Goal: Task Accomplishment & Management: Complete application form

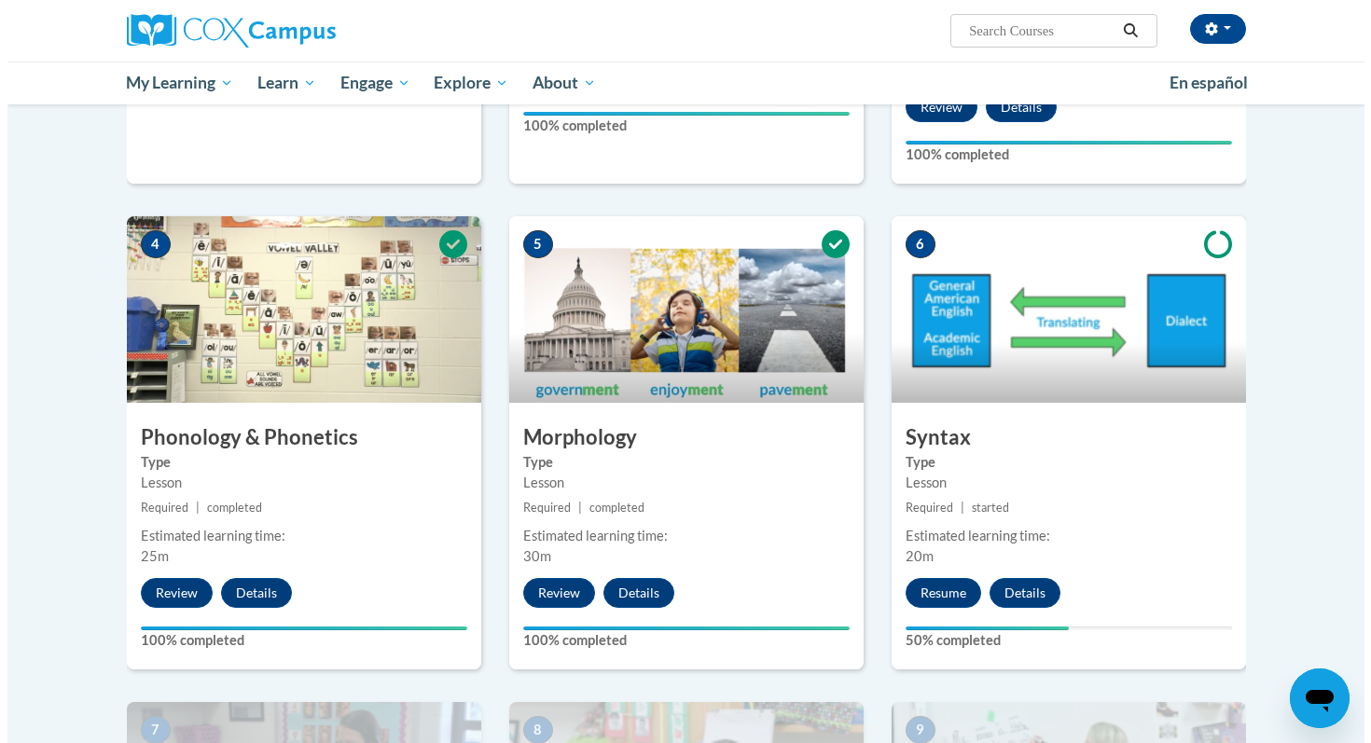
scroll to position [834, 0]
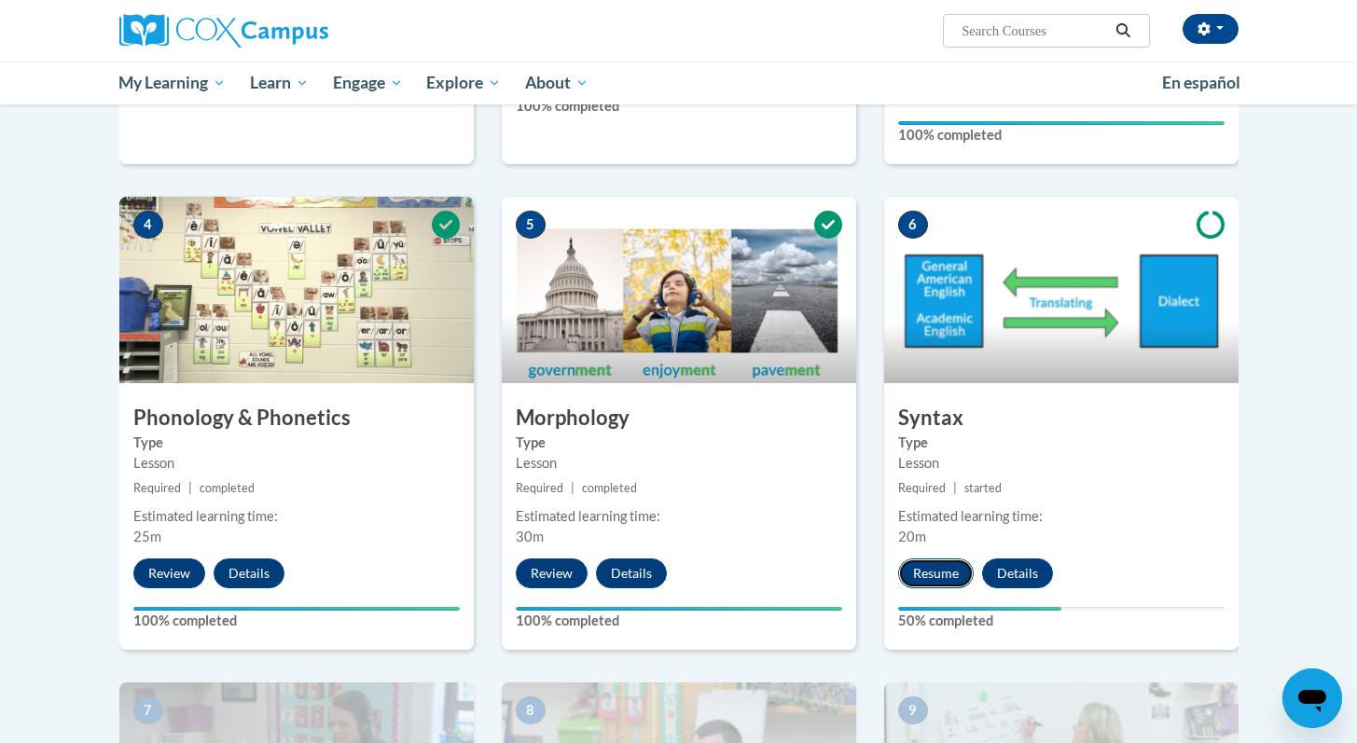
click at [944, 576] on button "Resume" at bounding box center [936, 574] width 76 height 30
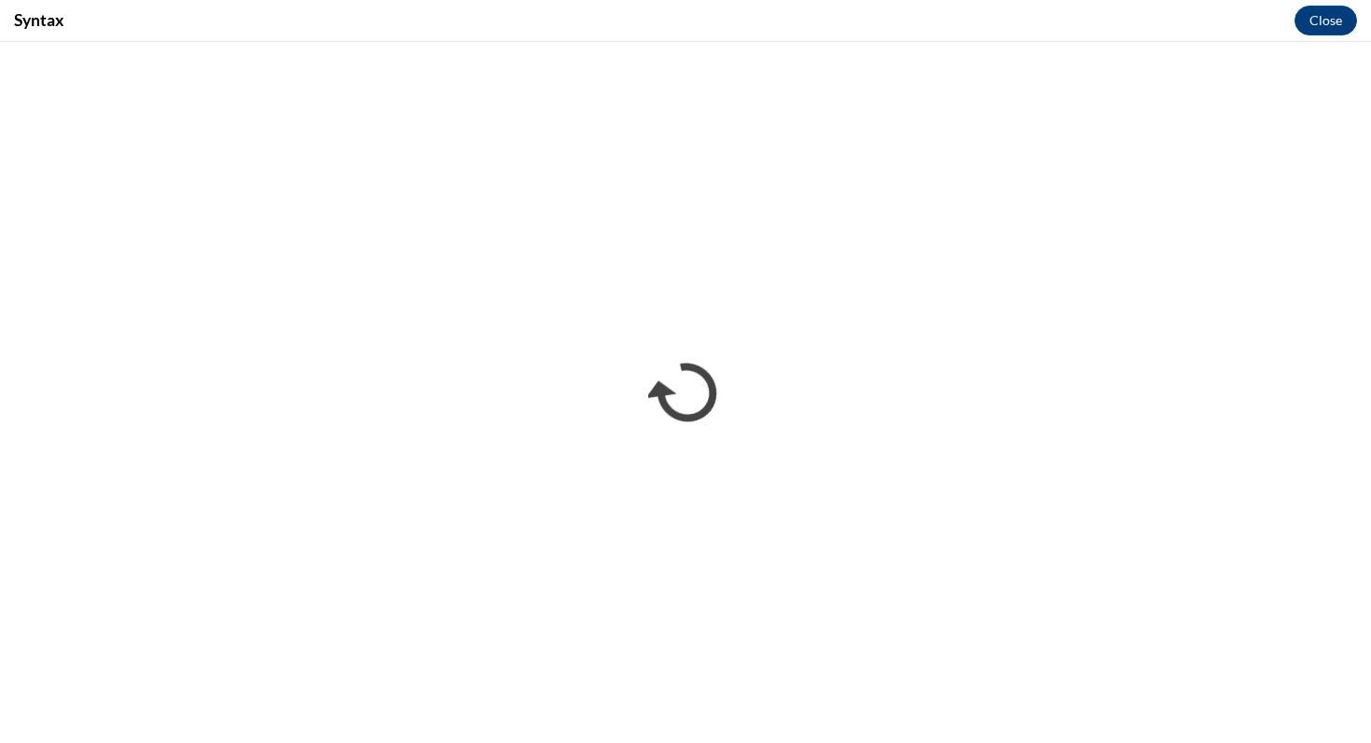
scroll to position [0, 0]
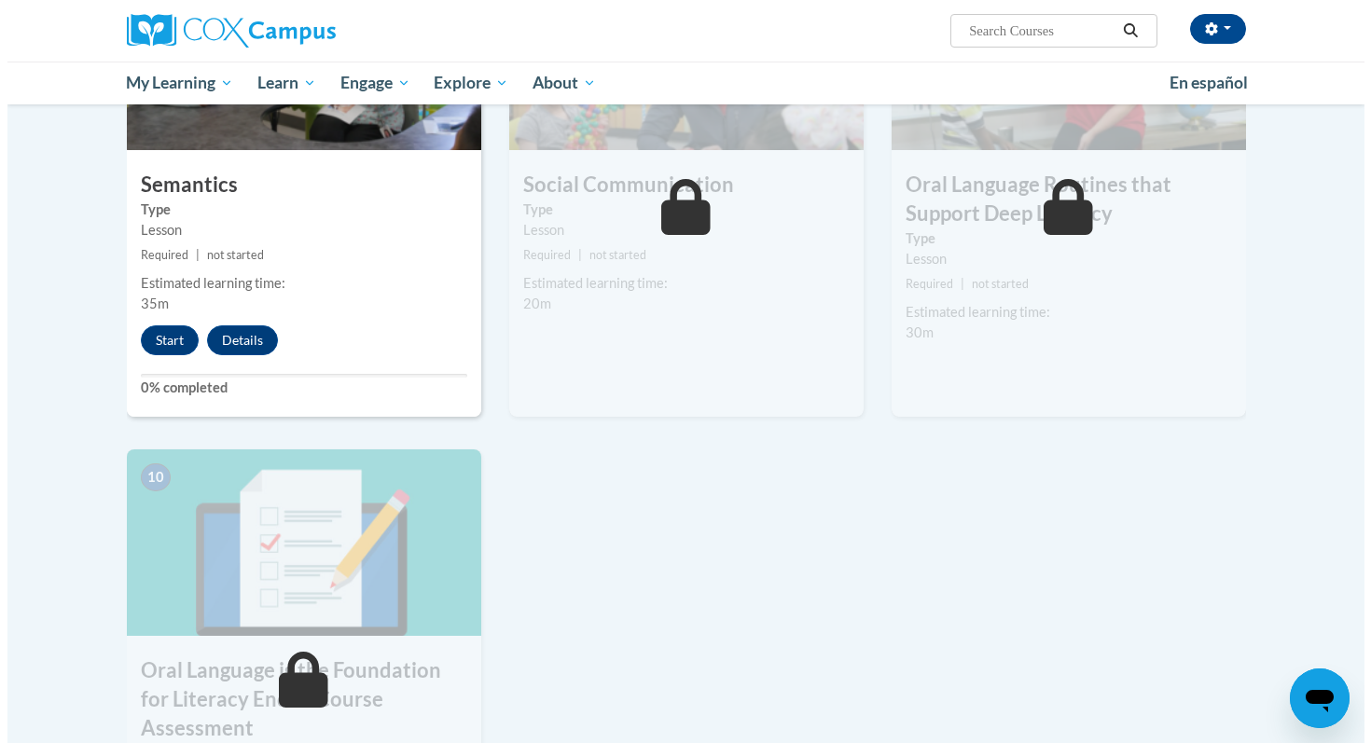
scroll to position [1556, 0]
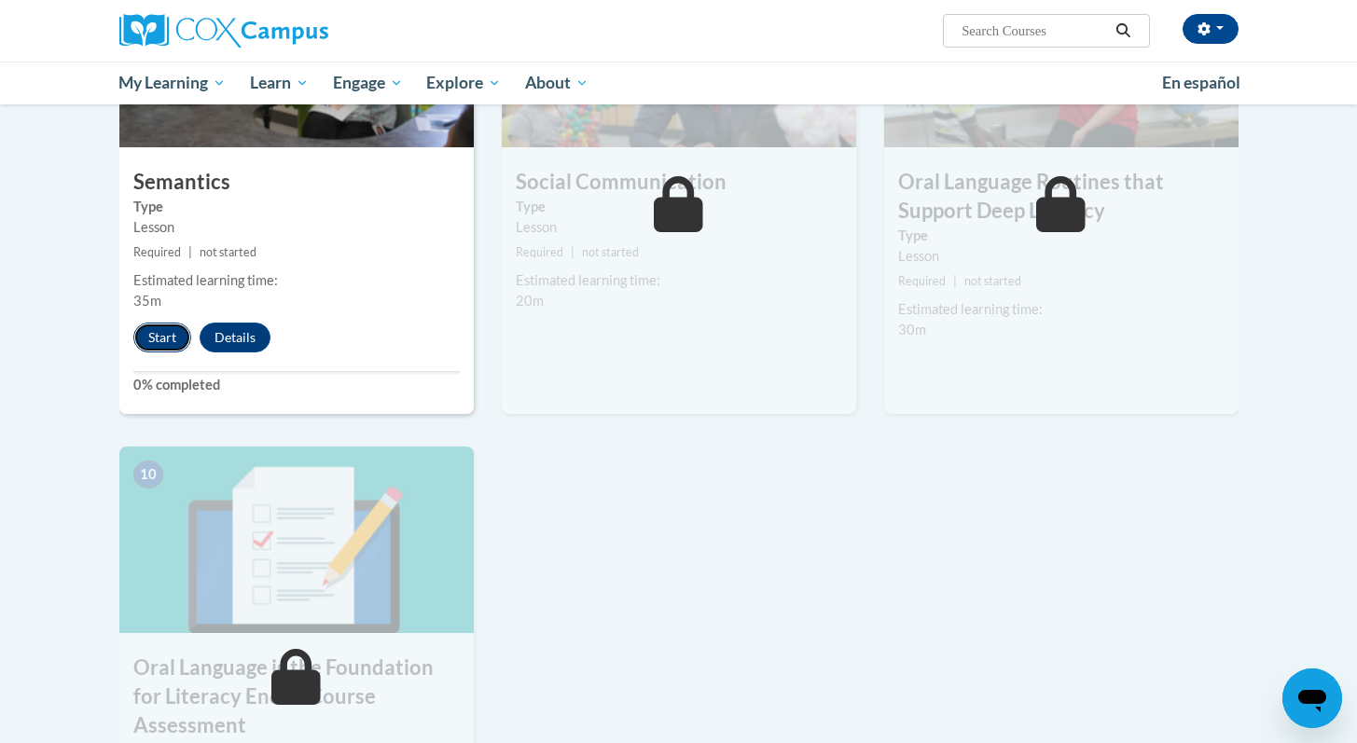
click at [165, 343] on button "Start" at bounding box center [162, 338] width 58 height 30
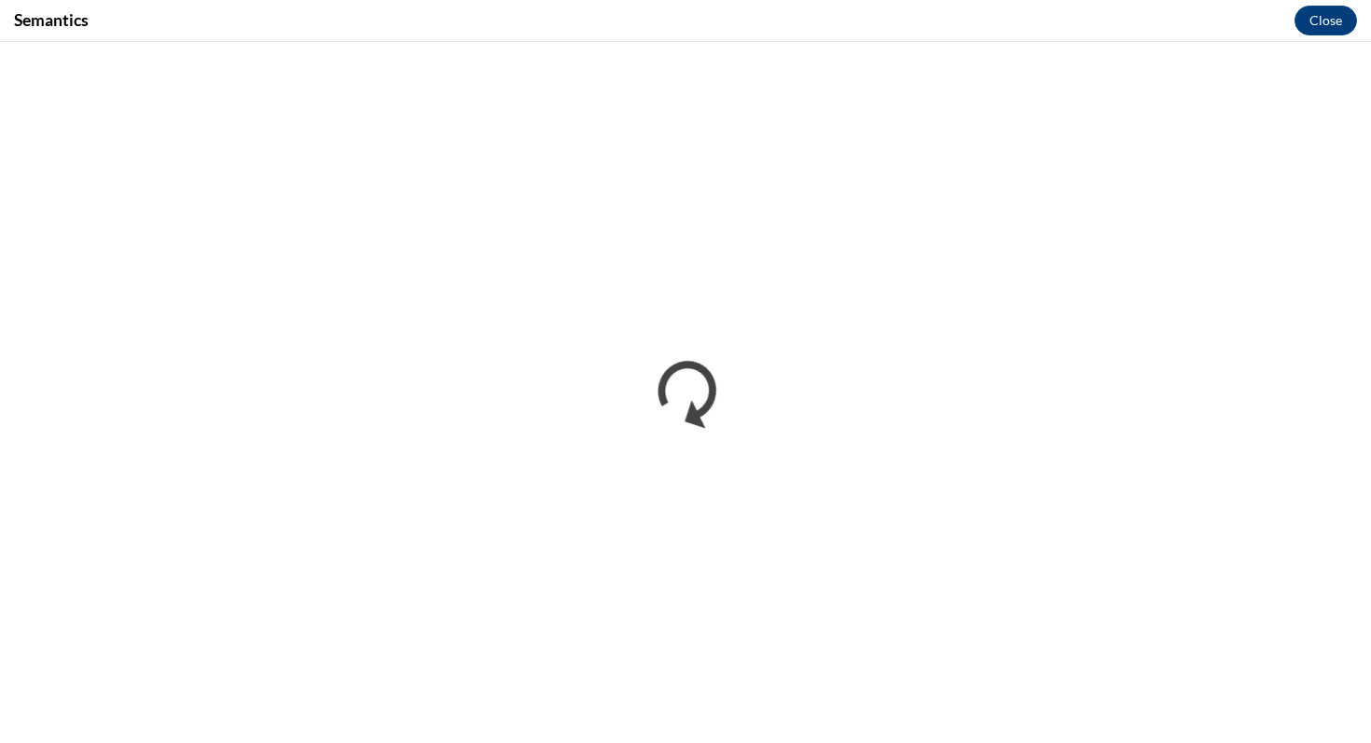
scroll to position [0, 0]
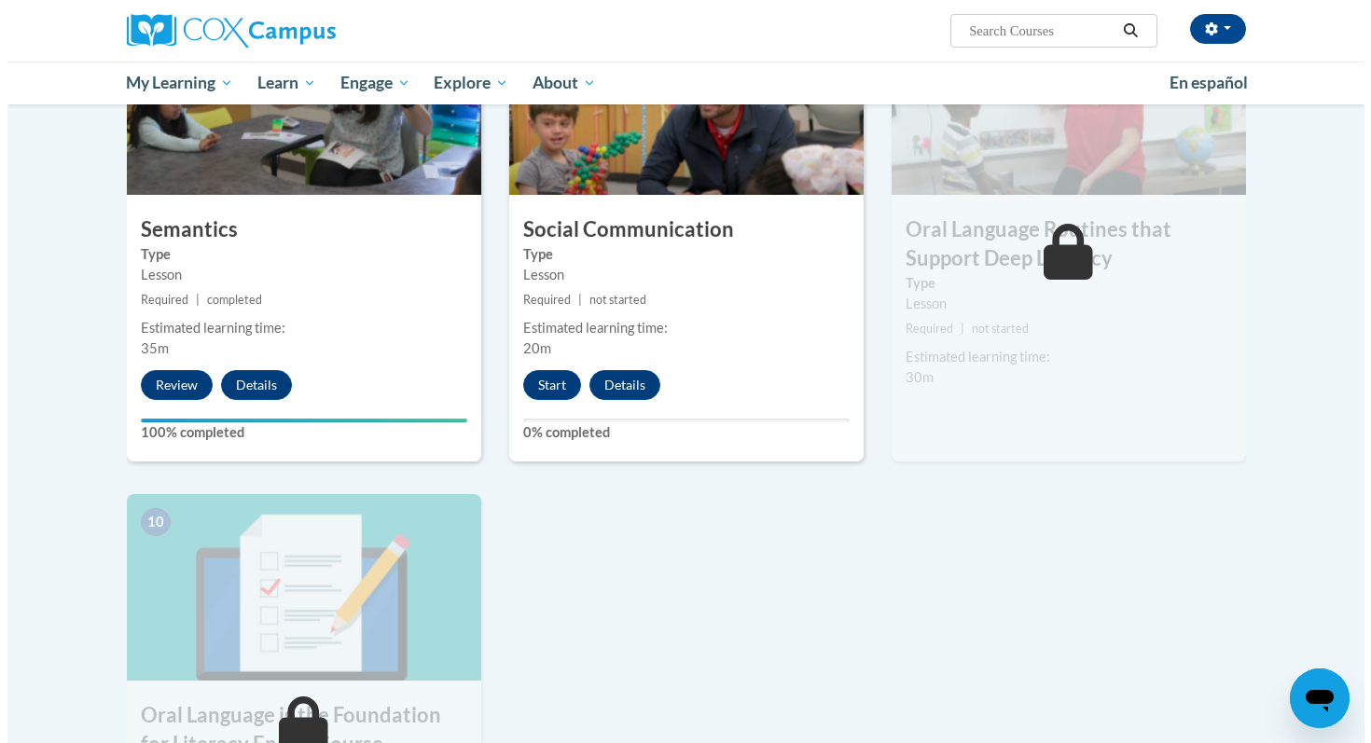
scroll to position [1514, 0]
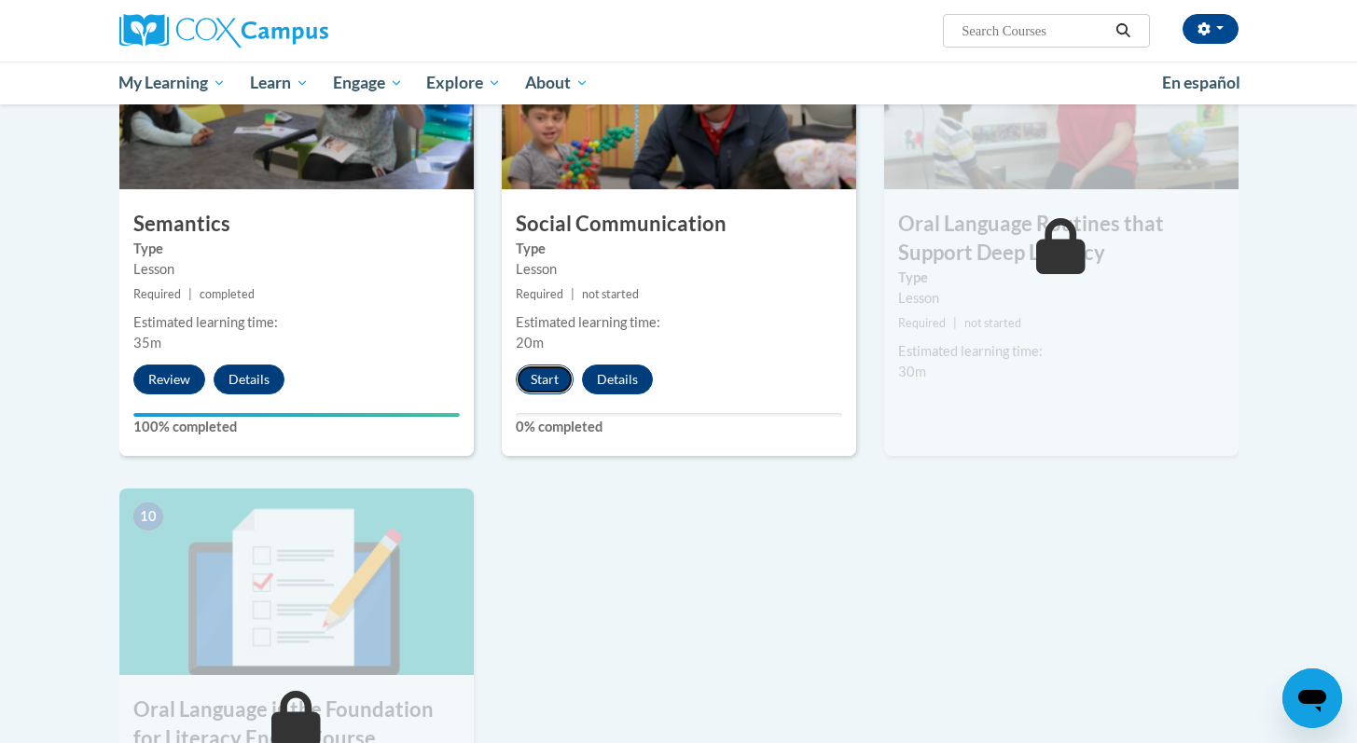
click at [556, 387] on button "Start" at bounding box center [545, 380] width 58 height 30
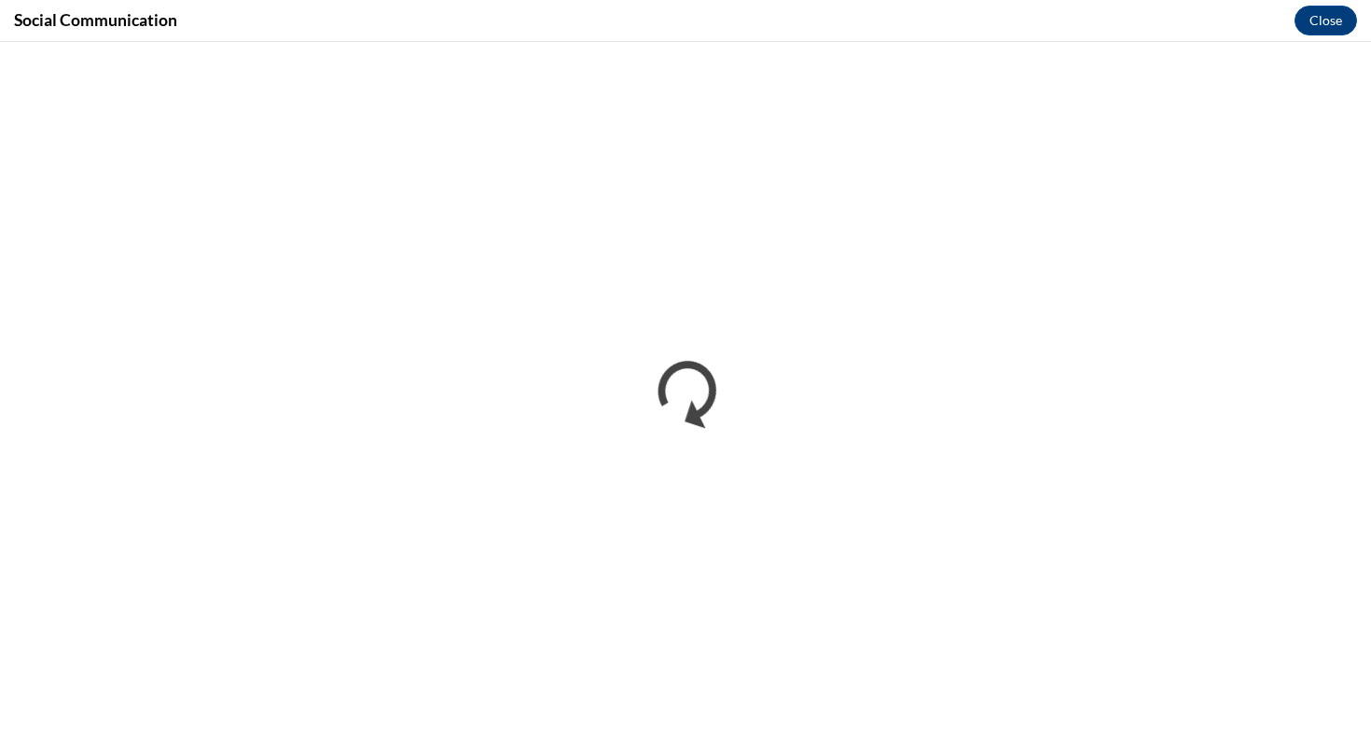
scroll to position [0, 0]
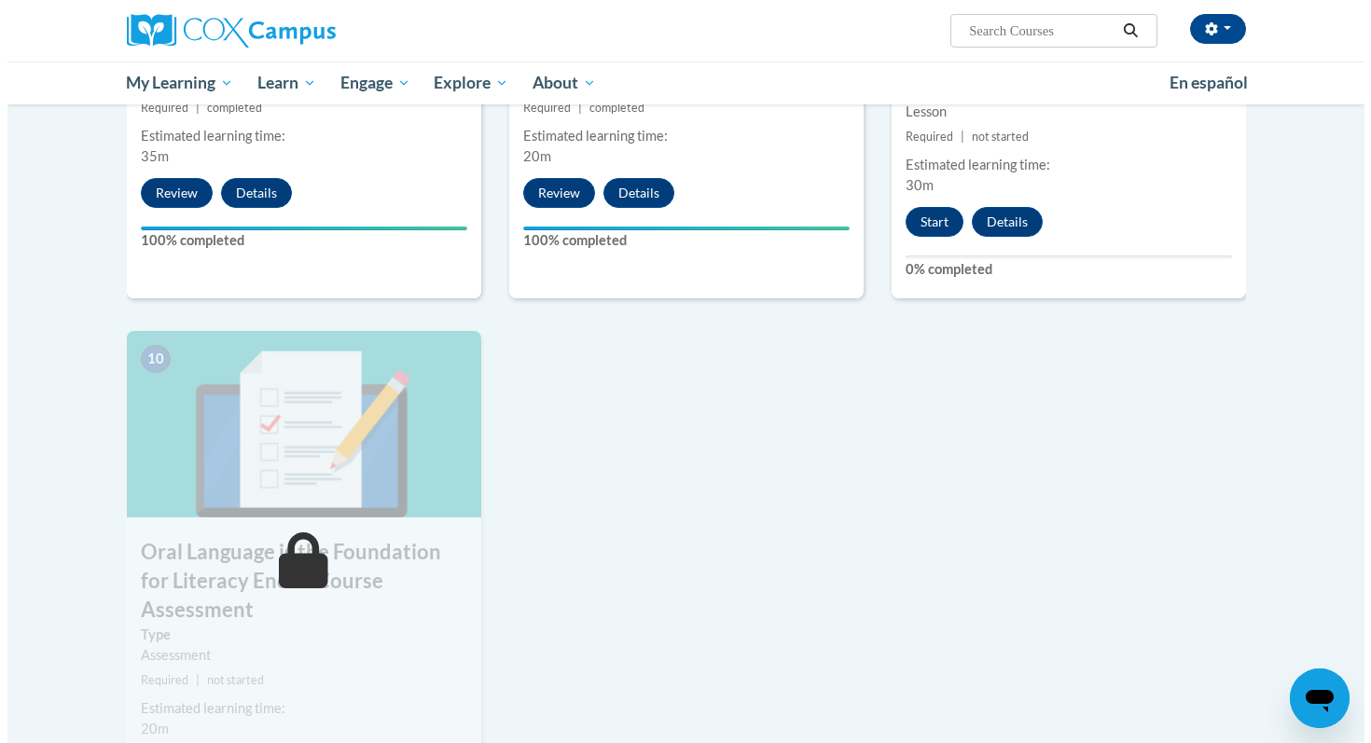
scroll to position [1697, 0]
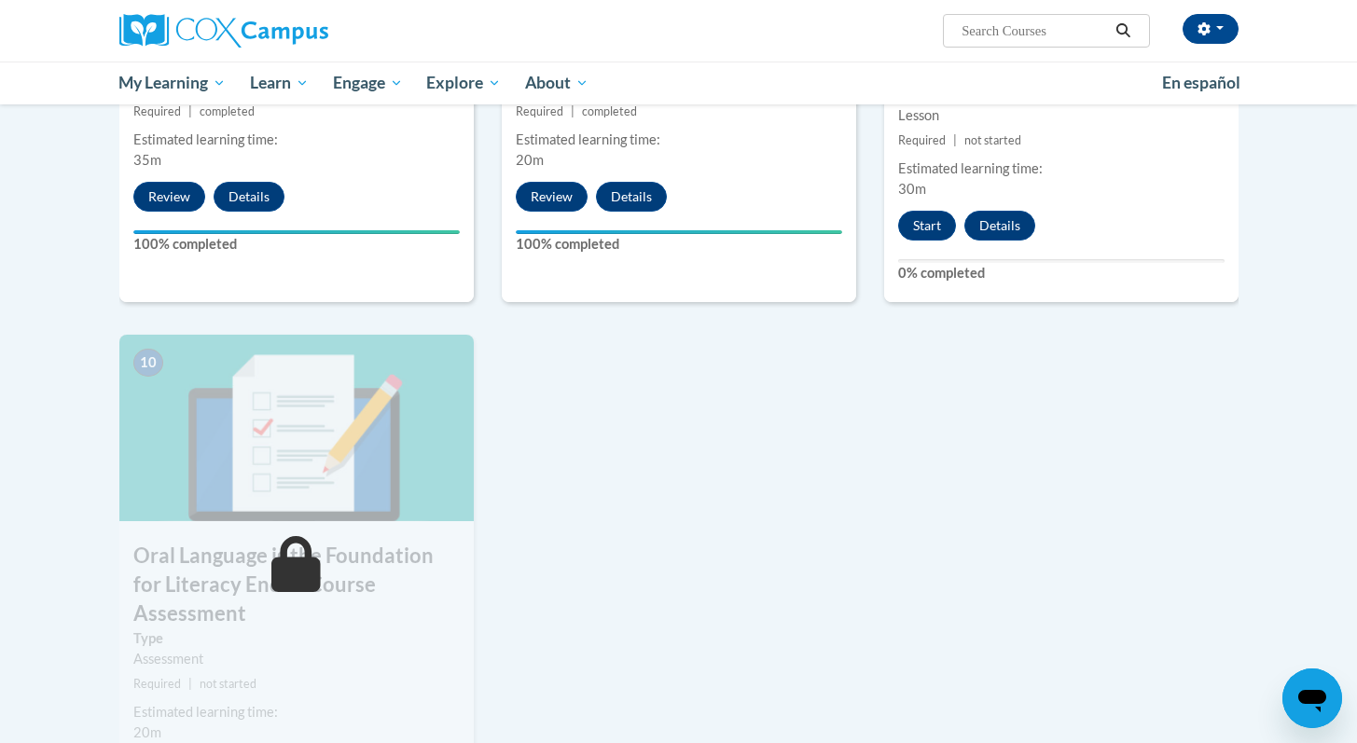
click at [934, 244] on div "9 Oral Language Routines that Support Deep Literacy Type Lesson Required | not …" at bounding box center [1061, 61] width 354 height 482
click at [931, 231] on button "Start" at bounding box center [927, 226] width 58 height 30
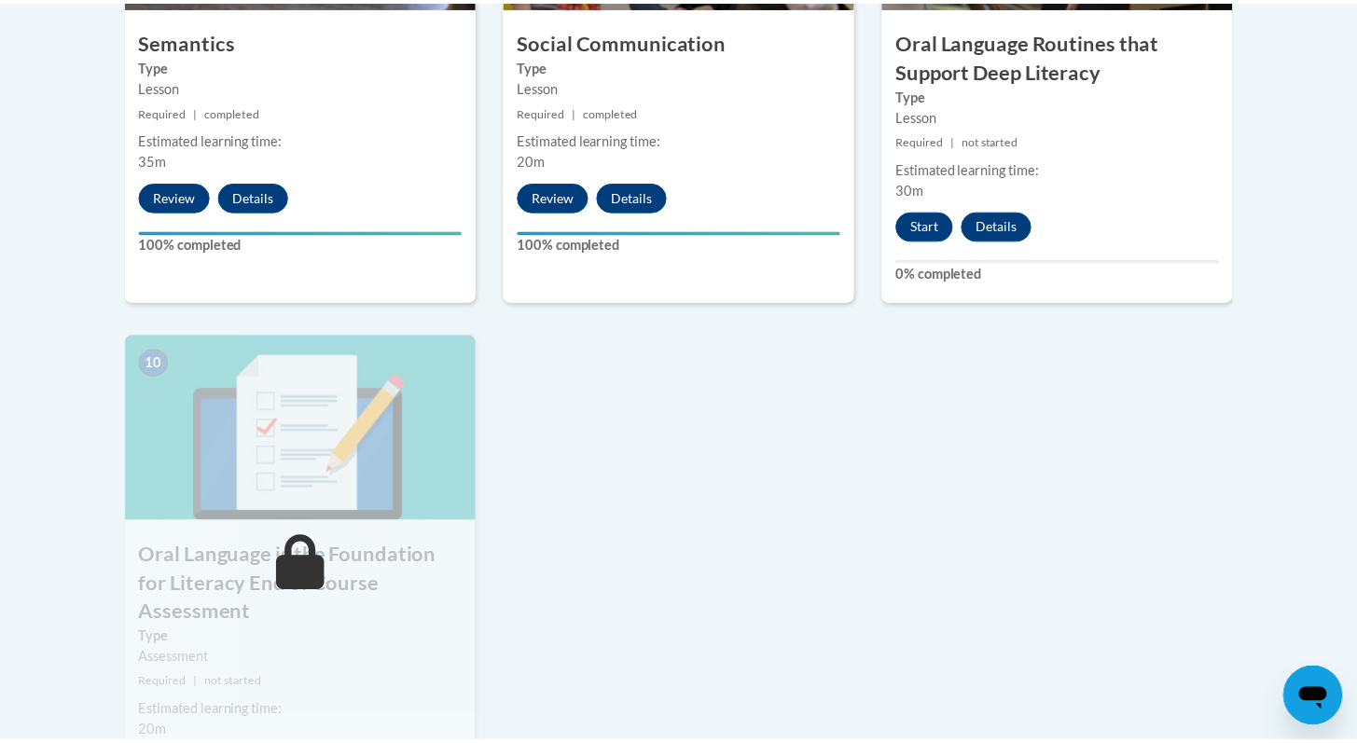
scroll to position [1800, 0]
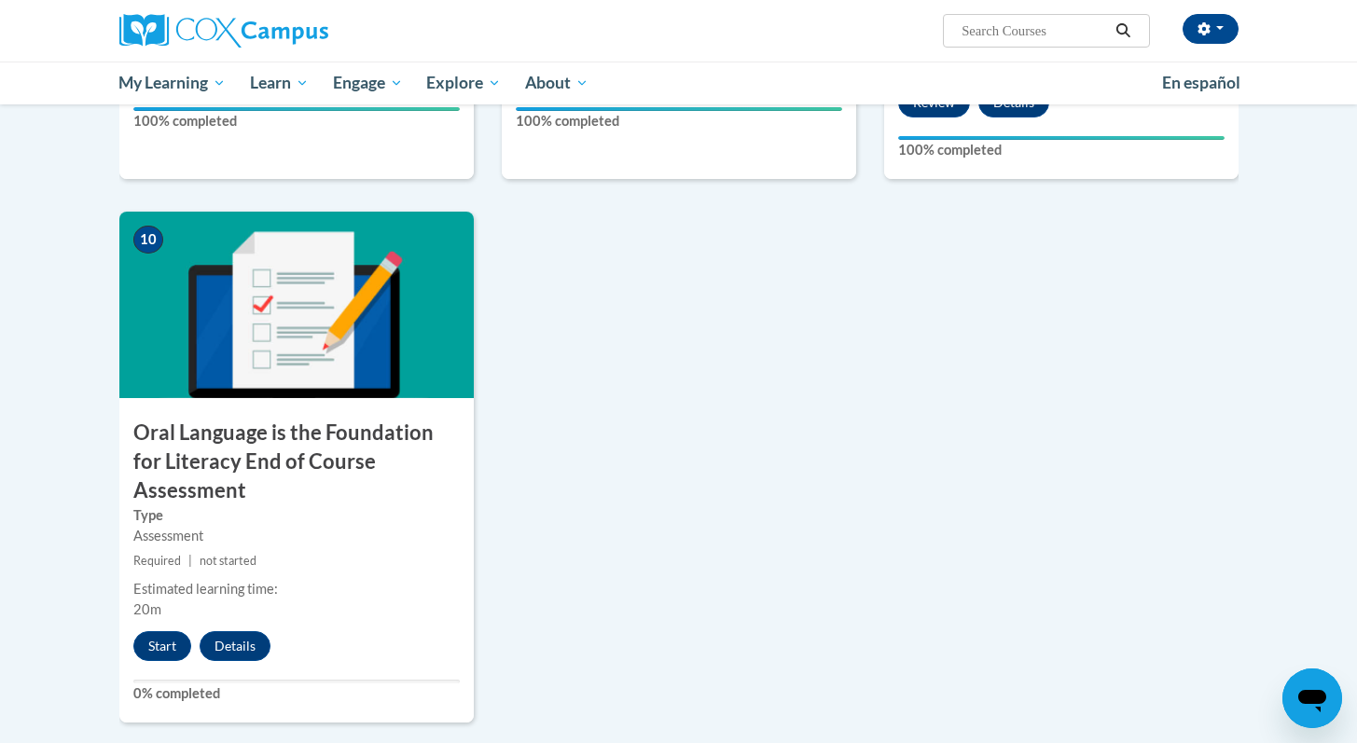
scroll to position [1868, 0]
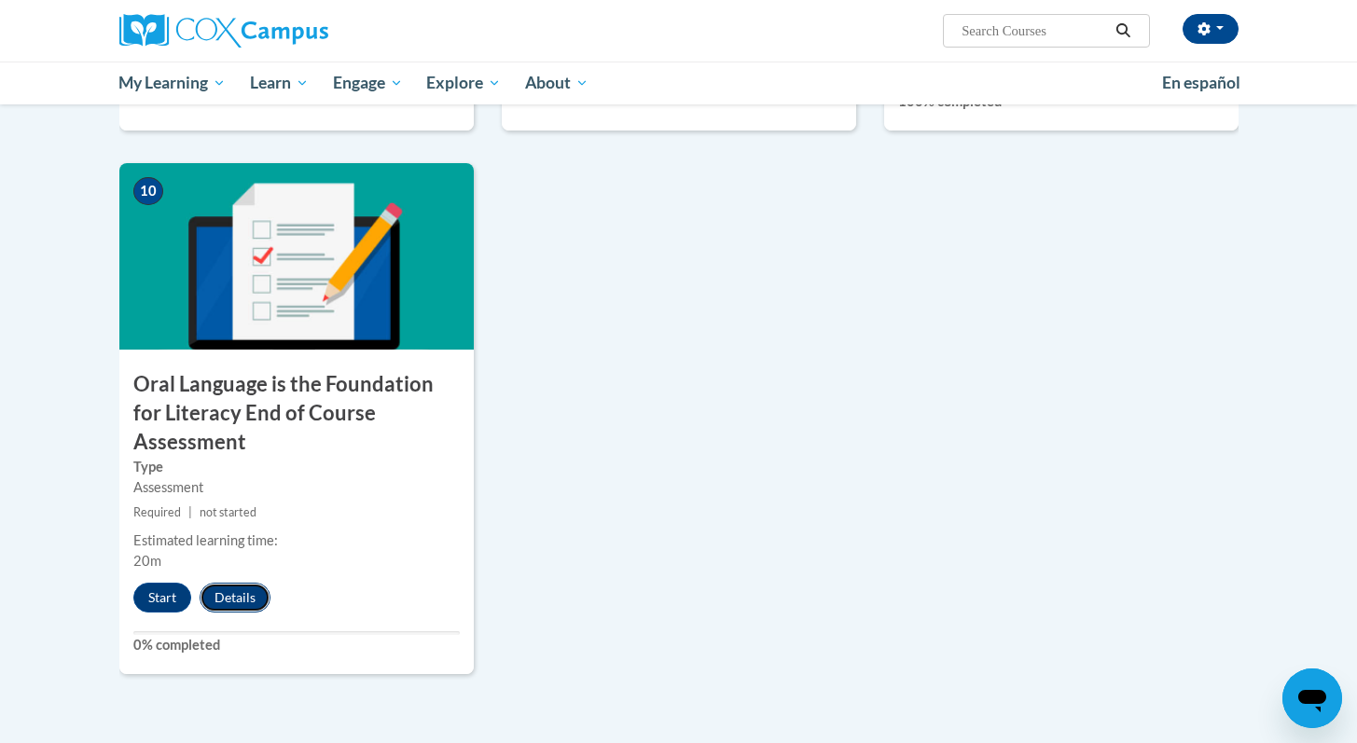
click at [236, 583] on button "Details" at bounding box center [235, 598] width 71 height 30
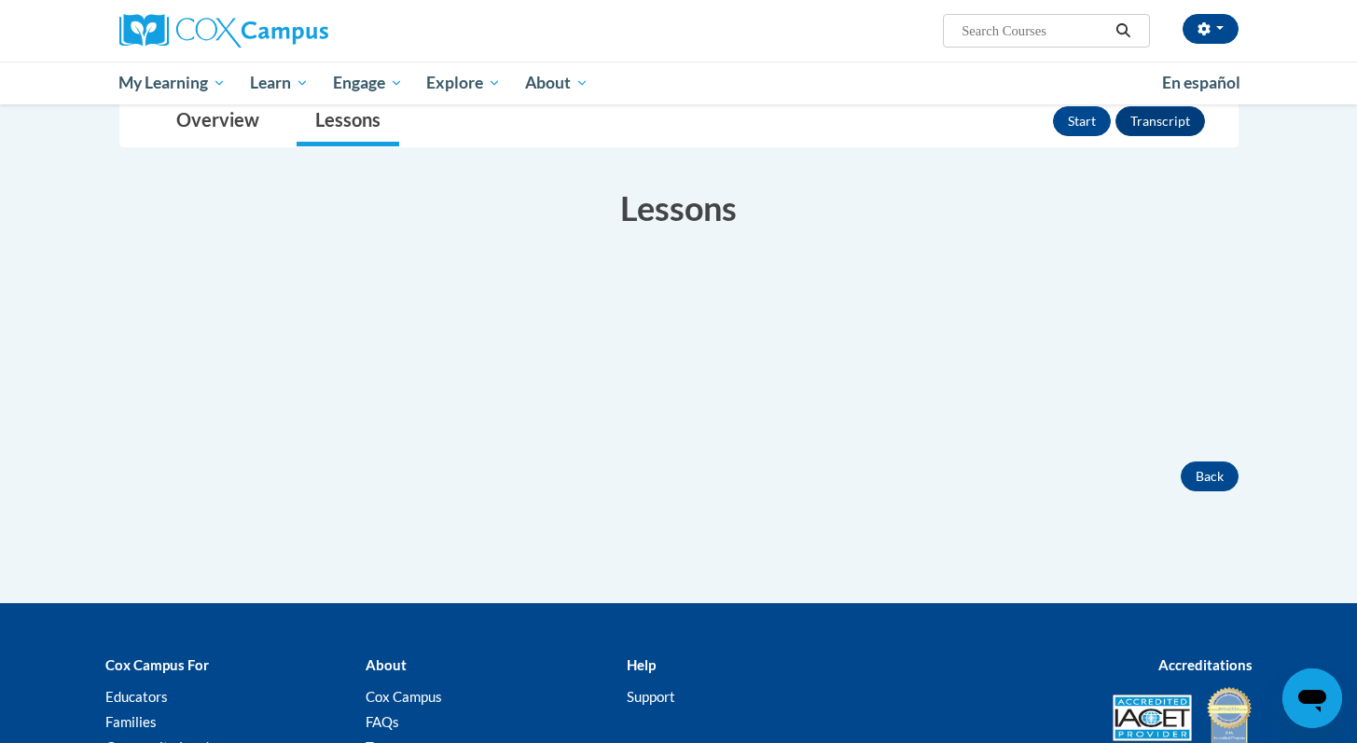
scroll to position [274, 0]
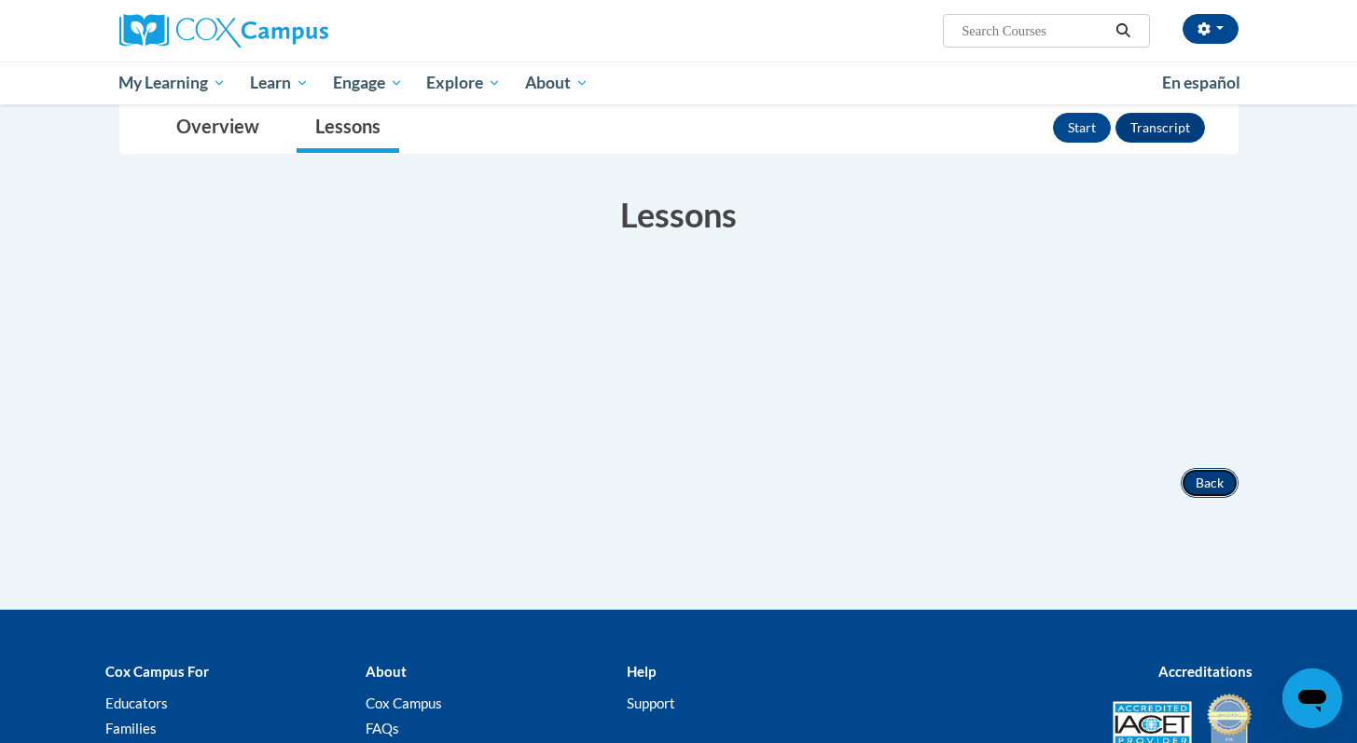
click at [1199, 480] on button "Back" at bounding box center [1210, 483] width 58 height 30
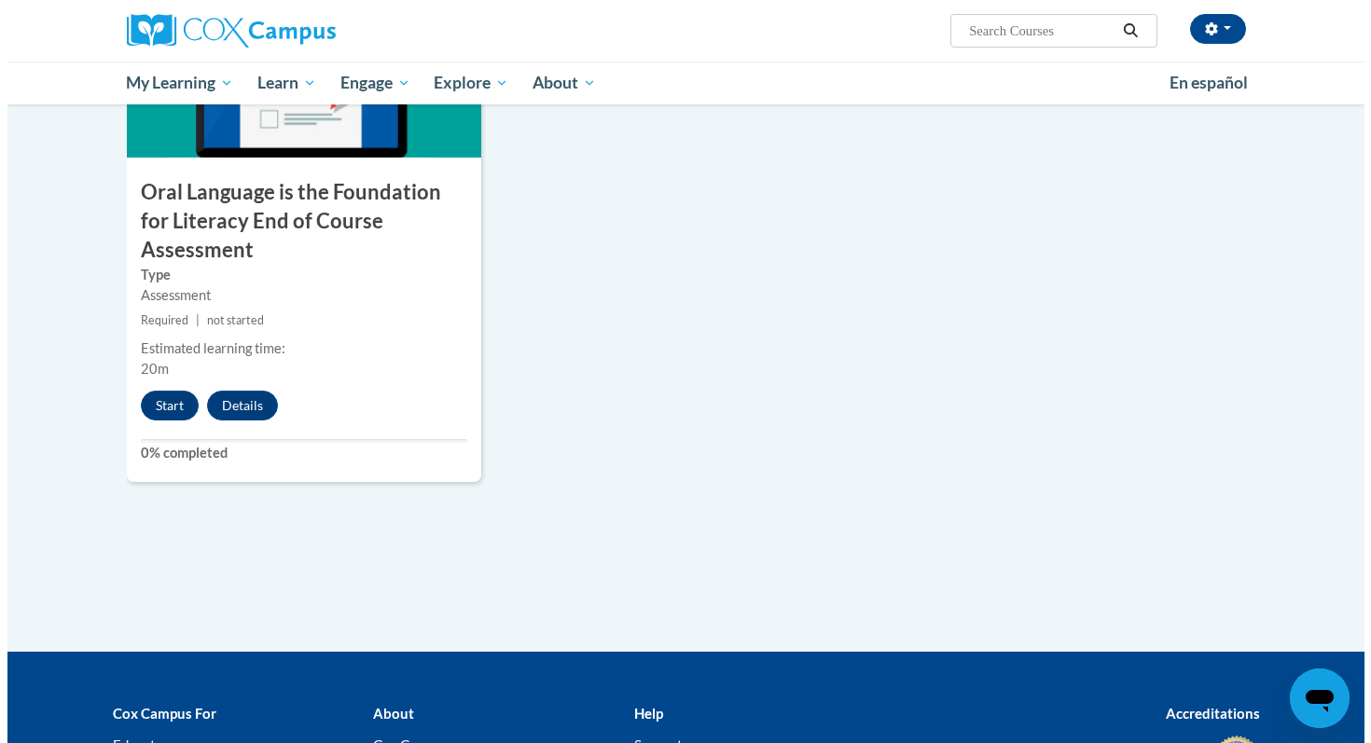
scroll to position [2170, 0]
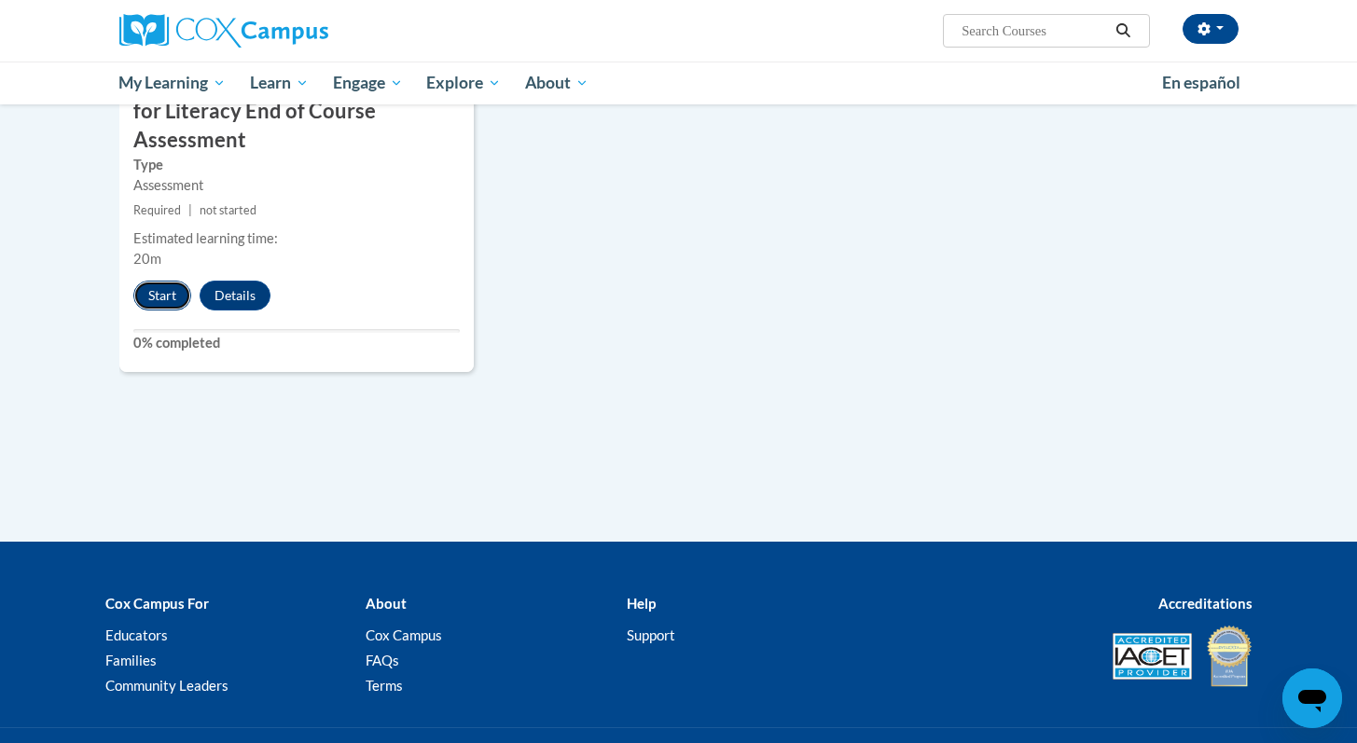
click at [154, 281] on button "Start" at bounding box center [162, 296] width 58 height 30
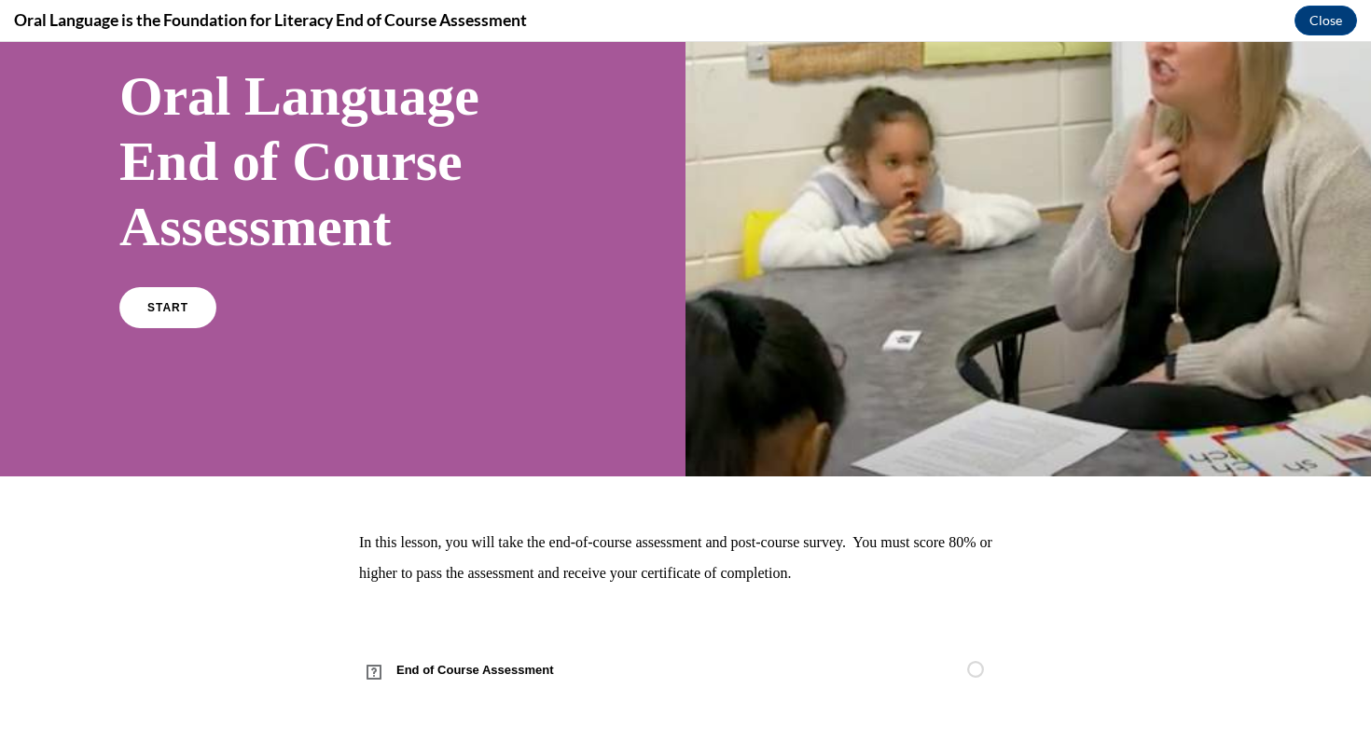
scroll to position [133, 0]
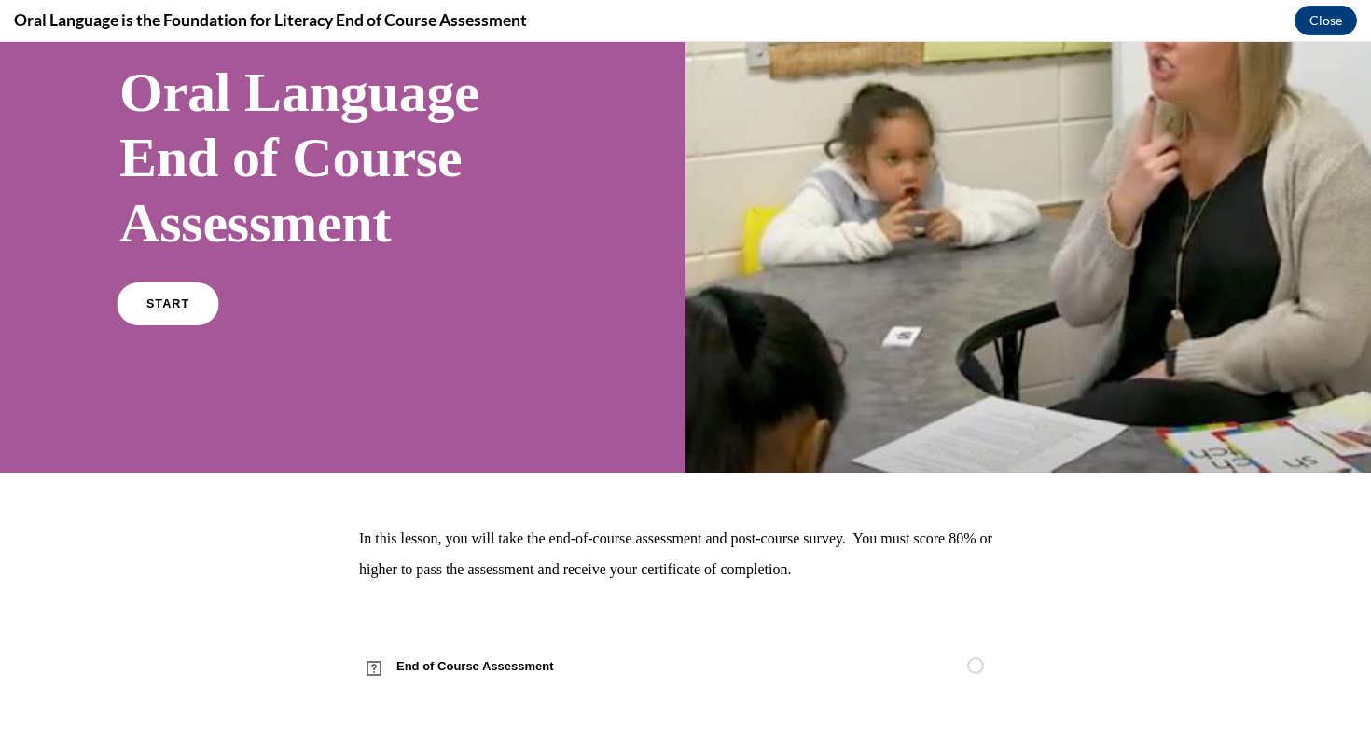
click at [193, 306] on link "START" at bounding box center [168, 304] width 102 height 43
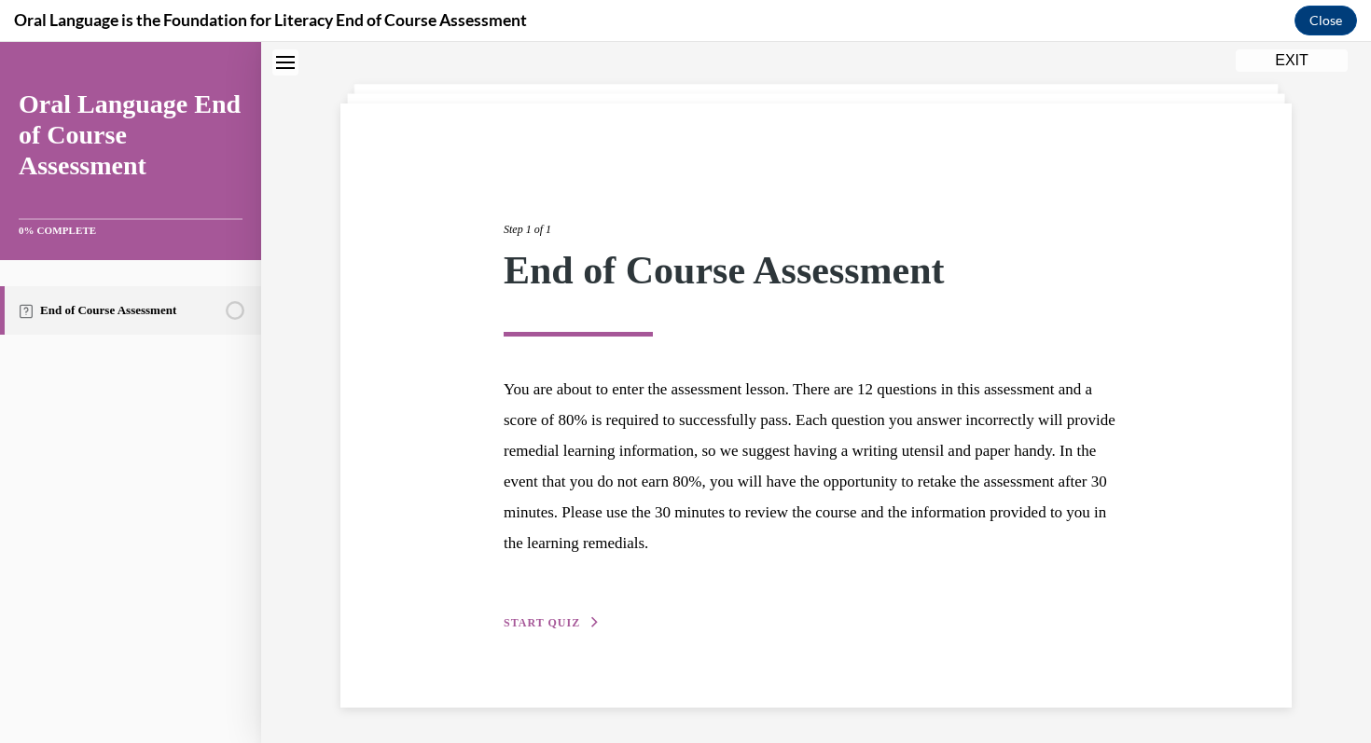
scroll to position [82, 0]
click at [515, 618] on span "START QUIZ" at bounding box center [542, 622] width 76 height 13
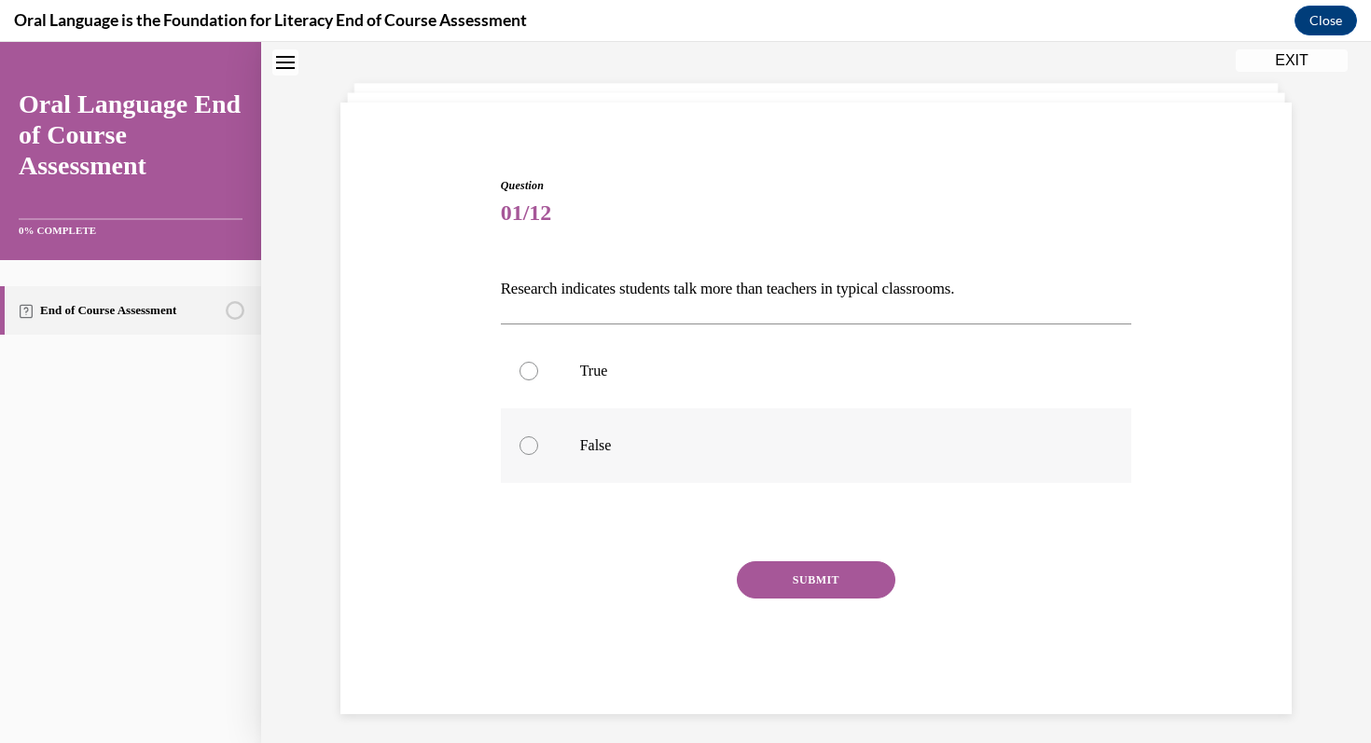
click at [559, 459] on label "False" at bounding box center [816, 446] width 631 height 75
click at [538, 455] on input "False" at bounding box center [529, 446] width 19 height 19
radio input "true"
click at [762, 578] on button "SUBMIT" at bounding box center [816, 579] width 159 height 37
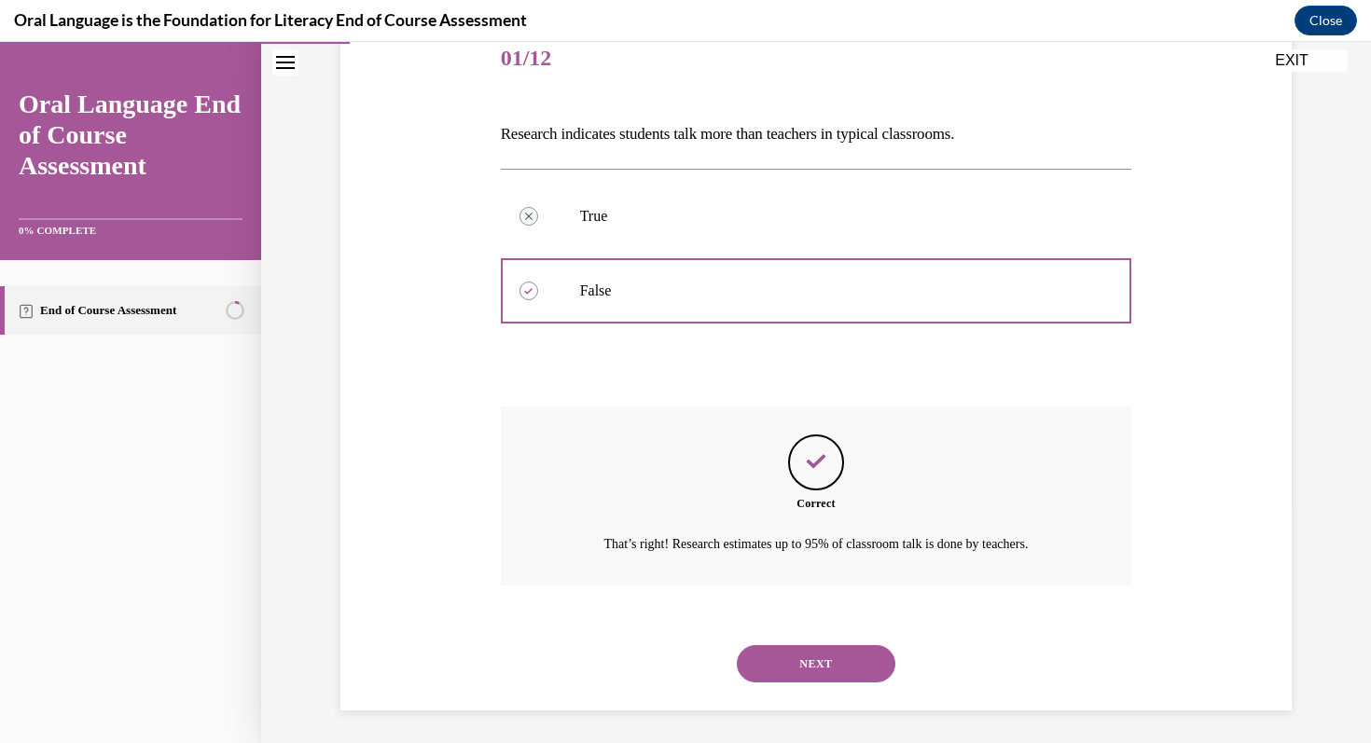
scroll to position [242, 0]
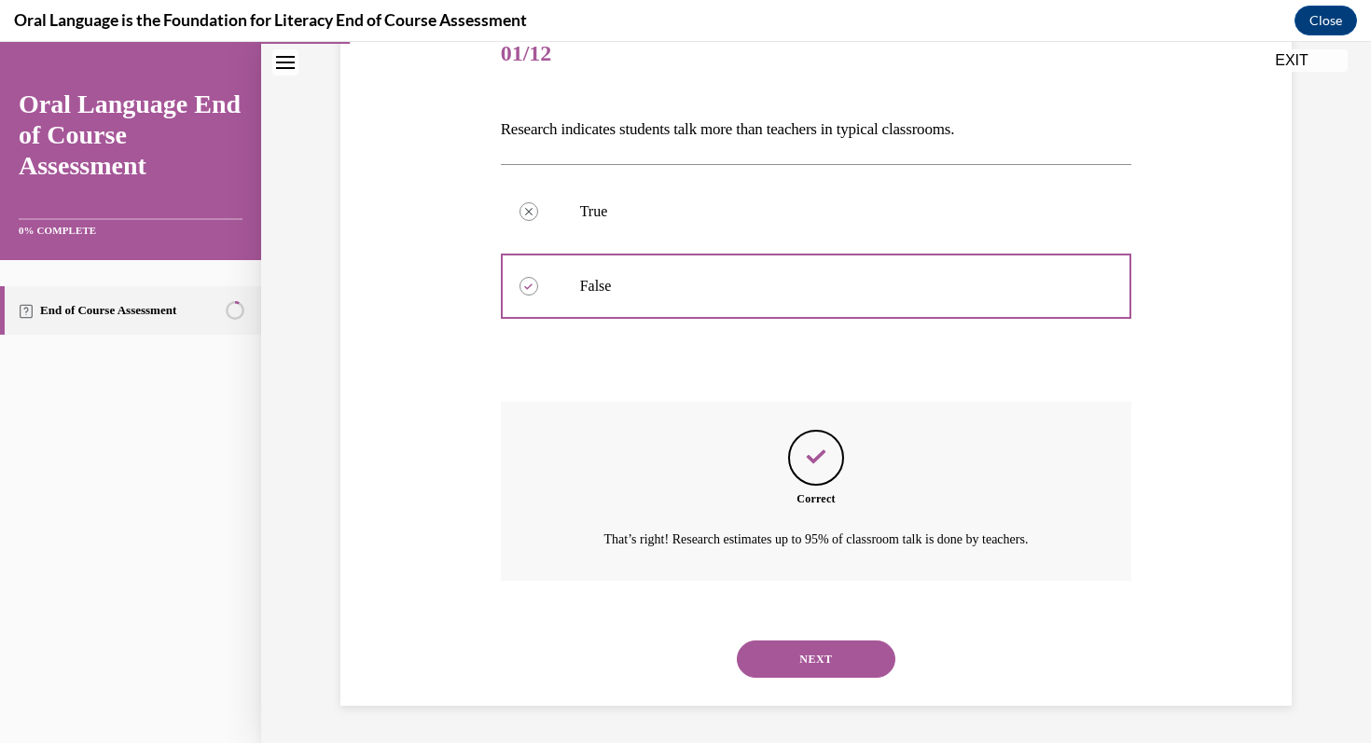
click at [793, 654] on button "NEXT" at bounding box center [816, 659] width 159 height 37
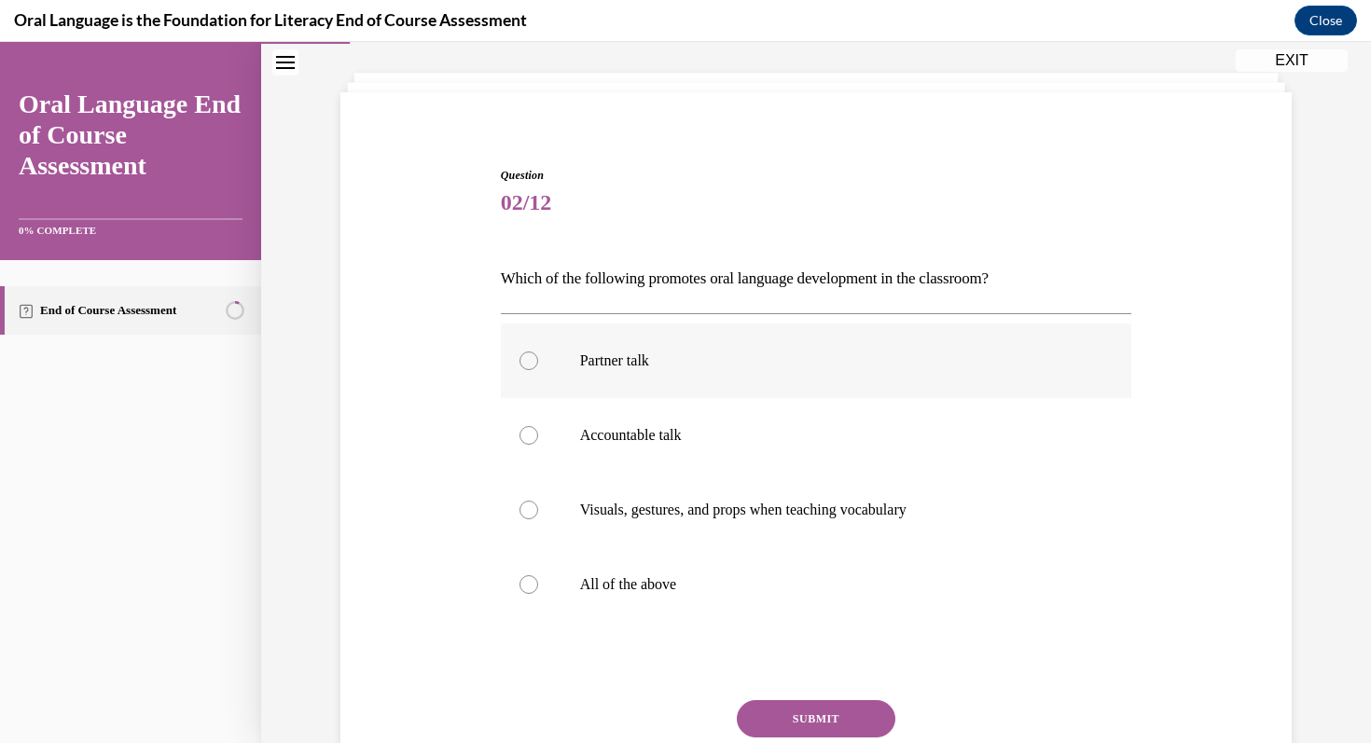
scroll to position [95, 0]
click at [651, 581] on p "All of the above" at bounding box center [833, 582] width 506 height 19
click at [538, 581] on input "All of the above" at bounding box center [529, 582] width 19 height 19
radio input "true"
click at [802, 714] on button "SUBMIT" at bounding box center [816, 716] width 159 height 37
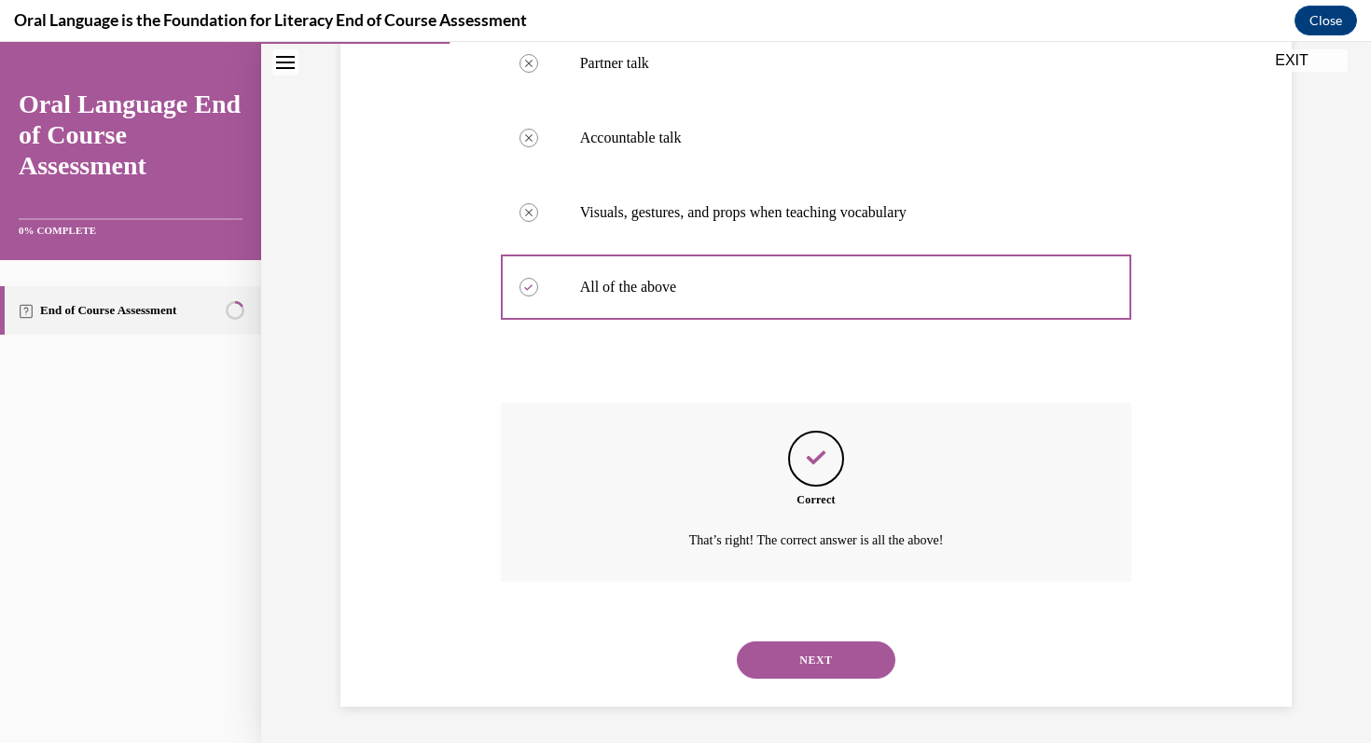
scroll to position [391, 0]
click at [790, 679] on div "NEXT" at bounding box center [816, 659] width 631 height 75
click at [793, 661] on button "NEXT" at bounding box center [816, 659] width 159 height 37
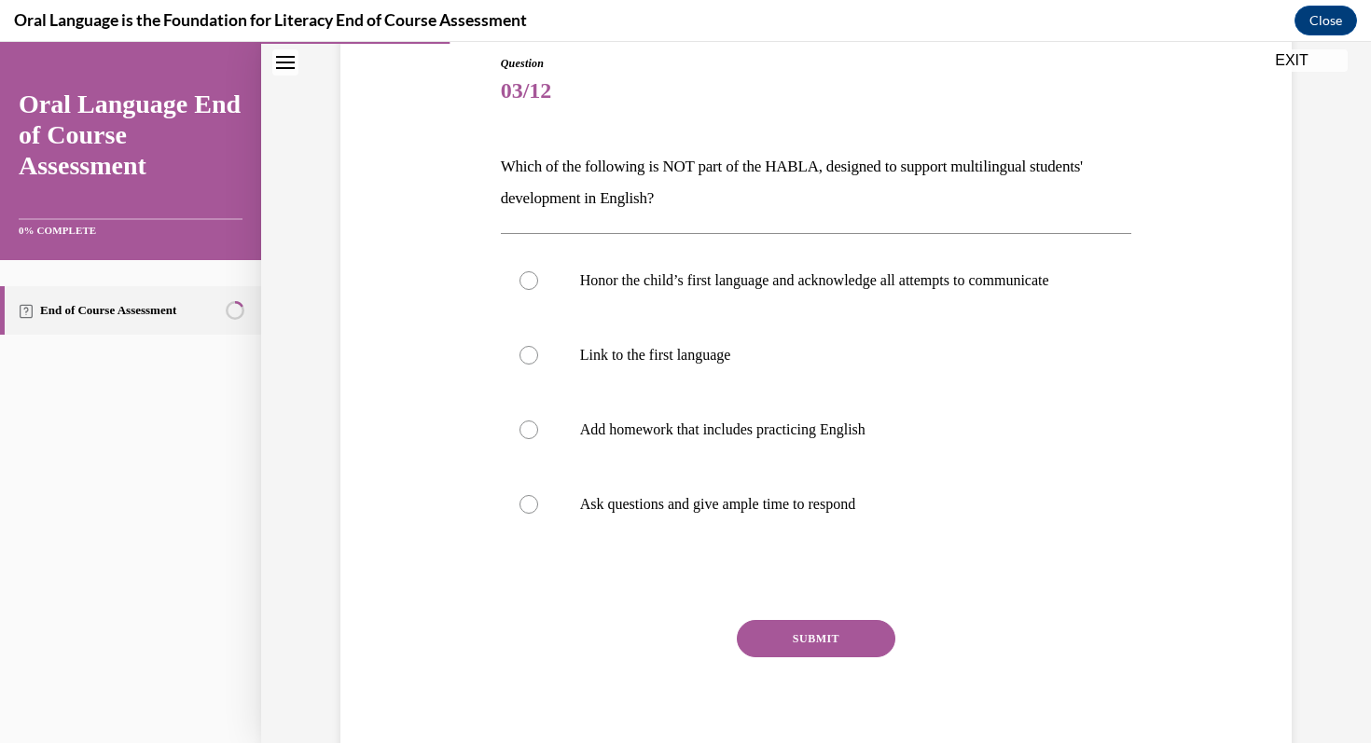
scroll to position [208, 0]
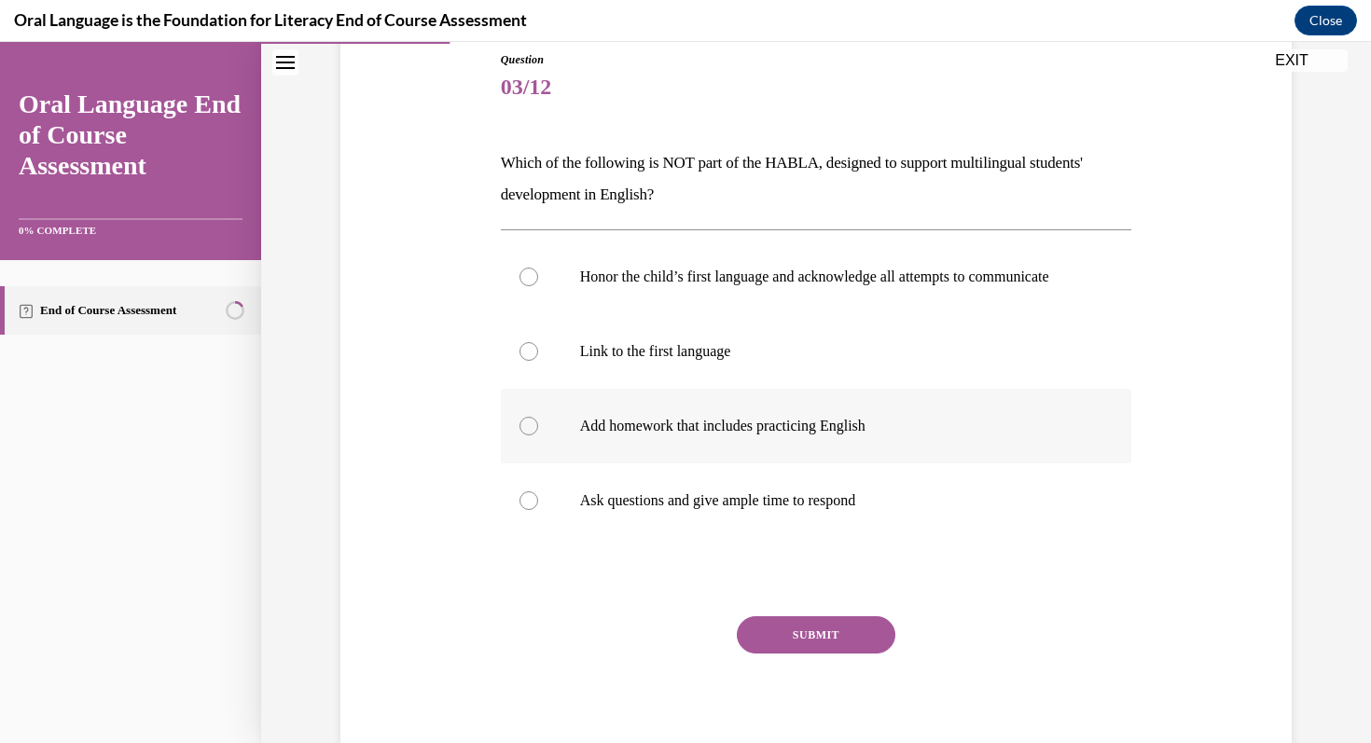
click at [691, 427] on label "Add homework that includes practicing English" at bounding box center [816, 426] width 631 height 75
click at [538, 427] on input "Add homework that includes practicing English" at bounding box center [529, 426] width 19 height 19
radio input "true"
click at [768, 649] on button "SUBMIT" at bounding box center [816, 635] width 159 height 37
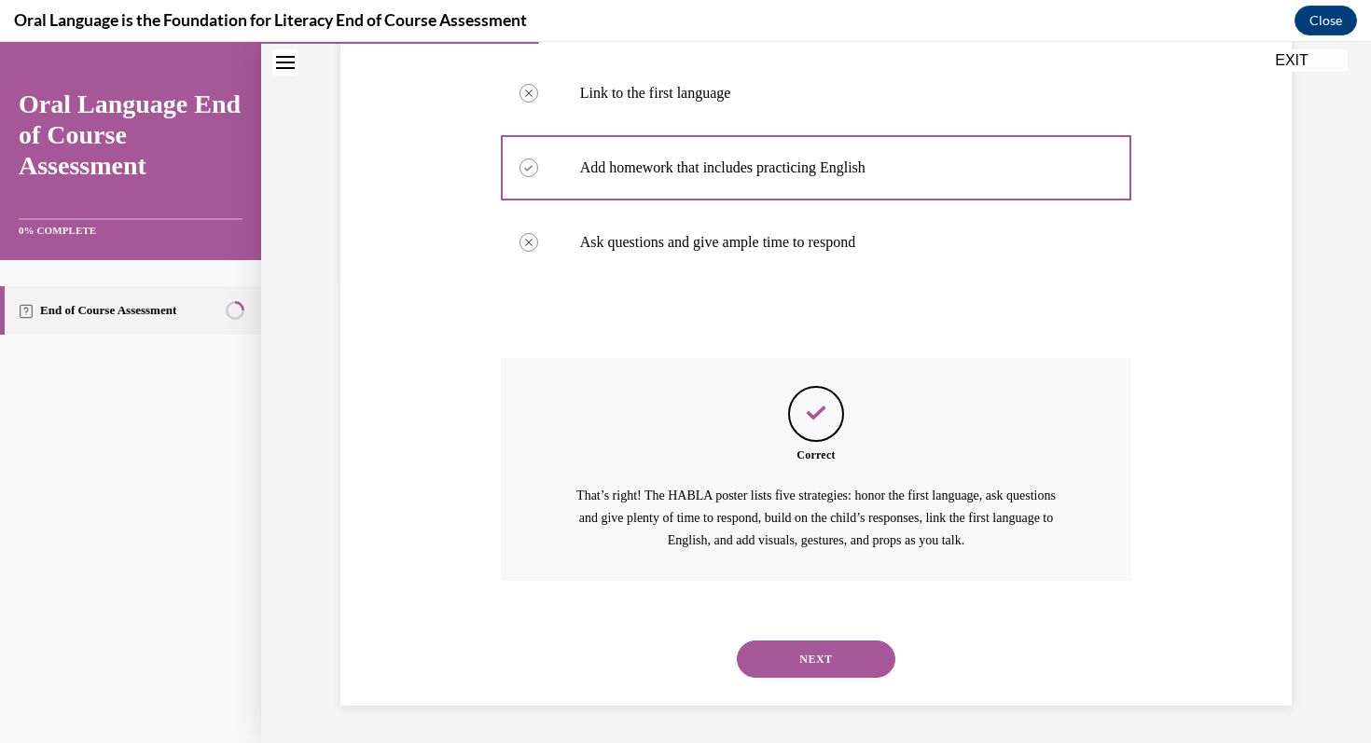
scroll to position [485, 0]
click at [799, 665] on button "NEXT" at bounding box center [816, 659] width 159 height 37
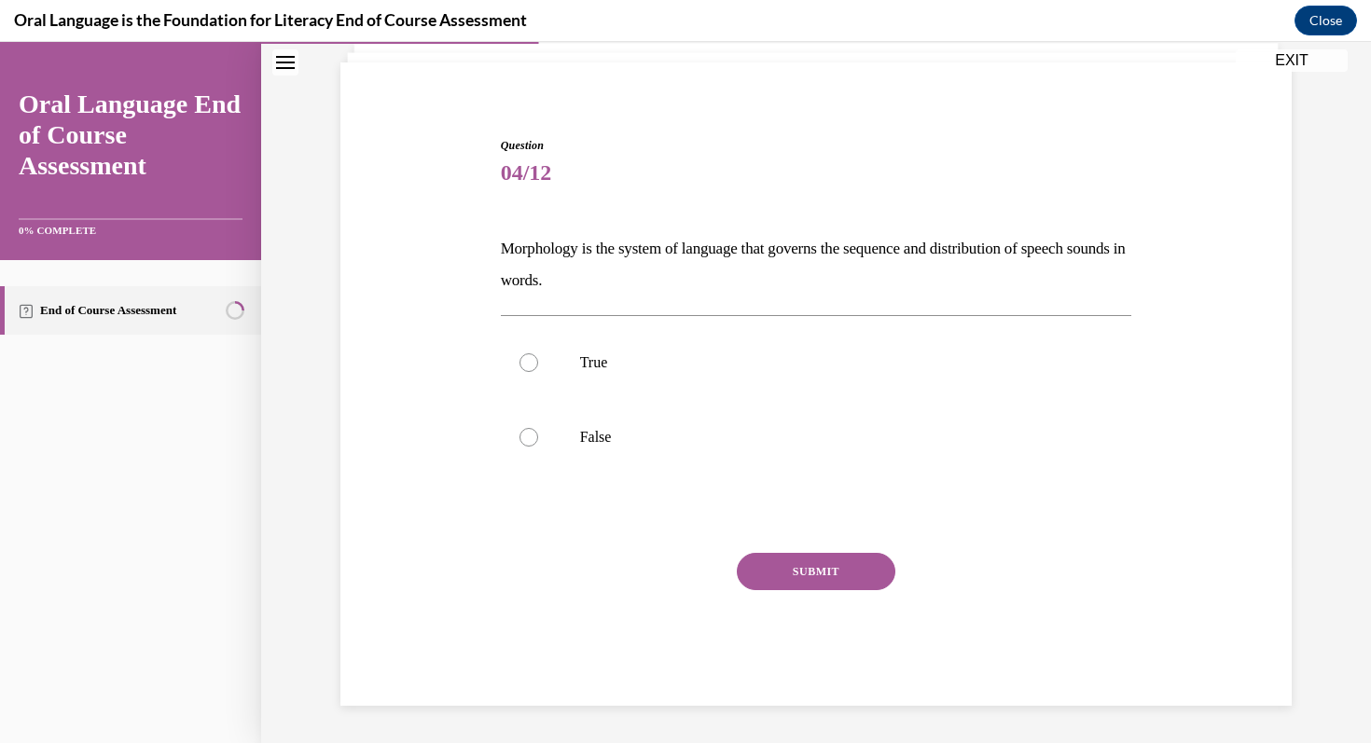
scroll to position [122, 0]
click at [676, 429] on p "False" at bounding box center [833, 437] width 506 height 19
click at [538, 429] on input "False" at bounding box center [529, 437] width 19 height 19
radio input "true"
click at [772, 565] on button "SUBMIT" at bounding box center [816, 571] width 159 height 37
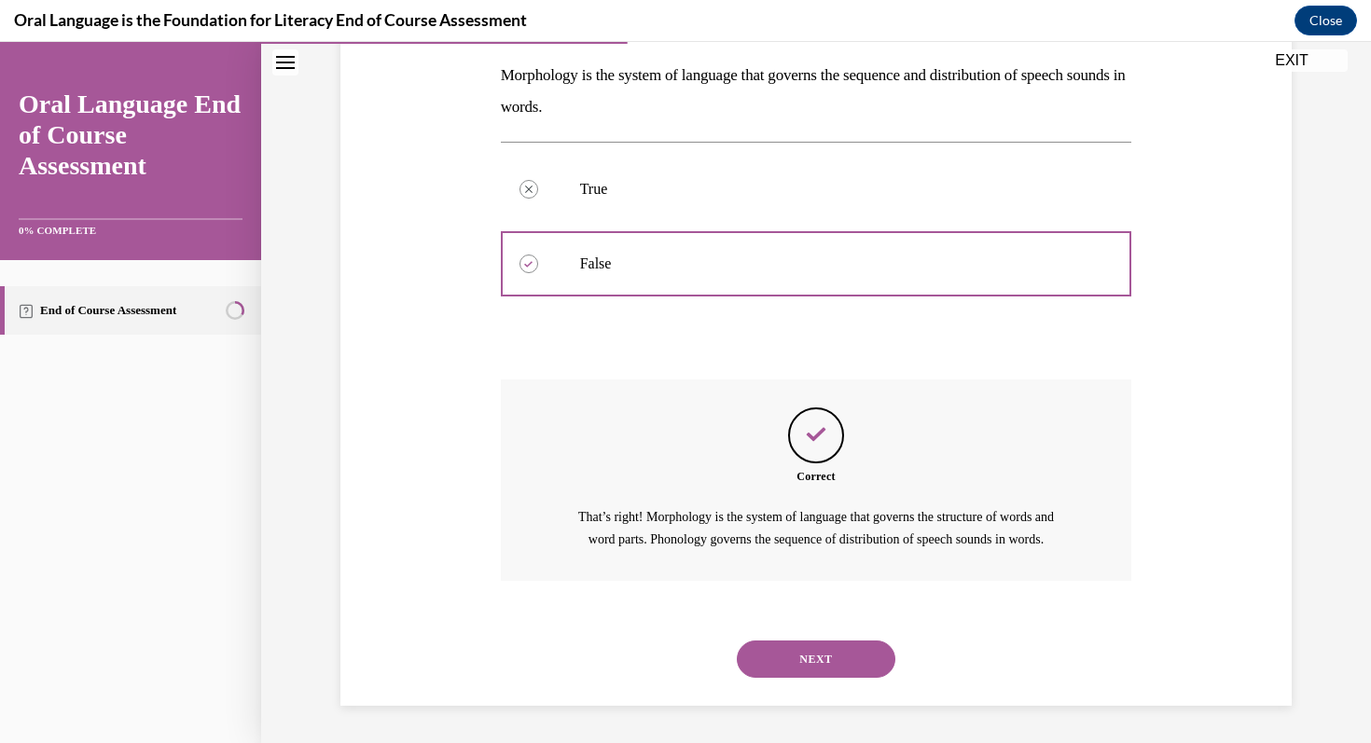
scroll to position [317, 0]
click at [793, 649] on button "NEXT" at bounding box center [816, 659] width 159 height 37
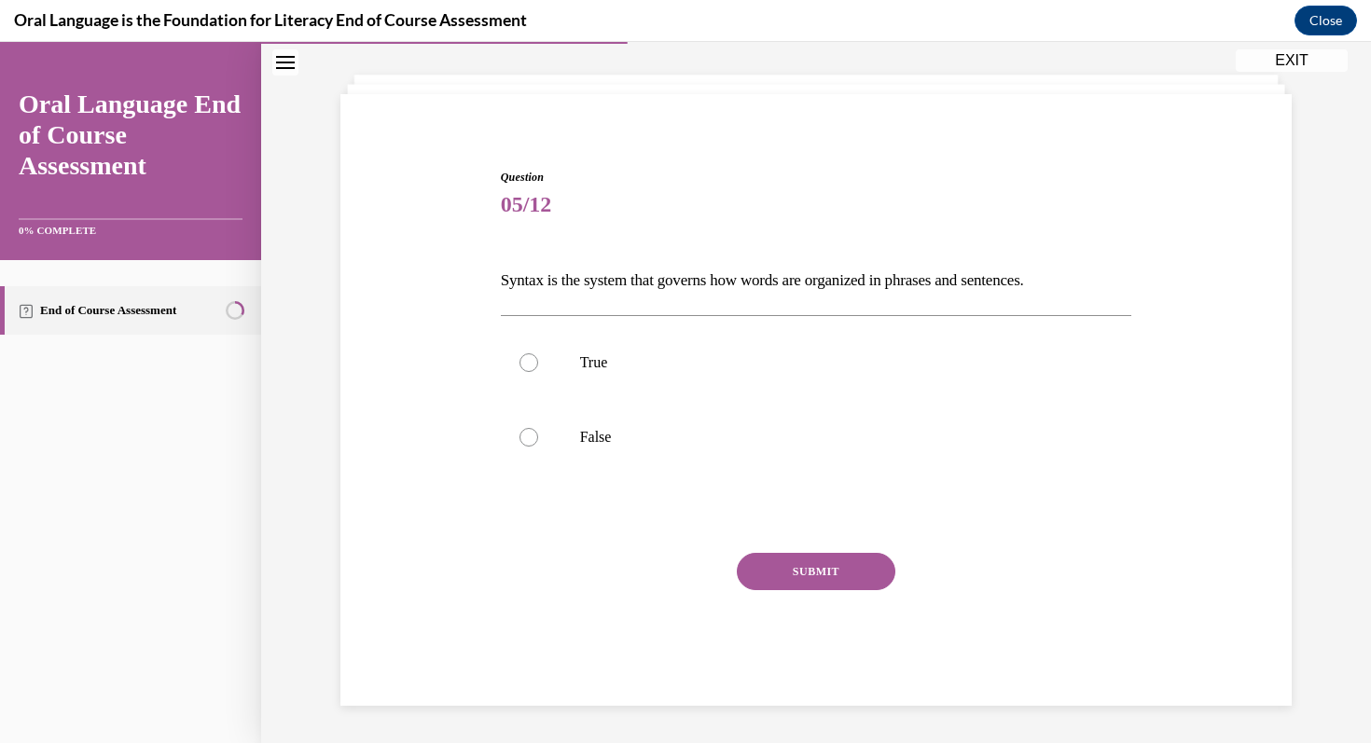
scroll to position [90, 0]
click at [699, 356] on p "True" at bounding box center [833, 363] width 506 height 19
click at [538, 356] on input "True" at bounding box center [529, 363] width 19 height 19
radio input "true"
click at [778, 566] on button "SUBMIT" at bounding box center [816, 571] width 159 height 37
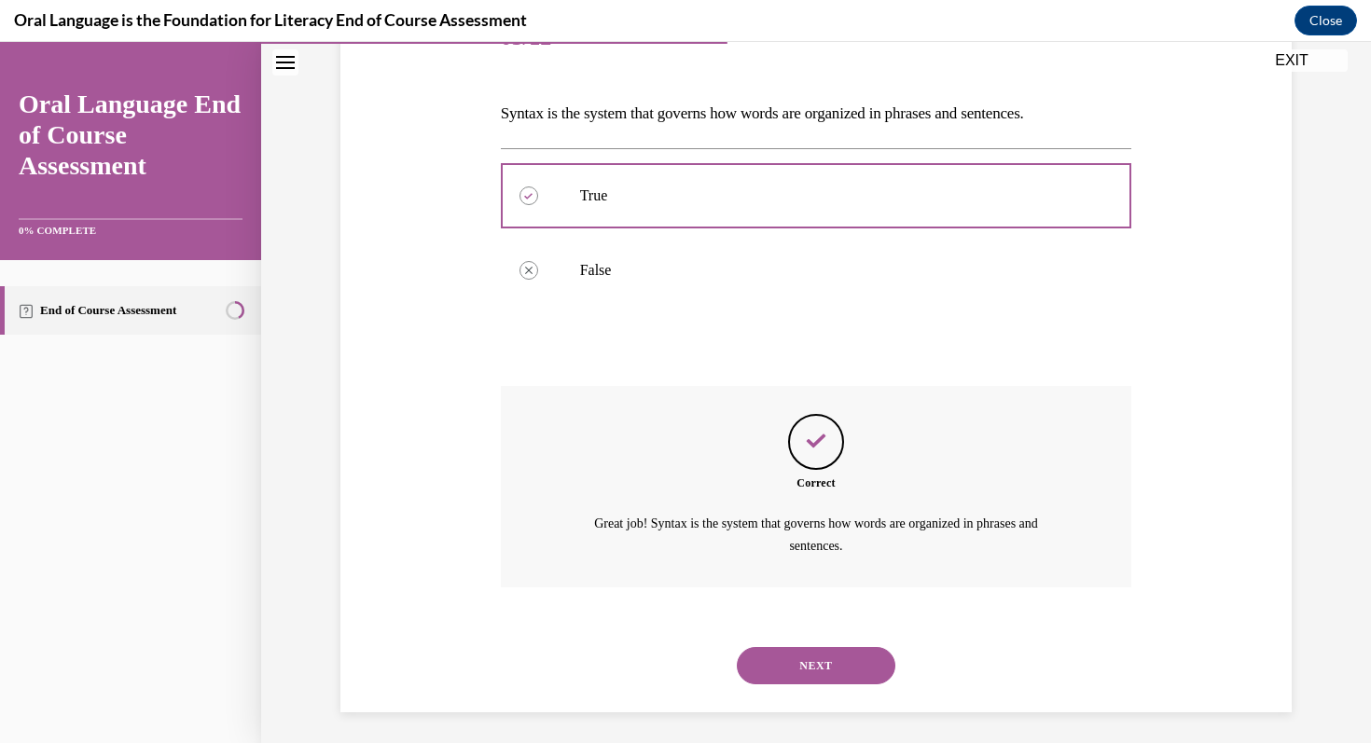
scroll to position [263, 0]
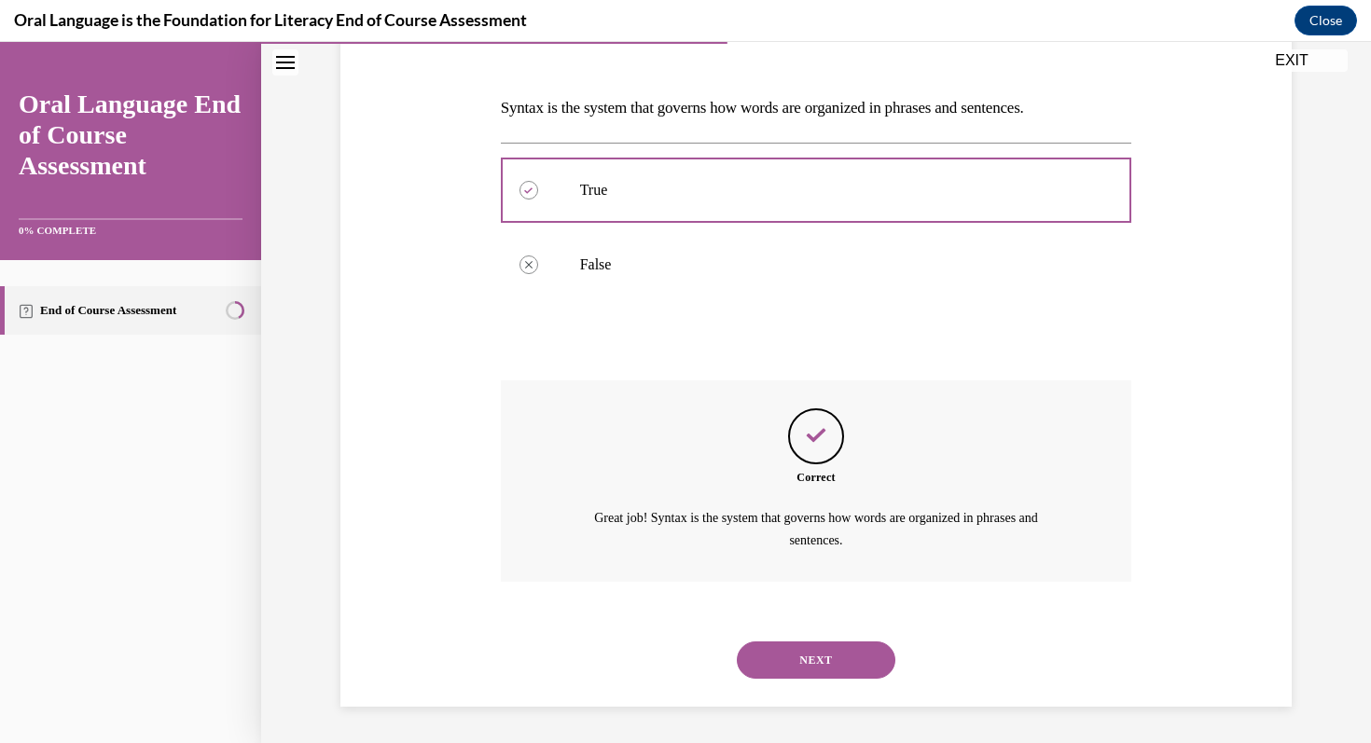
click at [797, 652] on button "NEXT" at bounding box center [816, 660] width 159 height 37
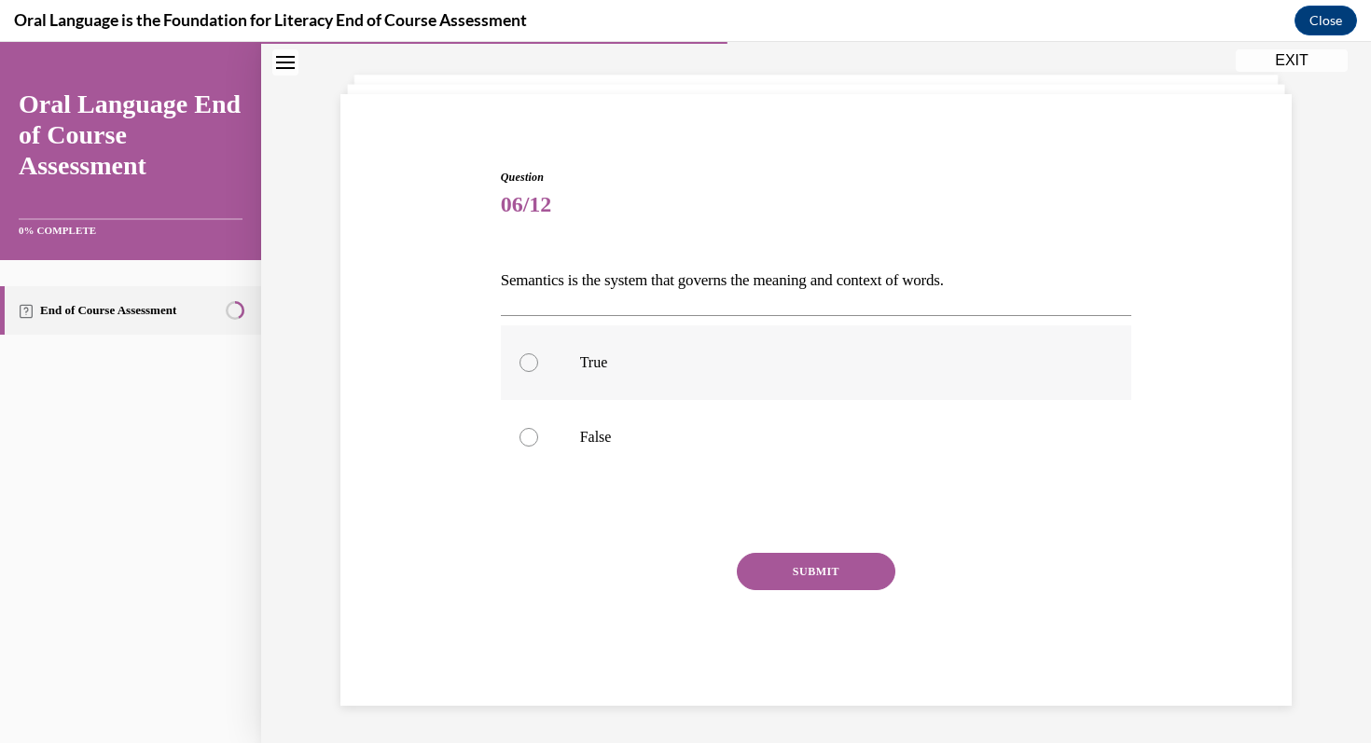
click at [686, 359] on p "True" at bounding box center [833, 363] width 506 height 19
click at [538, 359] on input "True" at bounding box center [529, 363] width 19 height 19
radio input "true"
click at [779, 577] on button "SUBMIT" at bounding box center [816, 571] width 159 height 37
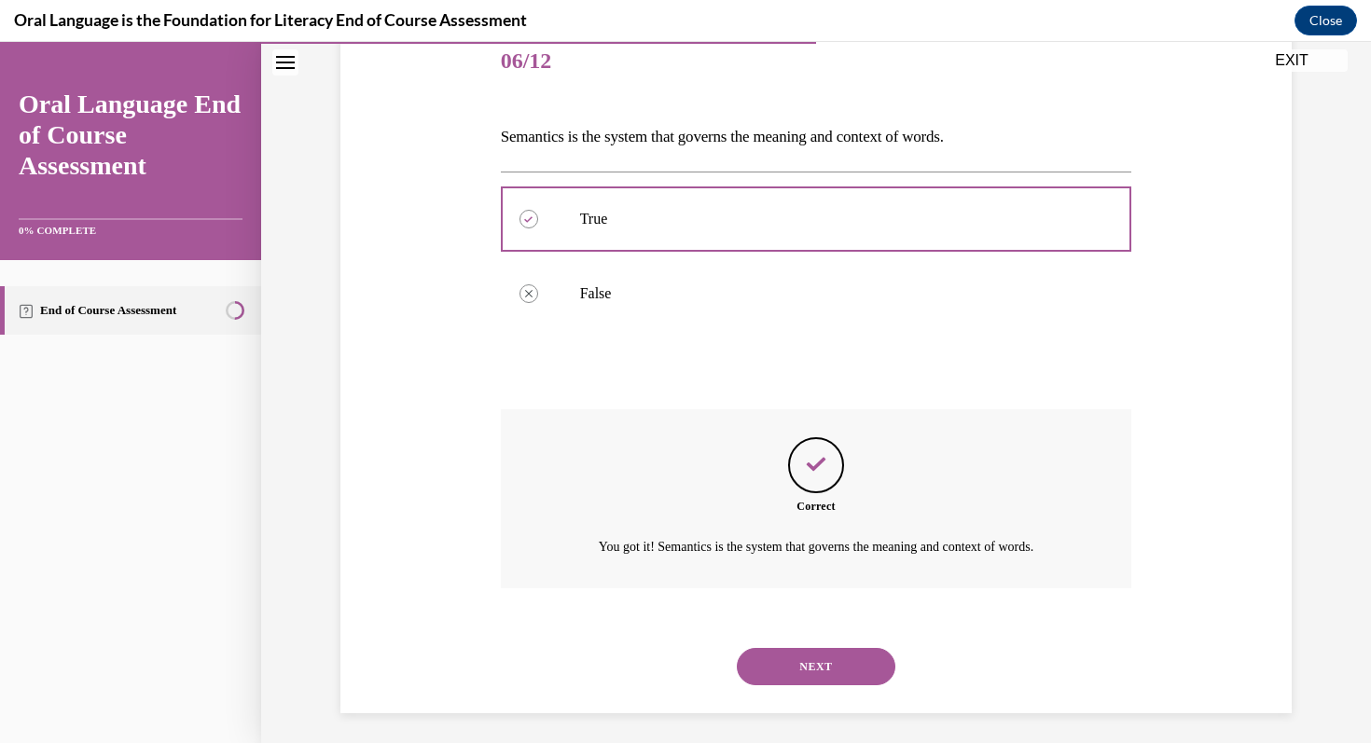
scroll to position [242, 0]
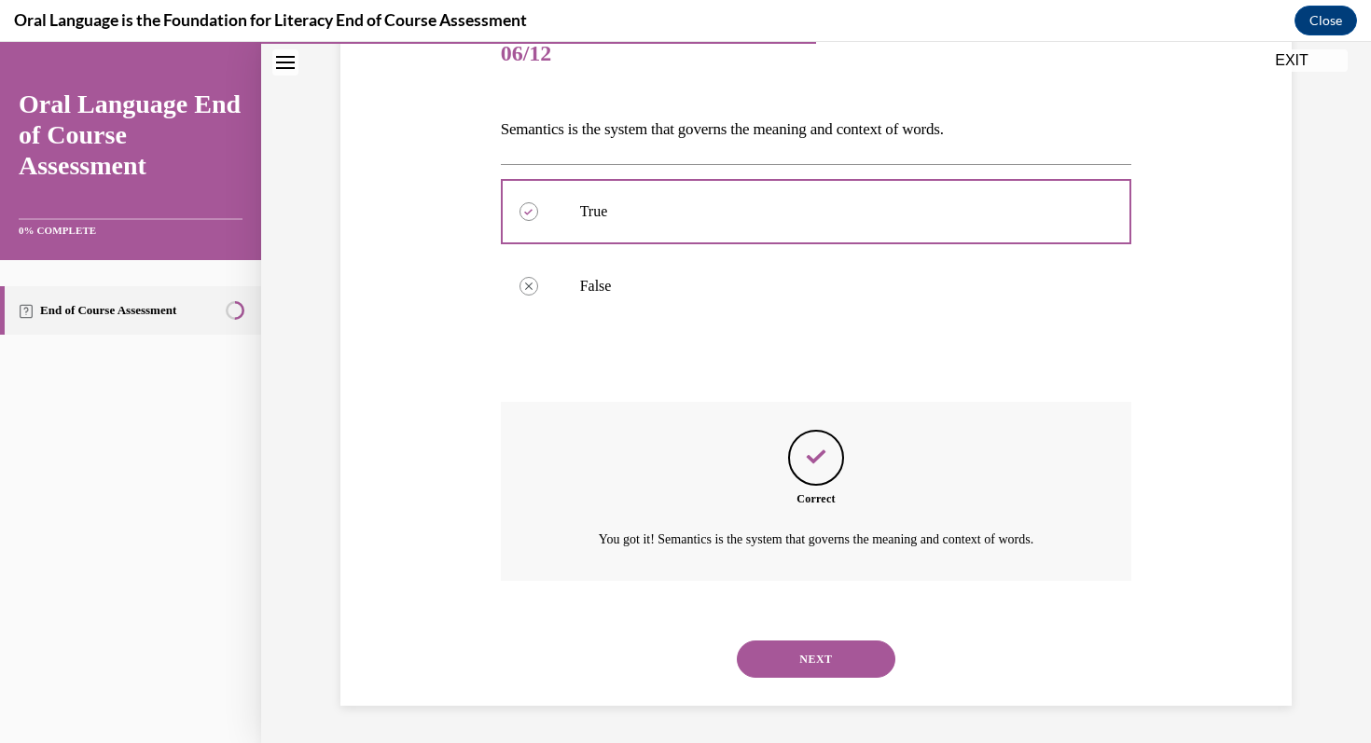
click at [786, 622] on div "NEXT" at bounding box center [816, 659] width 631 height 75
click at [786, 641] on button "NEXT" at bounding box center [816, 659] width 159 height 37
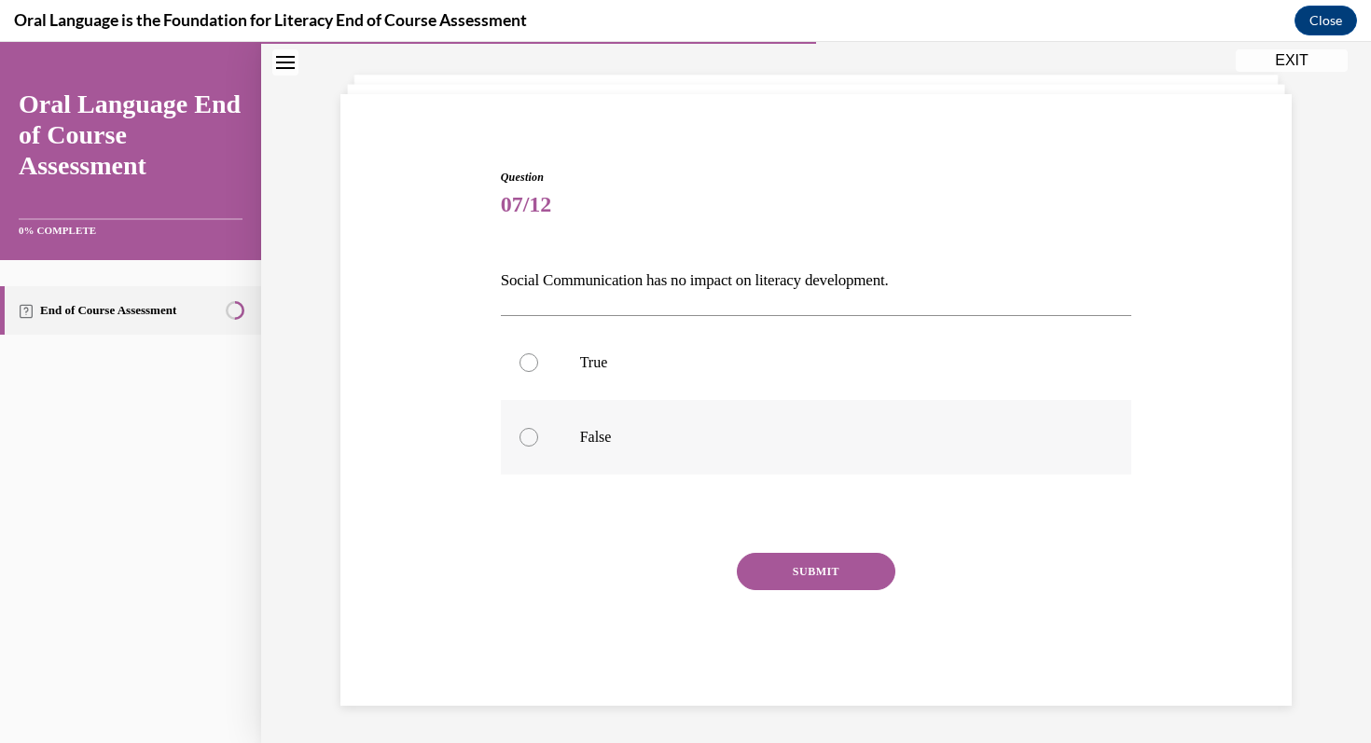
click at [705, 449] on label "False" at bounding box center [816, 437] width 631 height 75
click at [538, 447] on input "False" at bounding box center [529, 437] width 19 height 19
radio input "true"
click at [779, 559] on button "SUBMIT" at bounding box center [816, 571] width 159 height 37
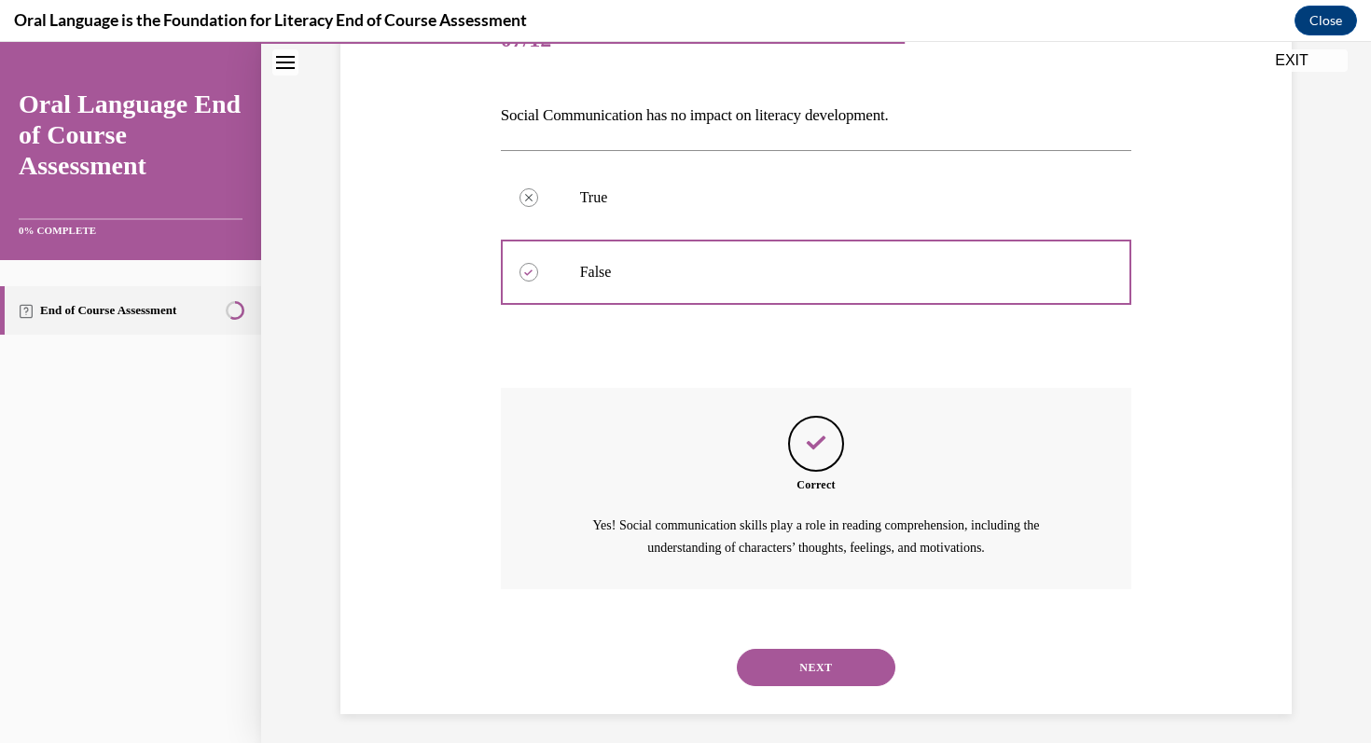
scroll to position [263, 0]
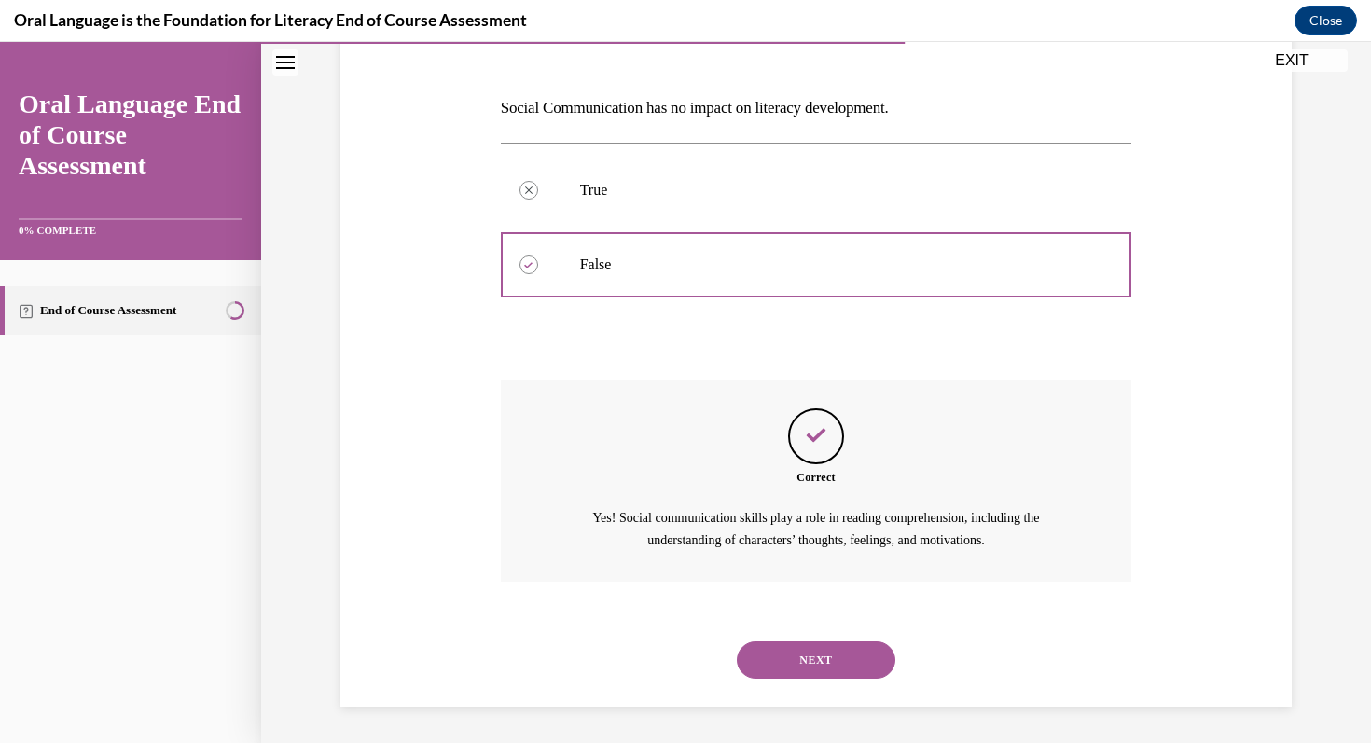
click at [792, 658] on button "NEXT" at bounding box center [816, 660] width 159 height 37
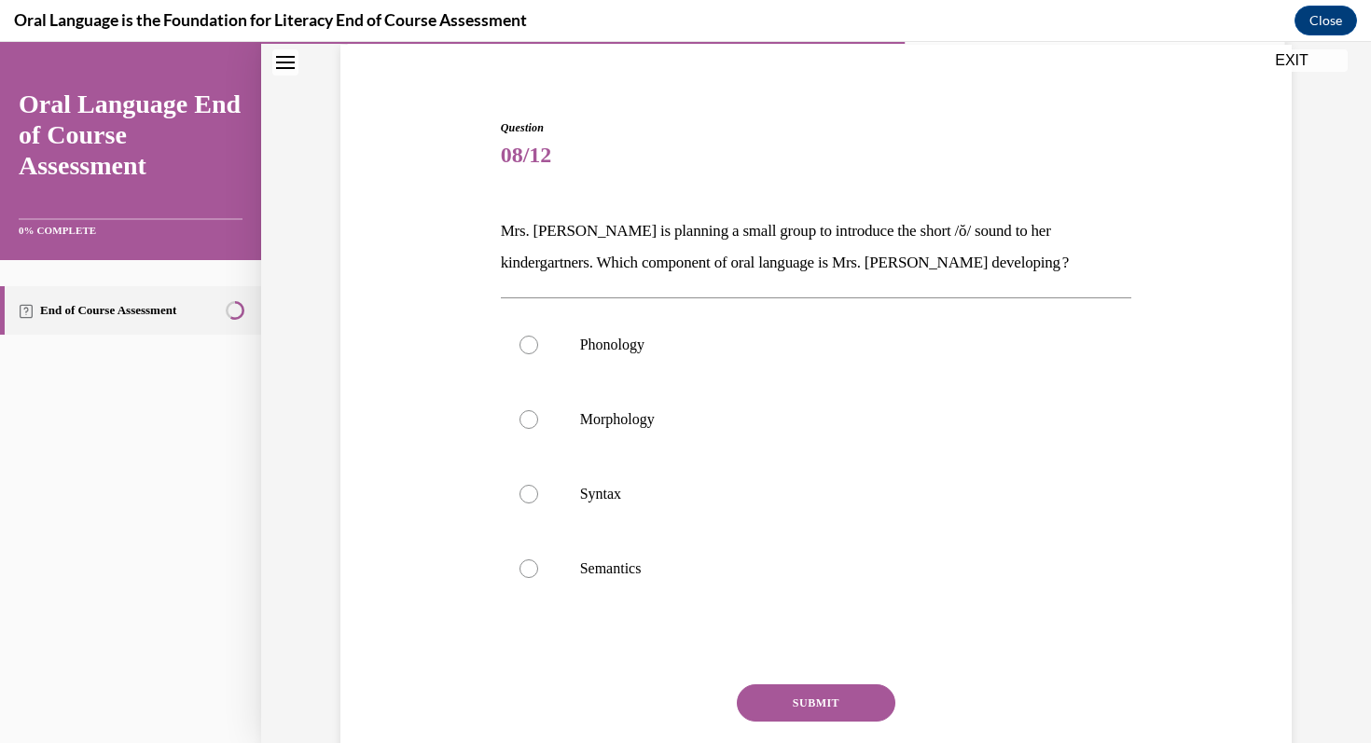
scroll to position [142, 0]
click at [766, 329] on label "Phonology" at bounding box center [816, 343] width 631 height 75
click at [538, 334] on input "Phonology" at bounding box center [529, 343] width 19 height 19
radio input "true"
click at [780, 690] on button "SUBMIT" at bounding box center [816, 701] width 159 height 37
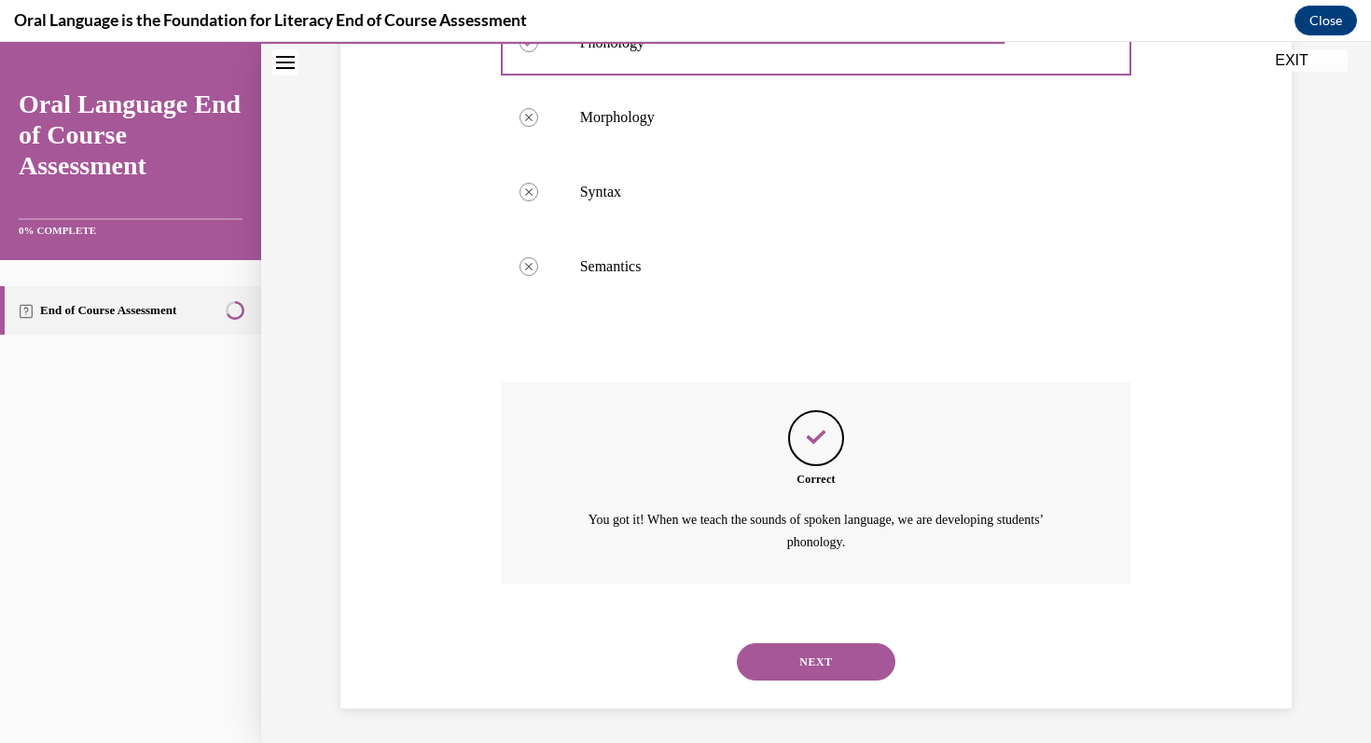
scroll to position [444, 0]
click at [800, 663] on button "NEXT" at bounding box center [816, 660] width 159 height 37
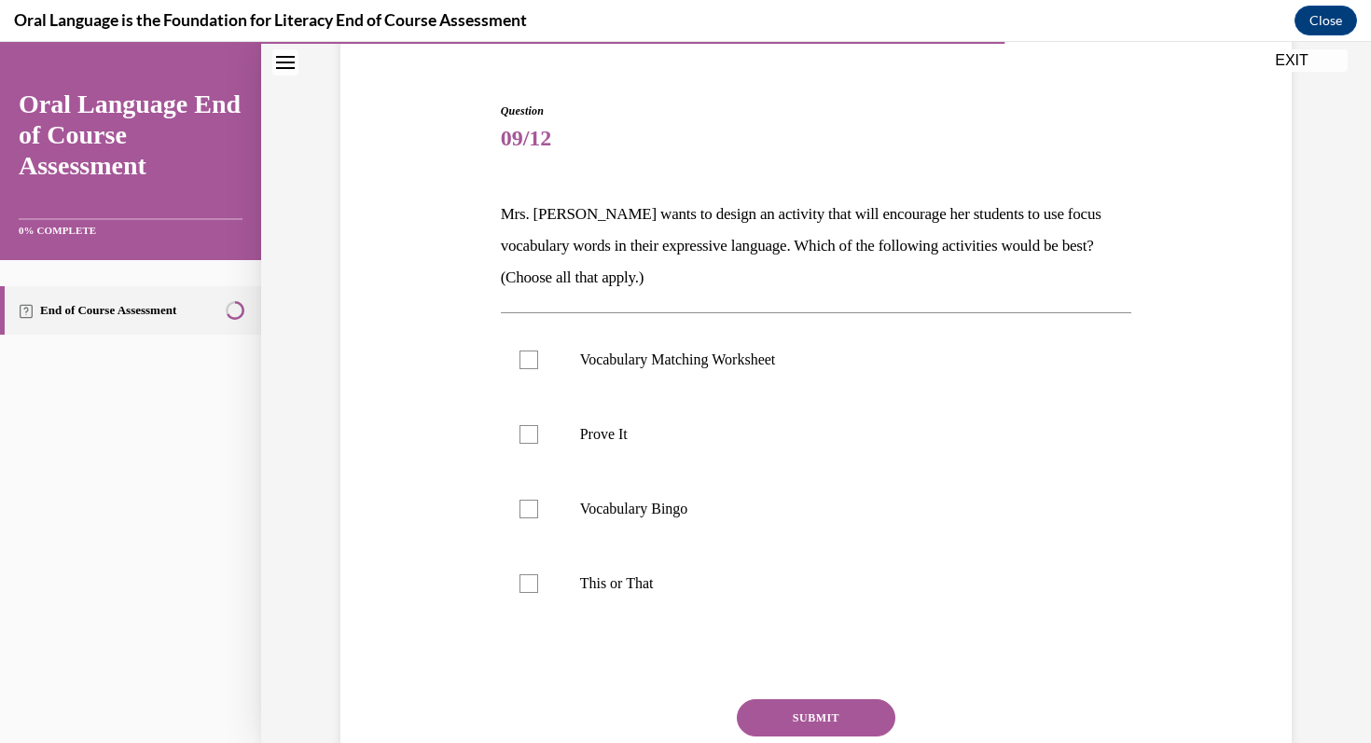
scroll to position [158, 0]
click at [776, 373] on label "Vocabulary Matching Worksheet" at bounding box center [816, 359] width 631 height 75
click at [538, 368] on input "Vocabulary Matching Worksheet" at bounding box center [529, 359] width 19 height 19
checkbox input "true"
click at [757, 445] on label "Prove It" at bounding box center [816, 433] width 631 height 75
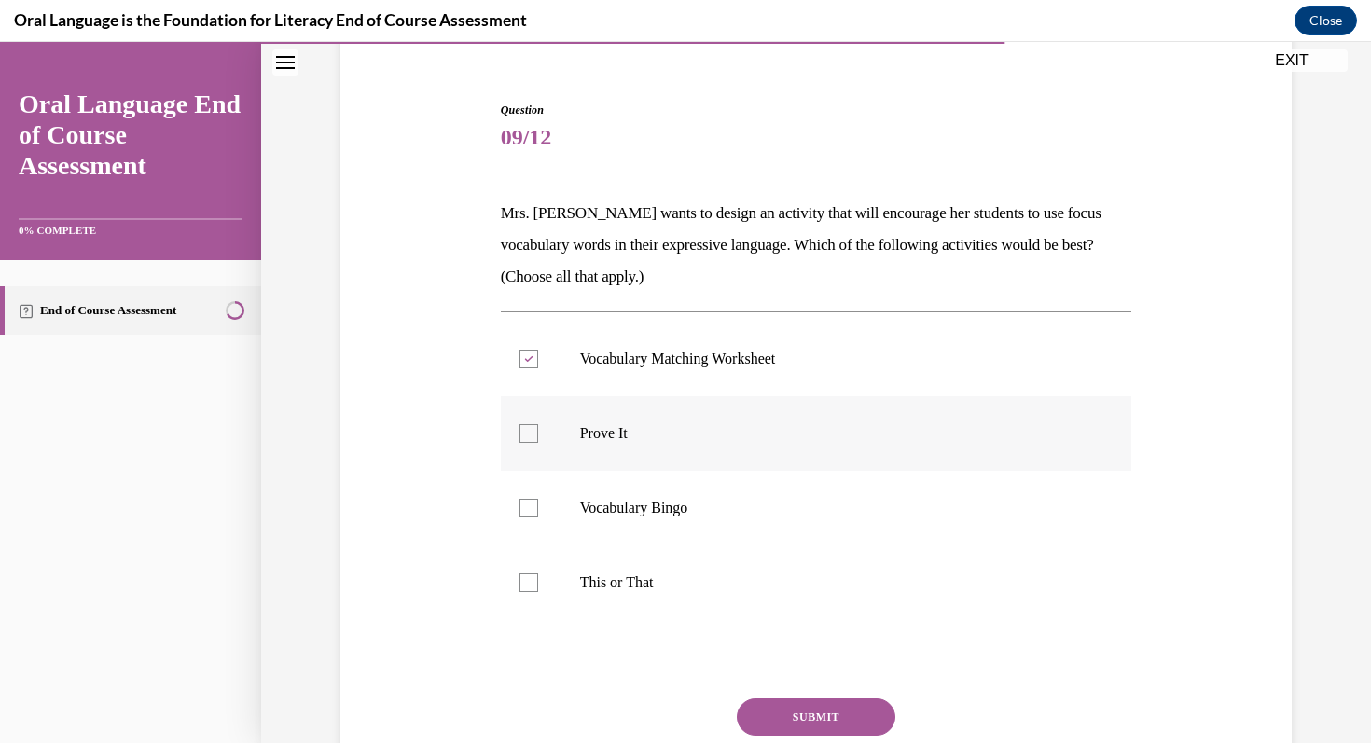
click at [538, 443] on input "Prove It" at bounding box center [529, 433] width 19 height 19
checkbox input "true"
click at [755, 517] on p "Vocabulary Bingo" at bounding box center [833, 508] width 506 height 19
click at [538, 517] on input "Vocabulary Bingo" at bounding box center [529, 508] width 19 height 19
checkbox input "true"
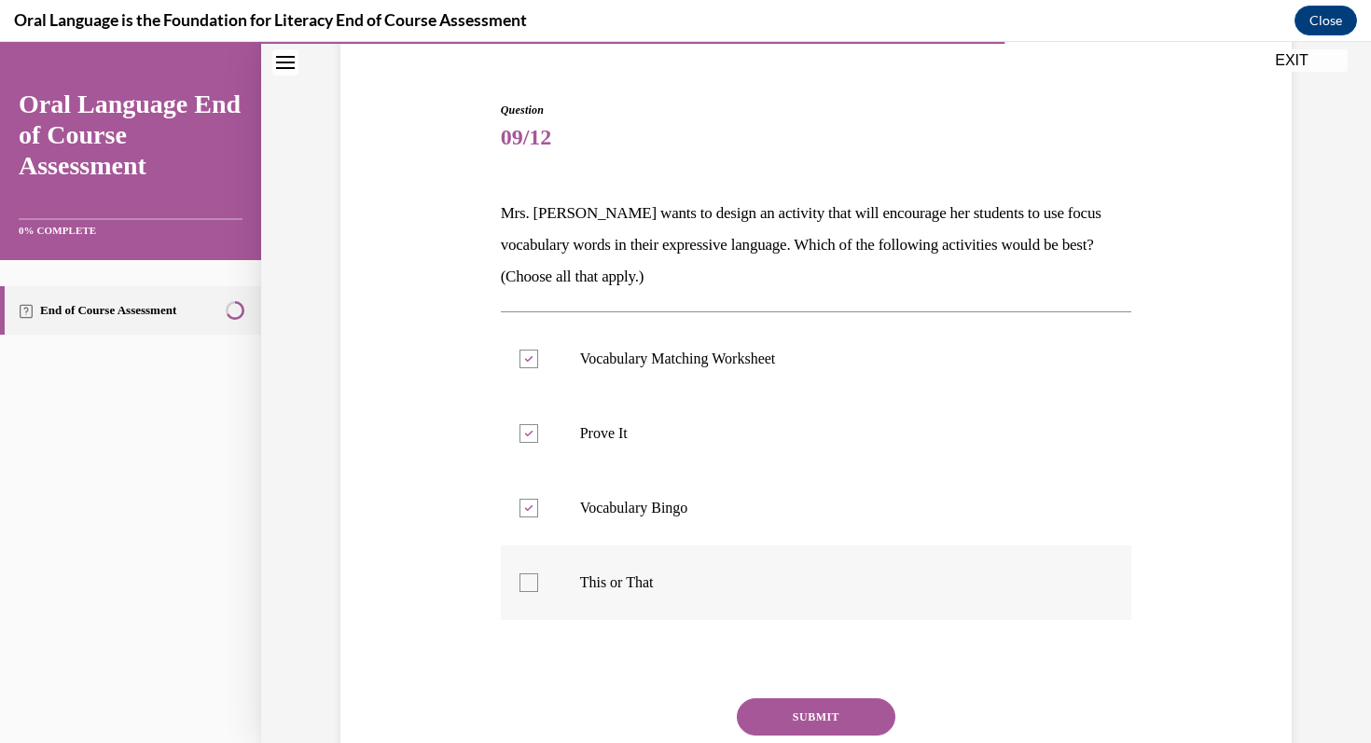
click at [756, 585] on p "This or That" at bounding box center [833, 583] width 506 height 19
click at [538, 585] on input "This or That" at bounding box center [529, 583] width 19 height 19
checkbox input "true"
click at [798, 707] on button "SUBMIT" at bounding box center [816, 717] width 159 height 37
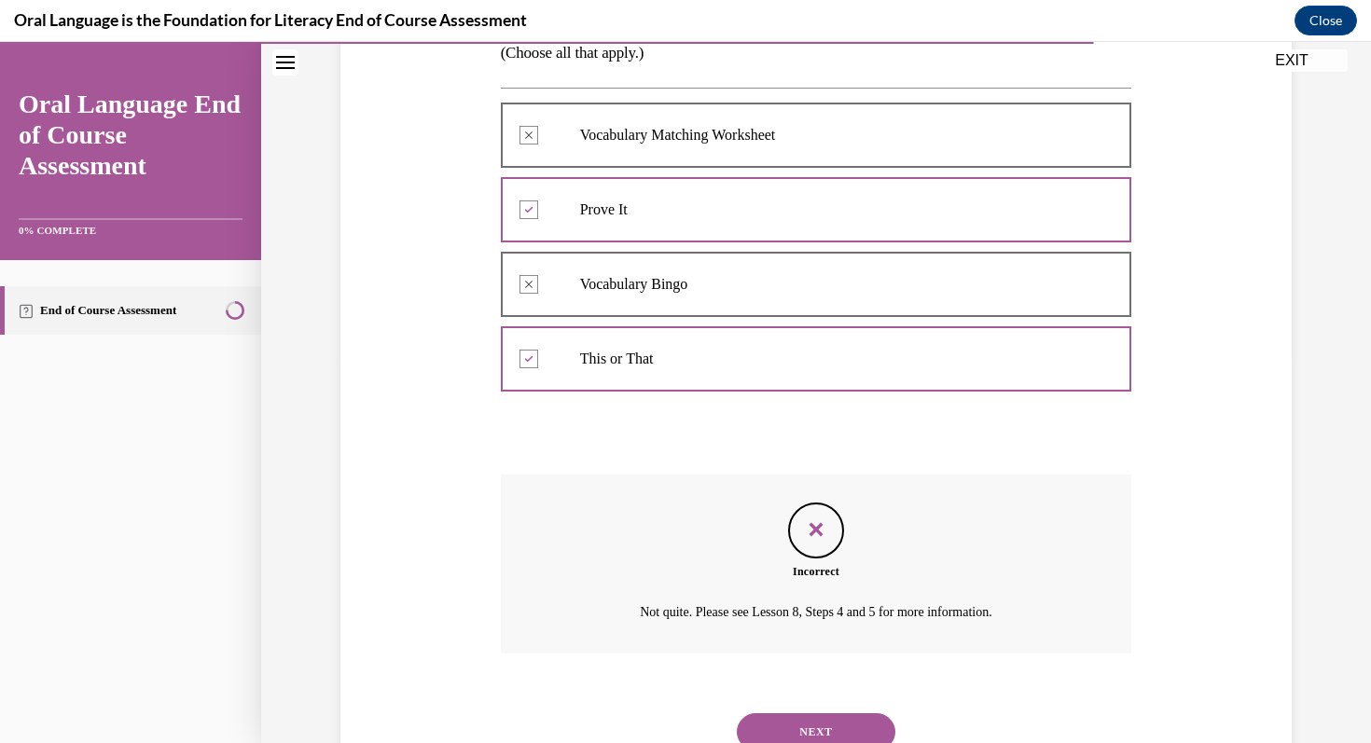
scroll to position [381, 0]
click at [755, 725] on button "NEXT" at bounding box center [816, 732] width 159 height 37
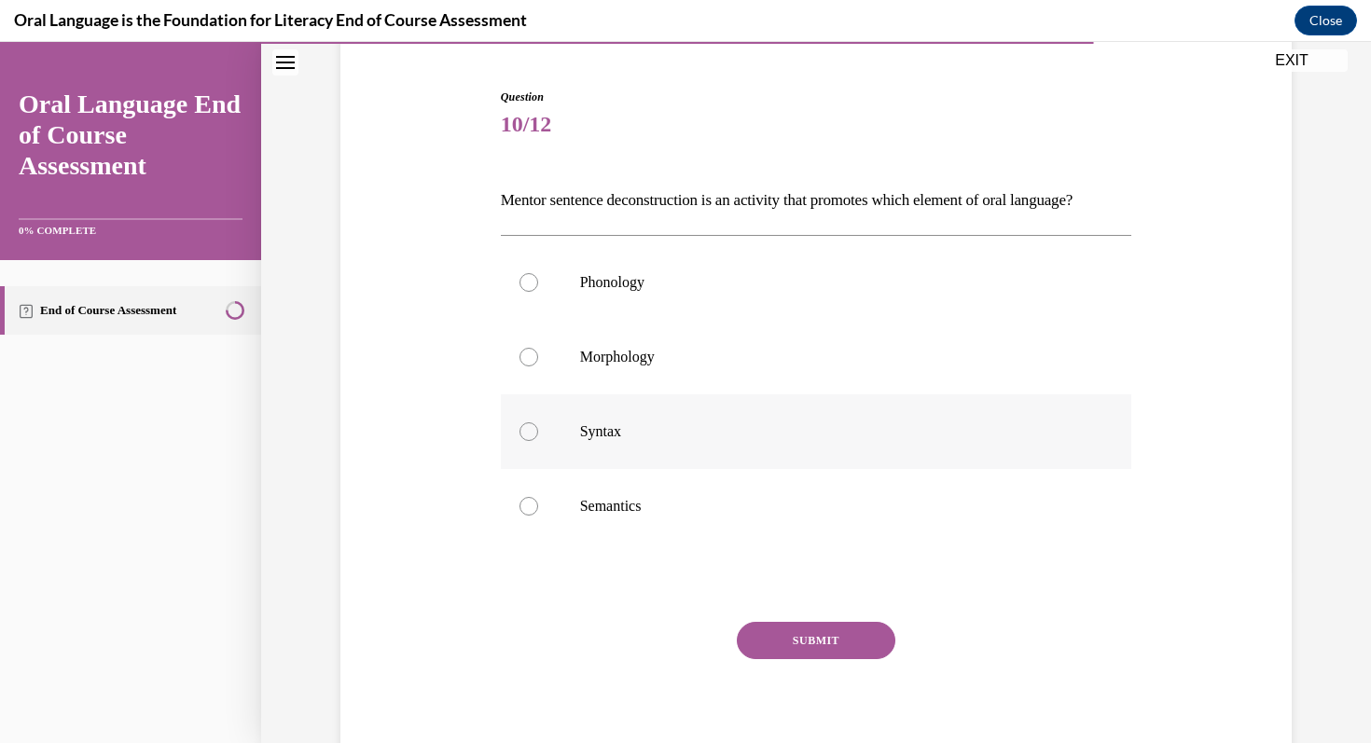
scroll to position [184, 0]
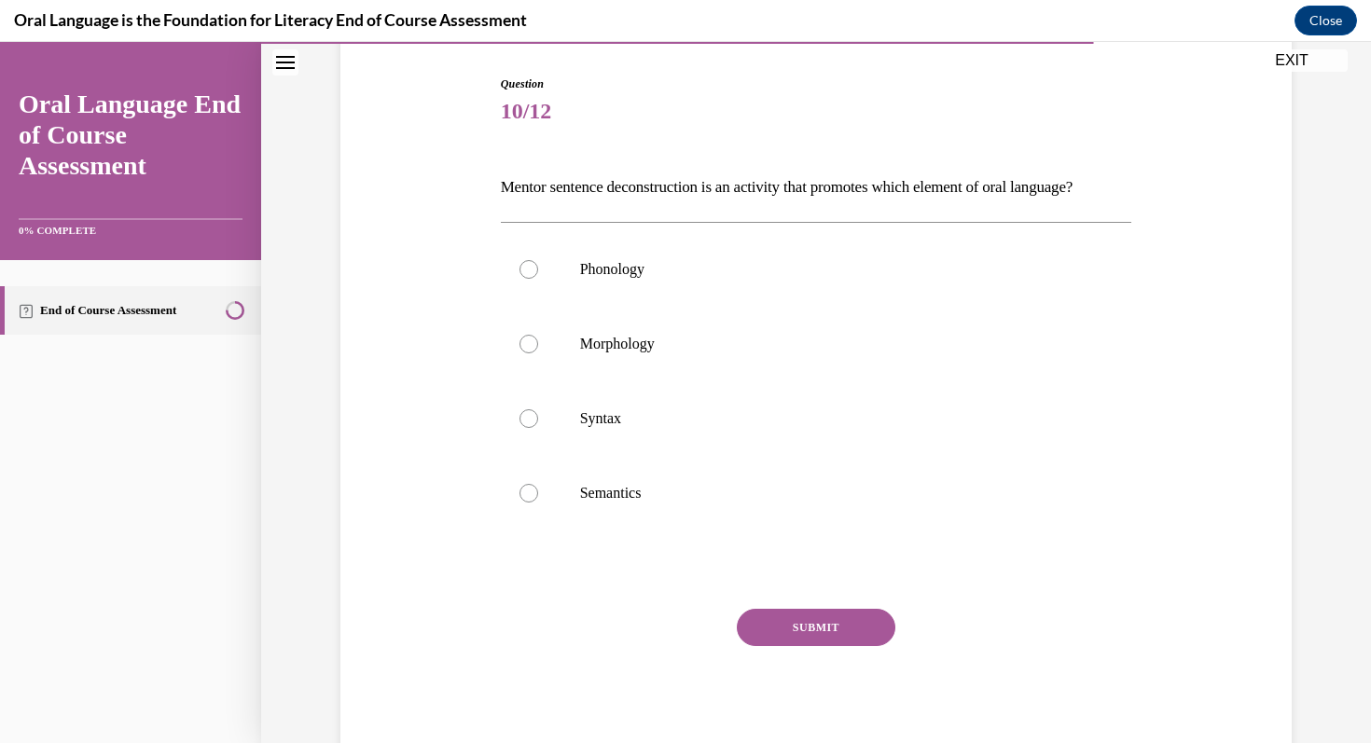
drag, startPoint x: 478, startPoint y: 182, endPoint x: 594, endPoint y: 225, distance: 123.4
click at [594, 225] on div "Question 10/12 Mentor sentence deconstruction is an activity that promotes whic…" at bounding box center [816, 391] width 961 height 742
copy p "Mentor sentence deconstruction is an activity that promotes which element of or…"
click at [629, 428] on p "Syntax" at bounding box center [833, 418] width 506 height 19
click at [538, 428] on input "Syntax" at bounding box center [529, 418] width 19 height 19
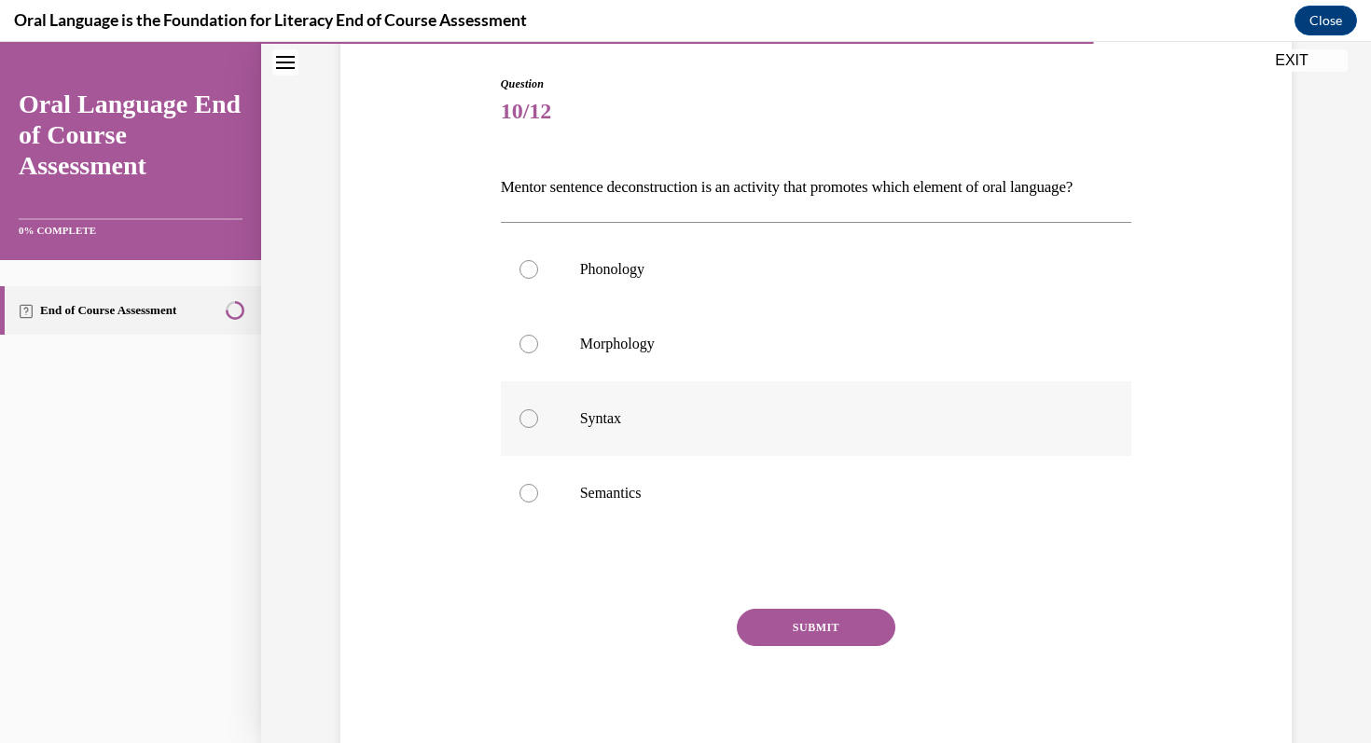
radio input "true"
click at [771, 646] on button "SUBMIT" at bounding box center [816, 627] width 159 height 37
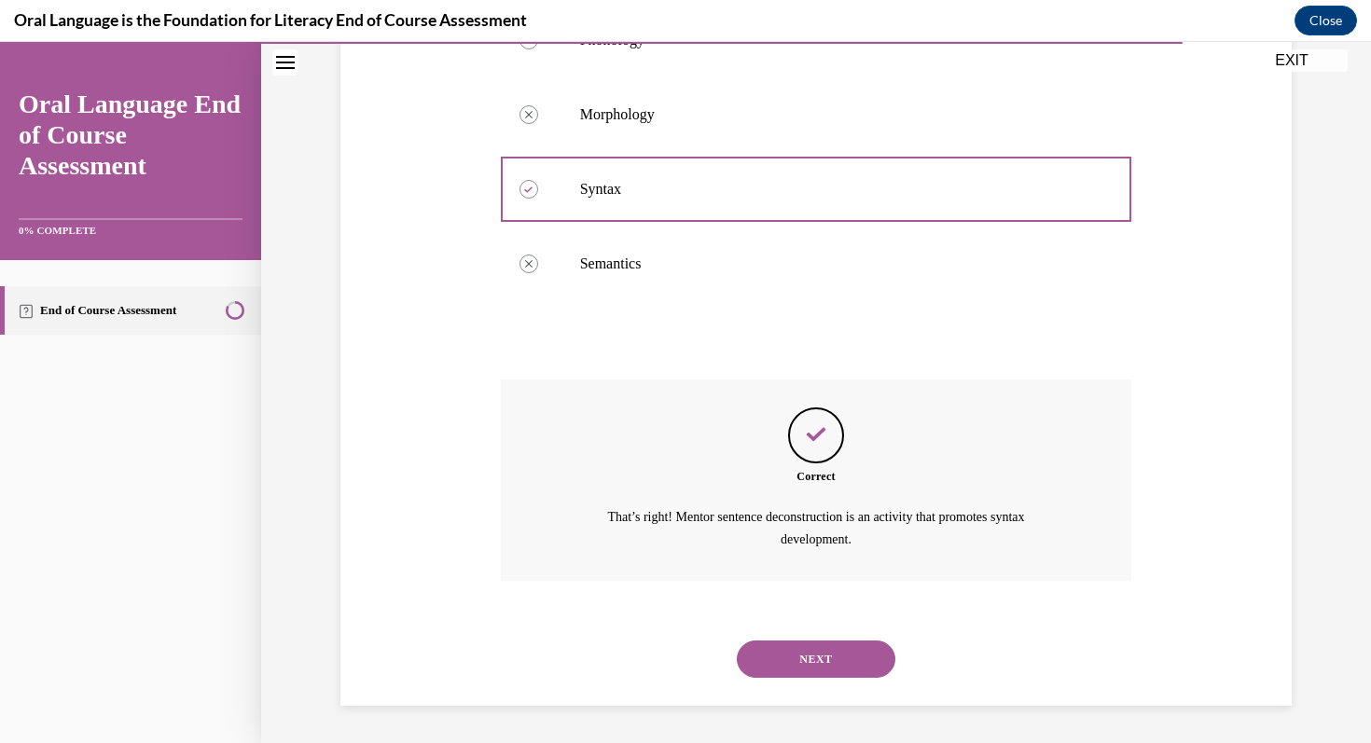
scroll to position [444, 0]
click at [790, 658] on button "NEXT" at bounding box center [816, 659] width 159 height 37
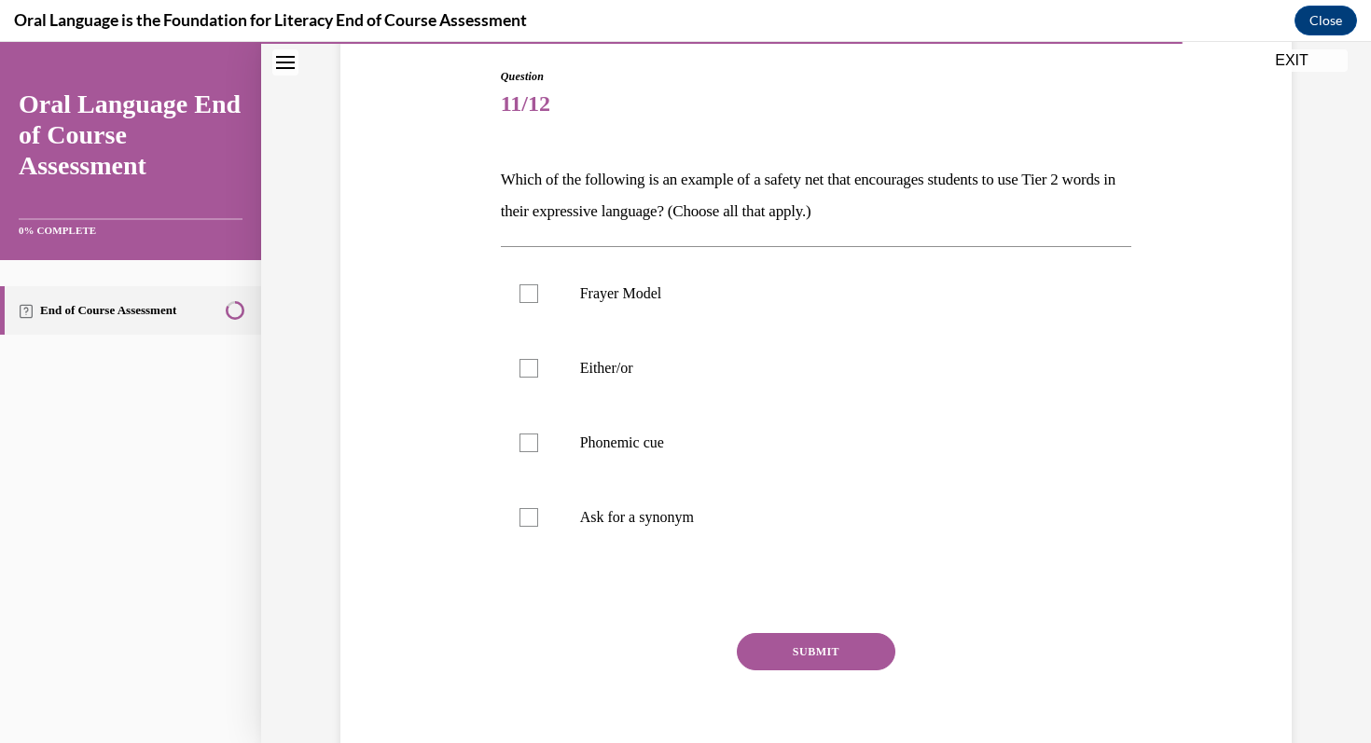
scroll to position [187, 0]
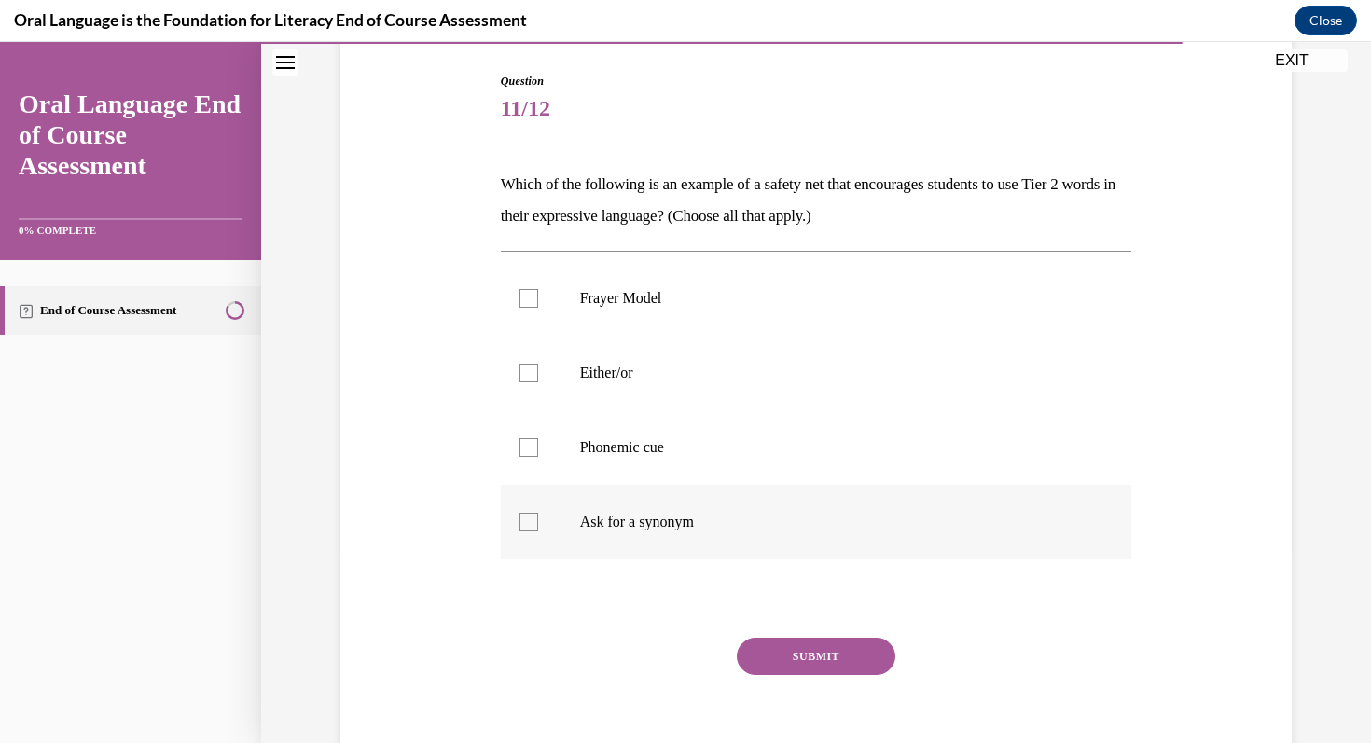
drag, startPoint x: 492, startPoint y: 168, endPoint x: 980, endPoint y: 559, distance: 625.1
click at [980, 559] on div "Question 11/12 Which of the following is an example of a safety net that encour…" at bounding box center [816, 418] width 641 height 746
copy div "Which of the following is an example of a safety net that encourages students t…"
click at [556, 315] on label "Frayer Model" at bounding box center [816, 298] width 631 height 75
click at [538, 308] on input "Frayer Model" at bounding box center [529, 298] width 19 height 19
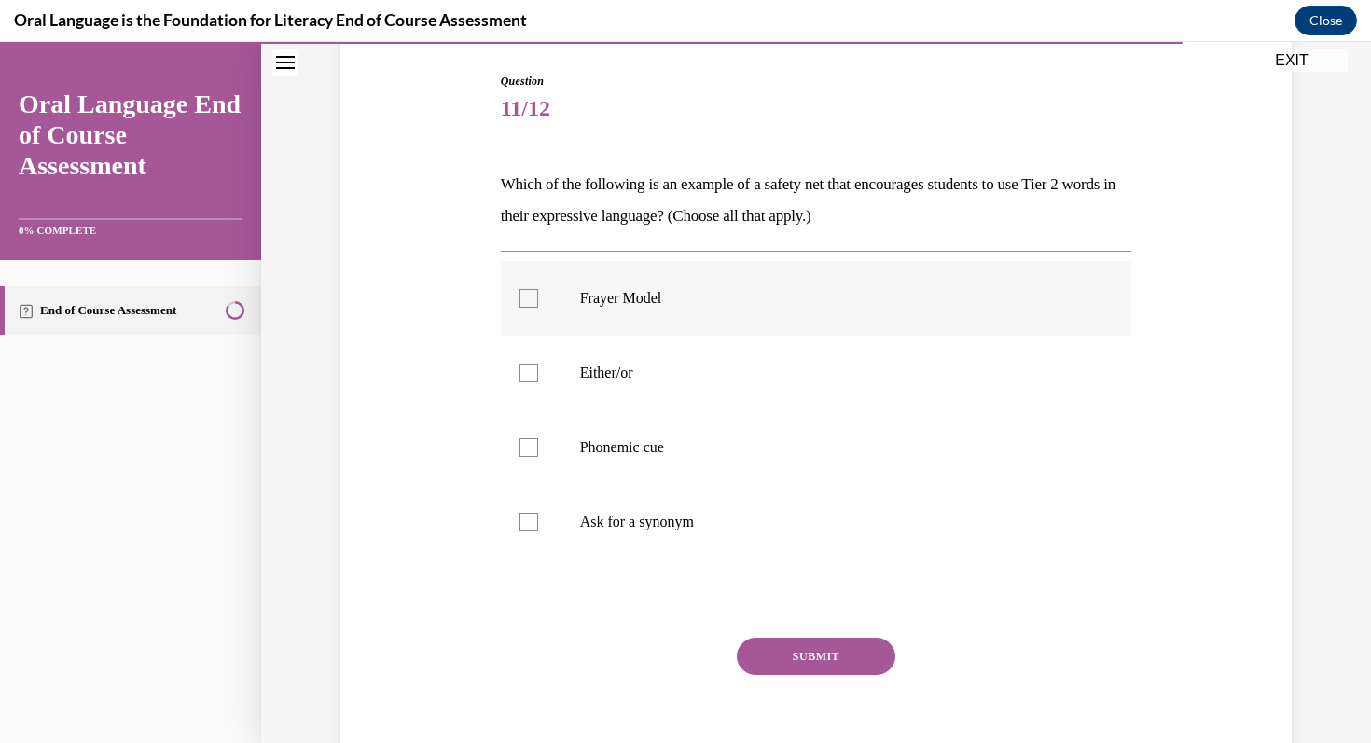
checkbox input "true"
click at [568, 520] on label "Ask for a synonym" at bounding box center [816, 522] width 631 height 75
click at [538, 520] on input "Ask for a synonym" at bounding box center [529, 522] width 19 height 19
checkbox input "true"
click at [759, 646] on button "SUBMIT" at bounding box center [816, 656] width 159 height 37
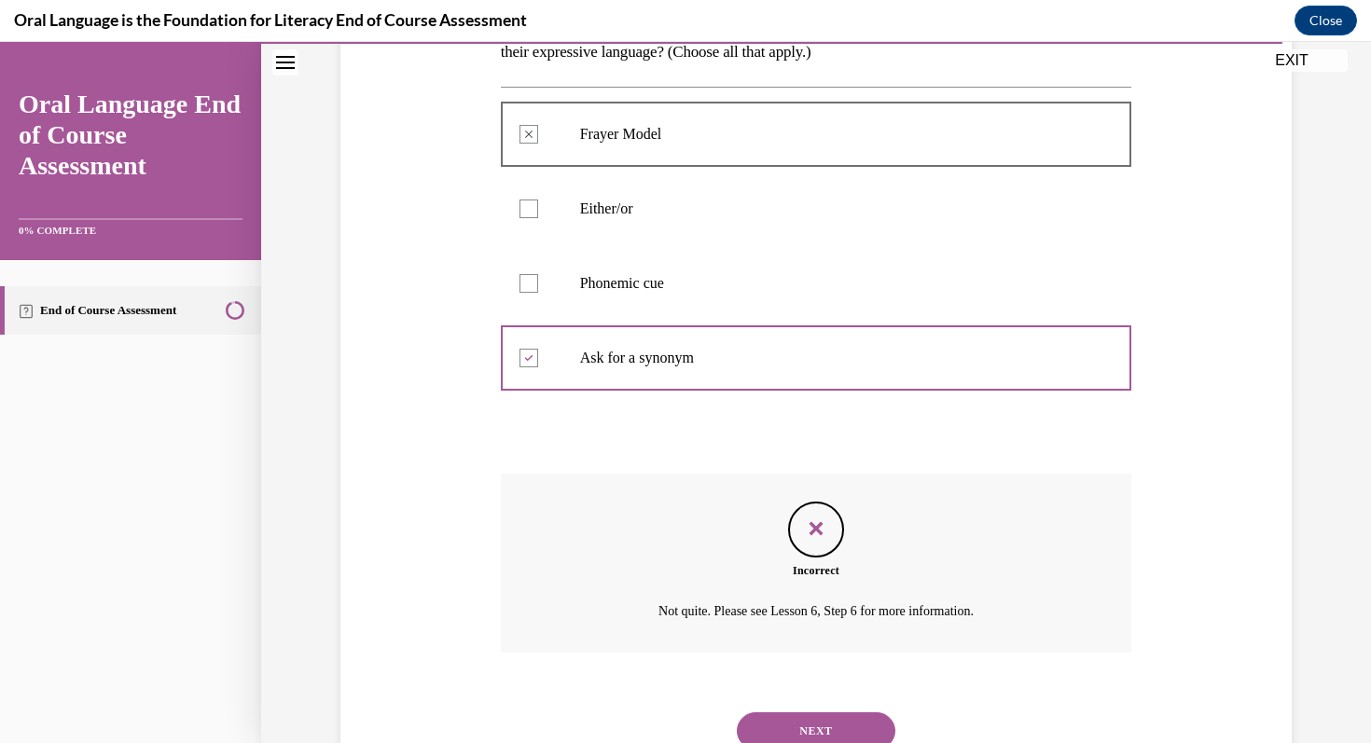
scroll to position [349, 0]
click at [781, 728] on button "NEXT" at bounding box center [816, 732] width 159 height 37
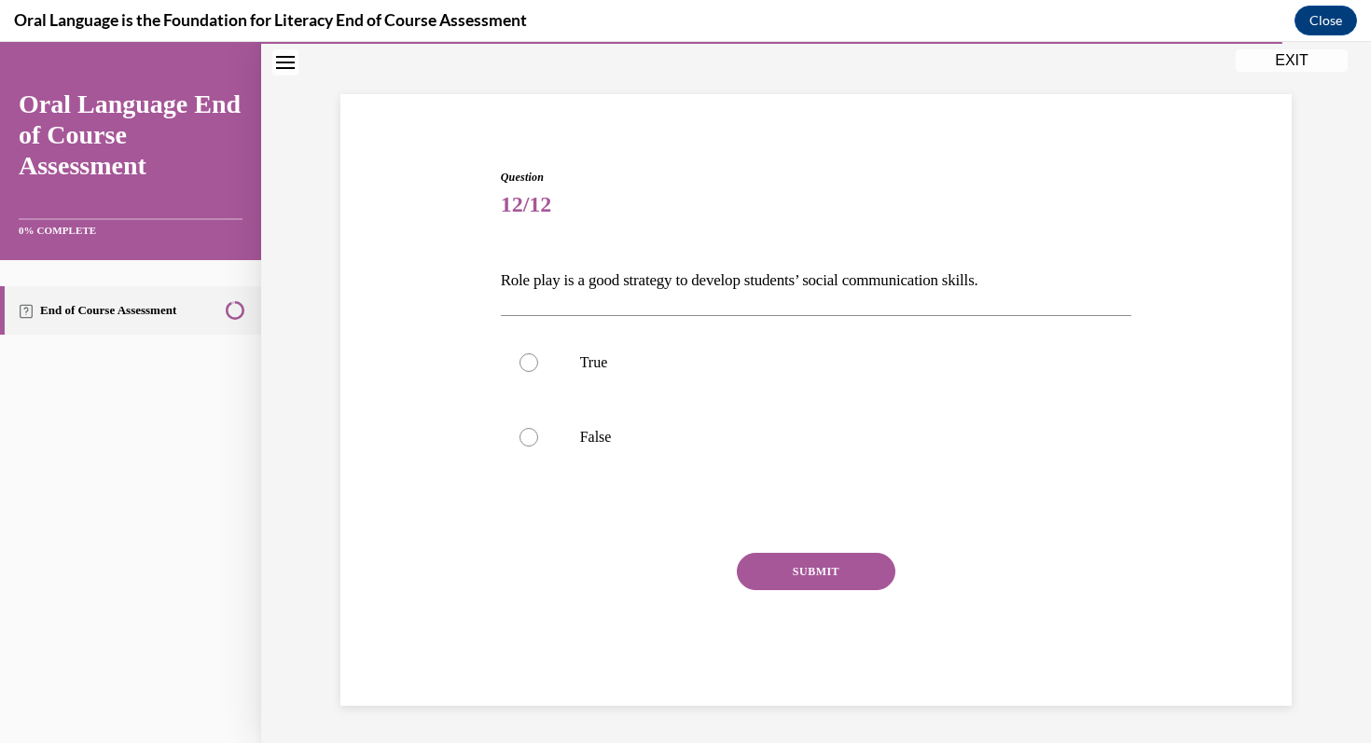
scroll to position [90, 0]
click at [632, 345] on label "True" at bounding box center [816, 363] width 631 height 75
click at [538, 354] on input "True" at bounding box center [529, 363] width 19 height 19
radio input "true"
click at [781, 566] on button "SUBMIT" at bounding box center [816, 571] width 159 height 37
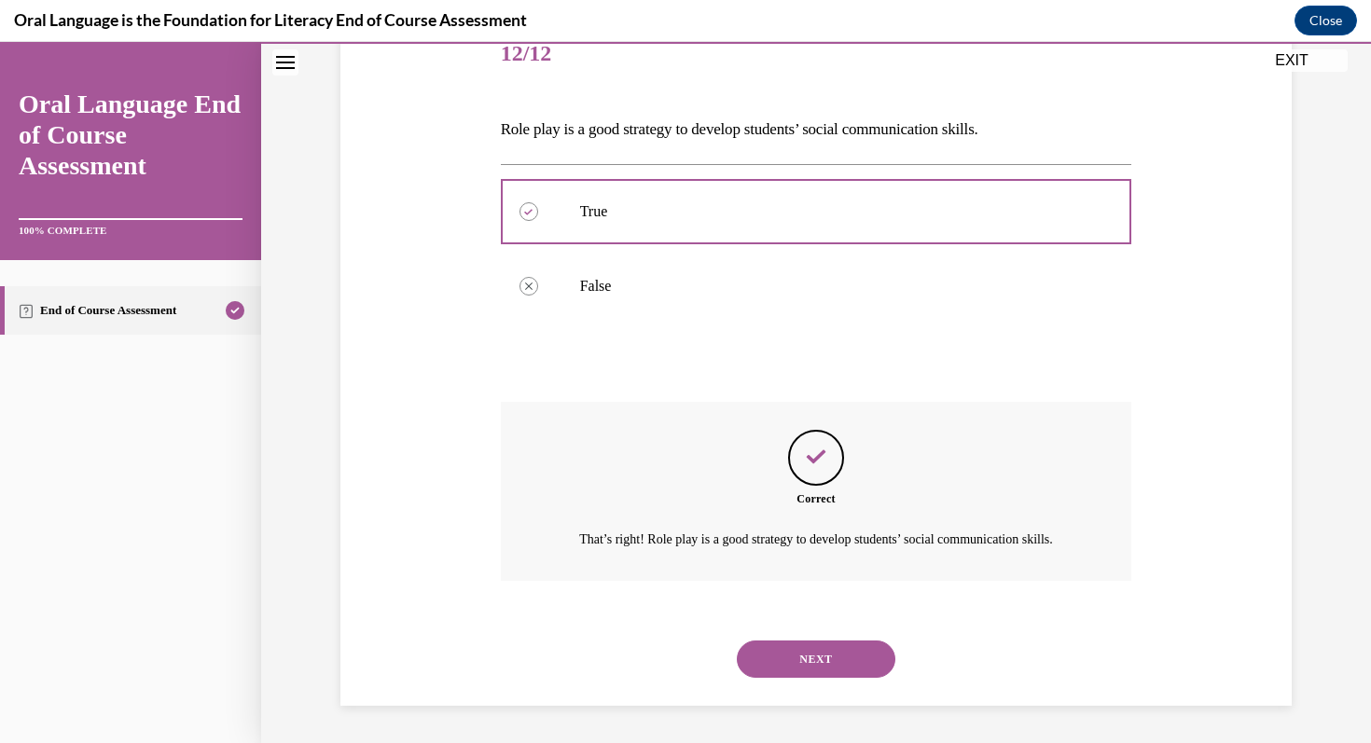
scroll to position [263, 0]
click at [796, 648] on button "NEXT" at bounding box center [816, 659] width 159 height 37
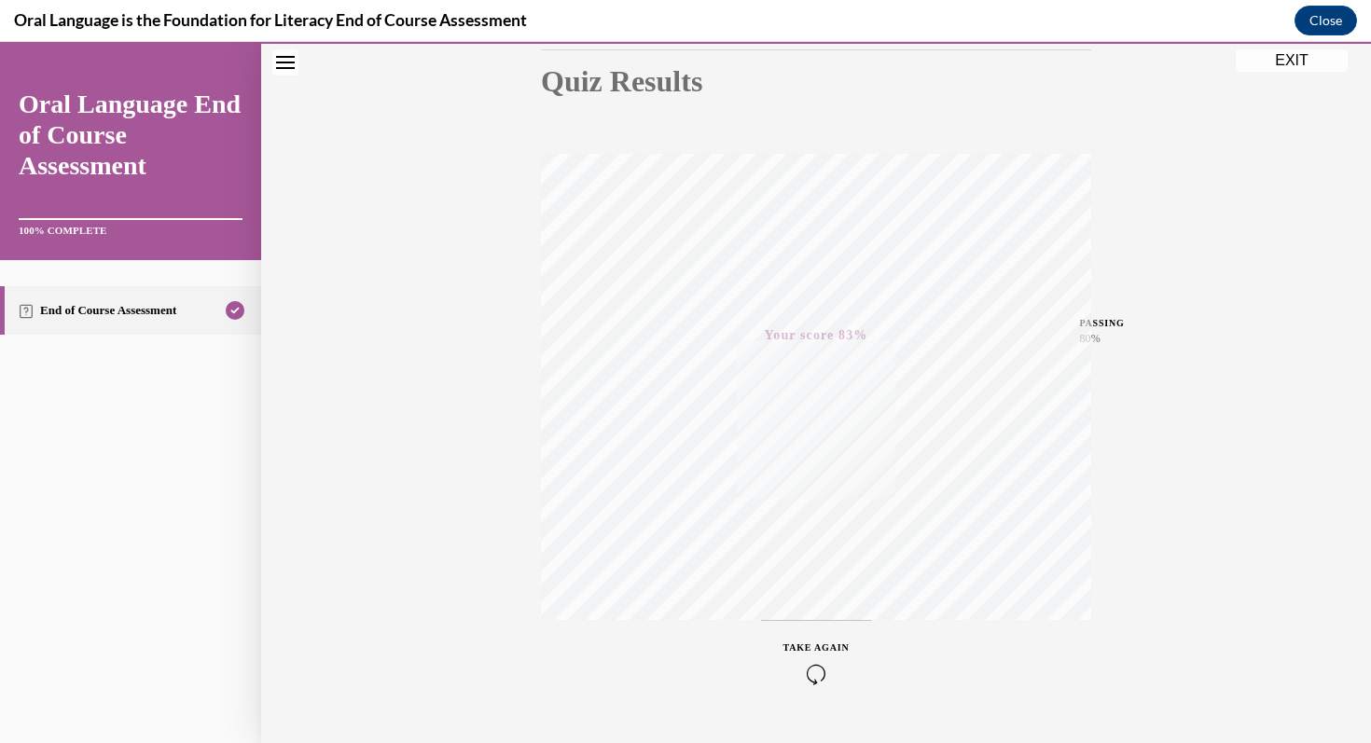
scroll to position [255, 0]
click at [804, 614] on div "TAKE AGAIN" at bounding box center [816, 618] width 66 height 44
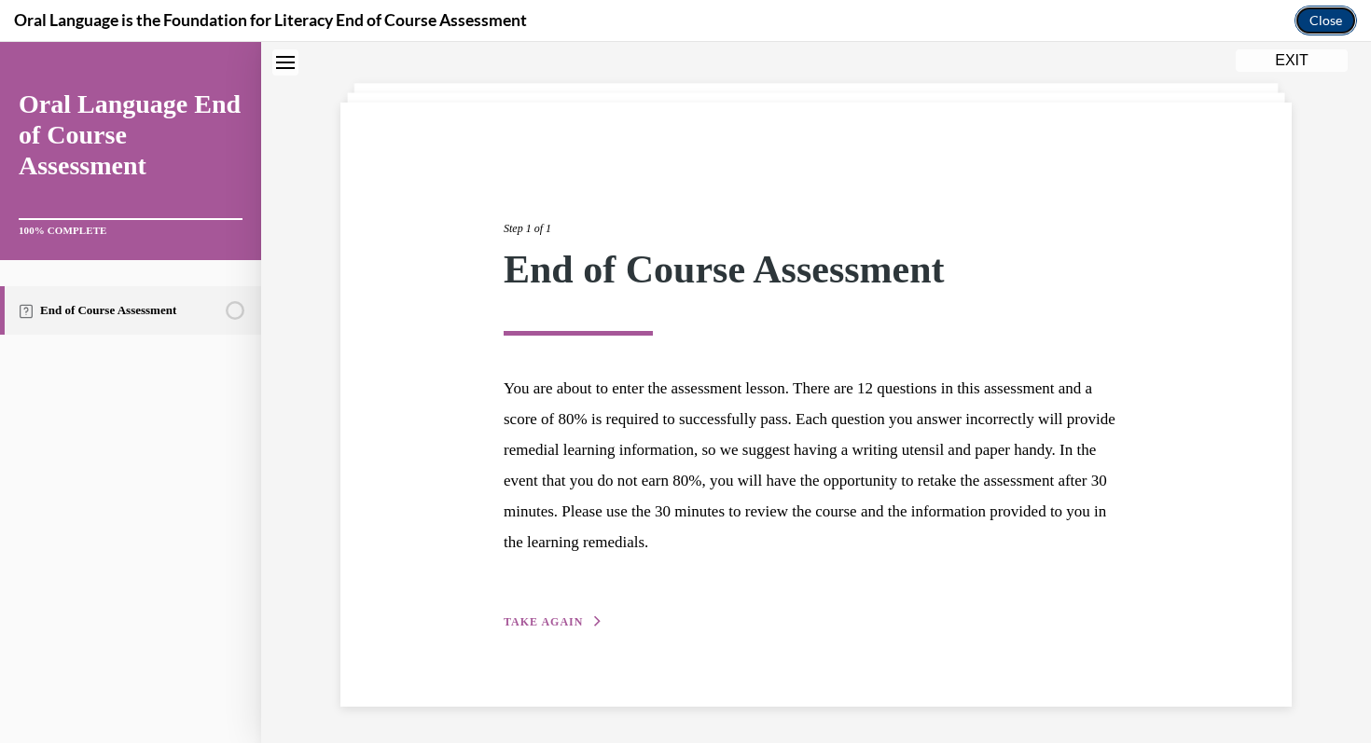
click at [1324, 20] on button "Close" at bounding box center [1326, 21] width 62 height 30
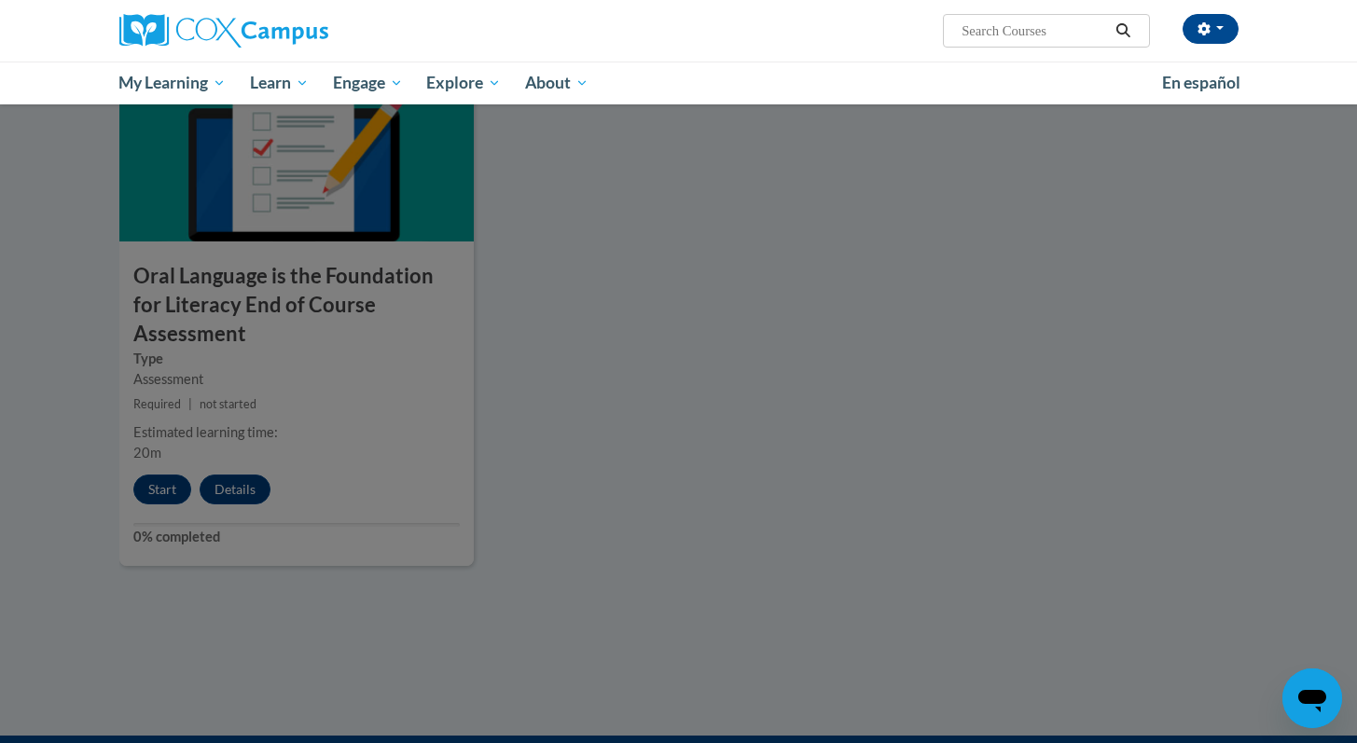
scroll to position [1972, 0]
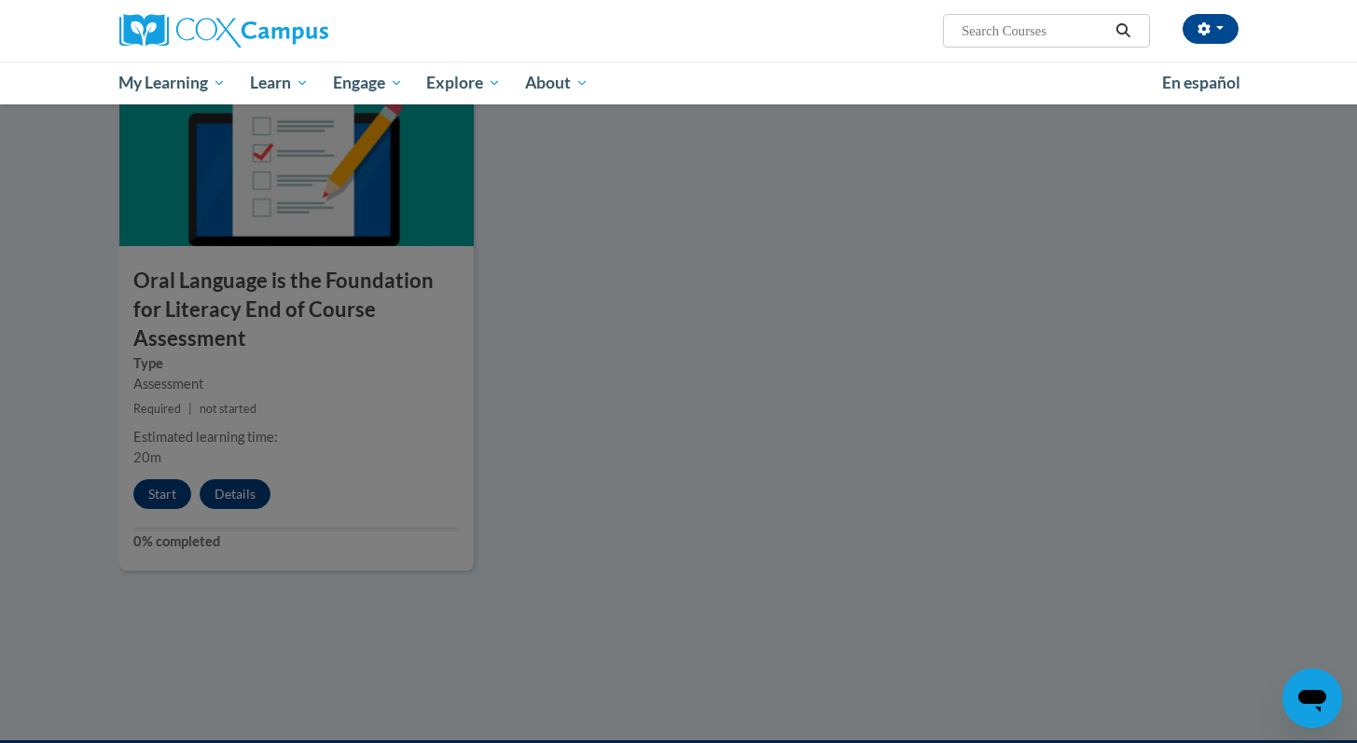
click at [878, 364] on div at bounding box center [678, 371] width 1357 height 743
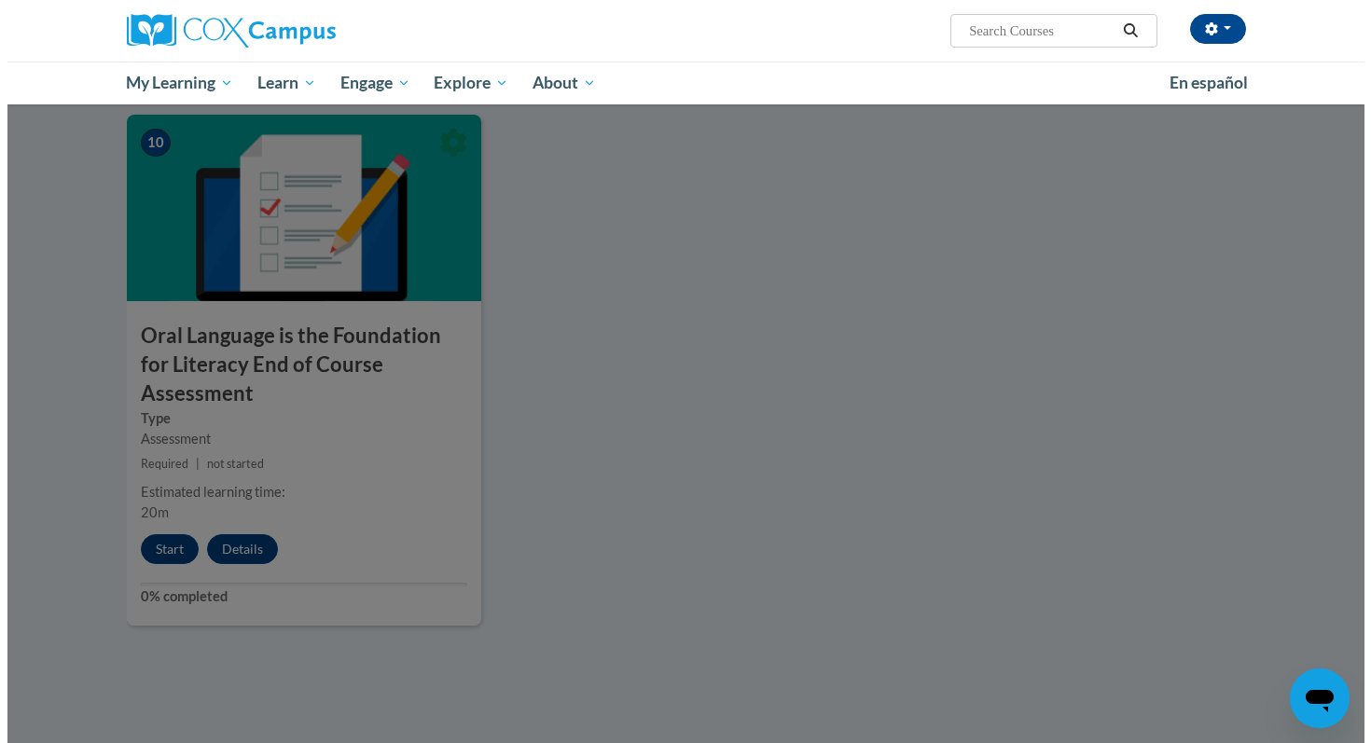
scroll to position [1901, 0]
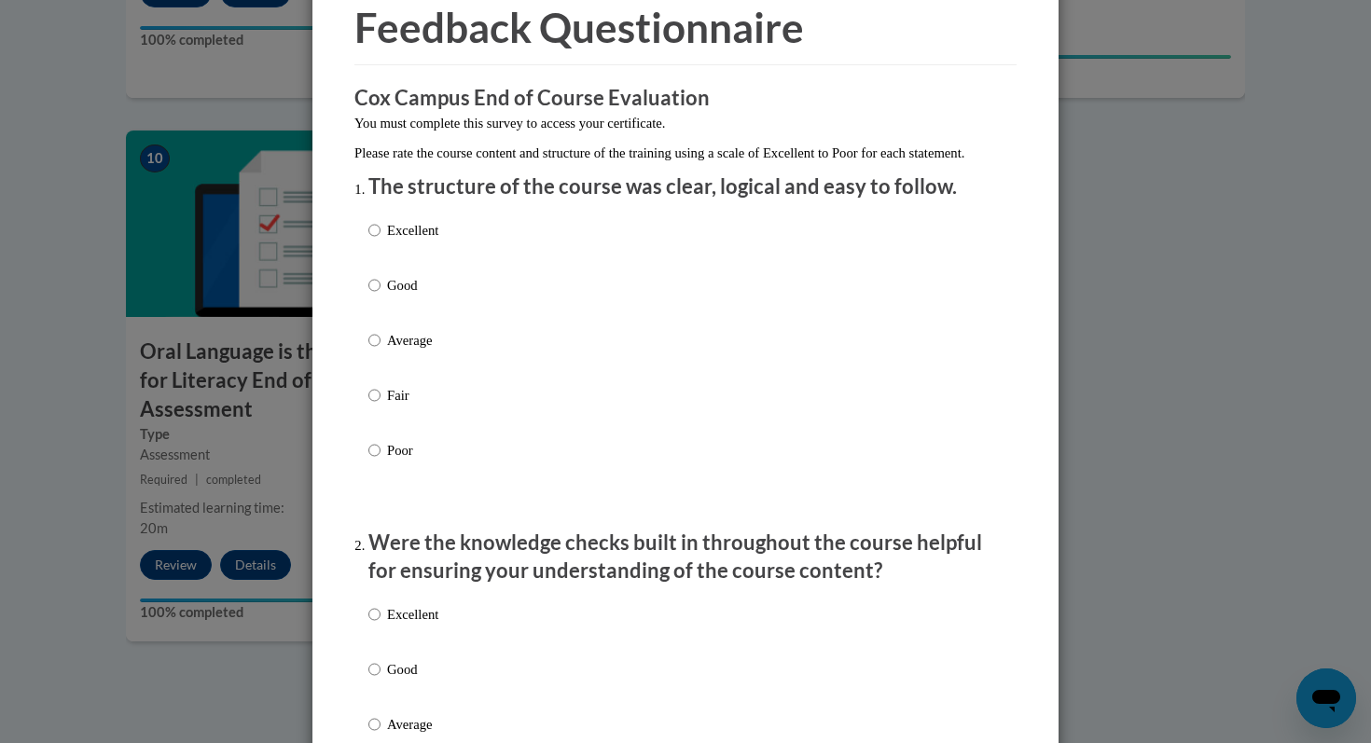
click at [403, 241] on p "Excellent" at bounding box center [412, 230] width 51 height 21
click at [381, 241] on input "Excellent" at bounding box center [374, 230] width 12 height 21
radio input "true"
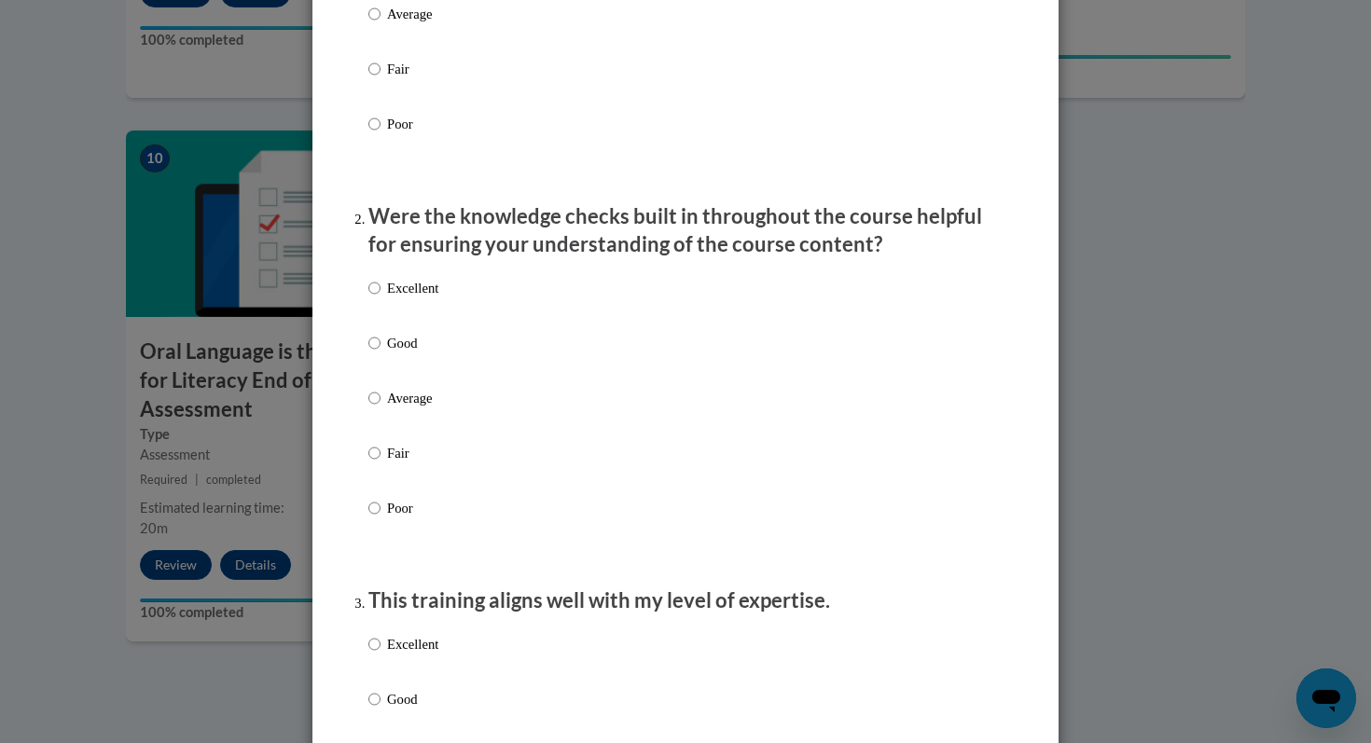
click at [401, 298] on p "Excellent" at bounding box center [412, 288] width 51 height 21
click at [381, 298] on input "Excellent" at bounding box center [374, 288] width 12 height 21
radio input "true"
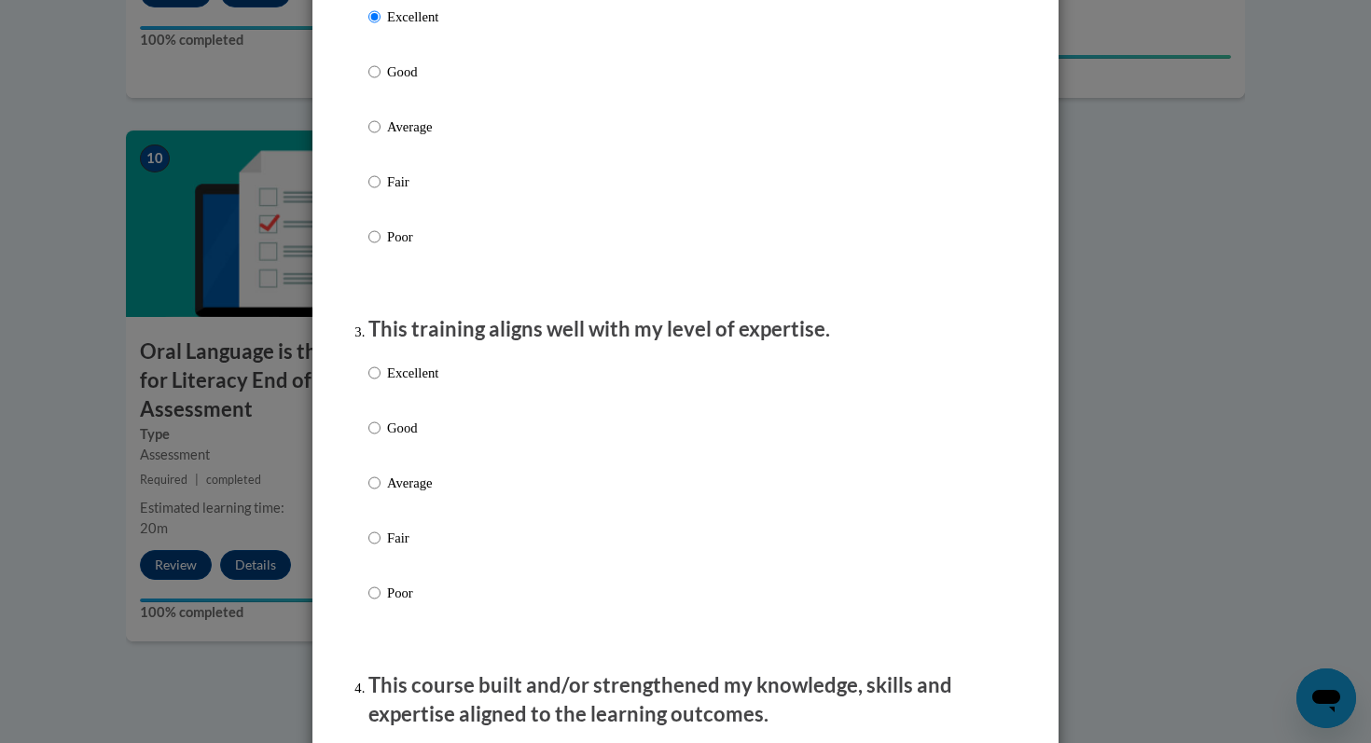
click at [404, 383] on p "Excellent" at bounding box center [412, 373] width 51 height 21
click at [381, 383] on input "Excellent" at bounding box center [374, 373] width 12 height 21
radio input "true"
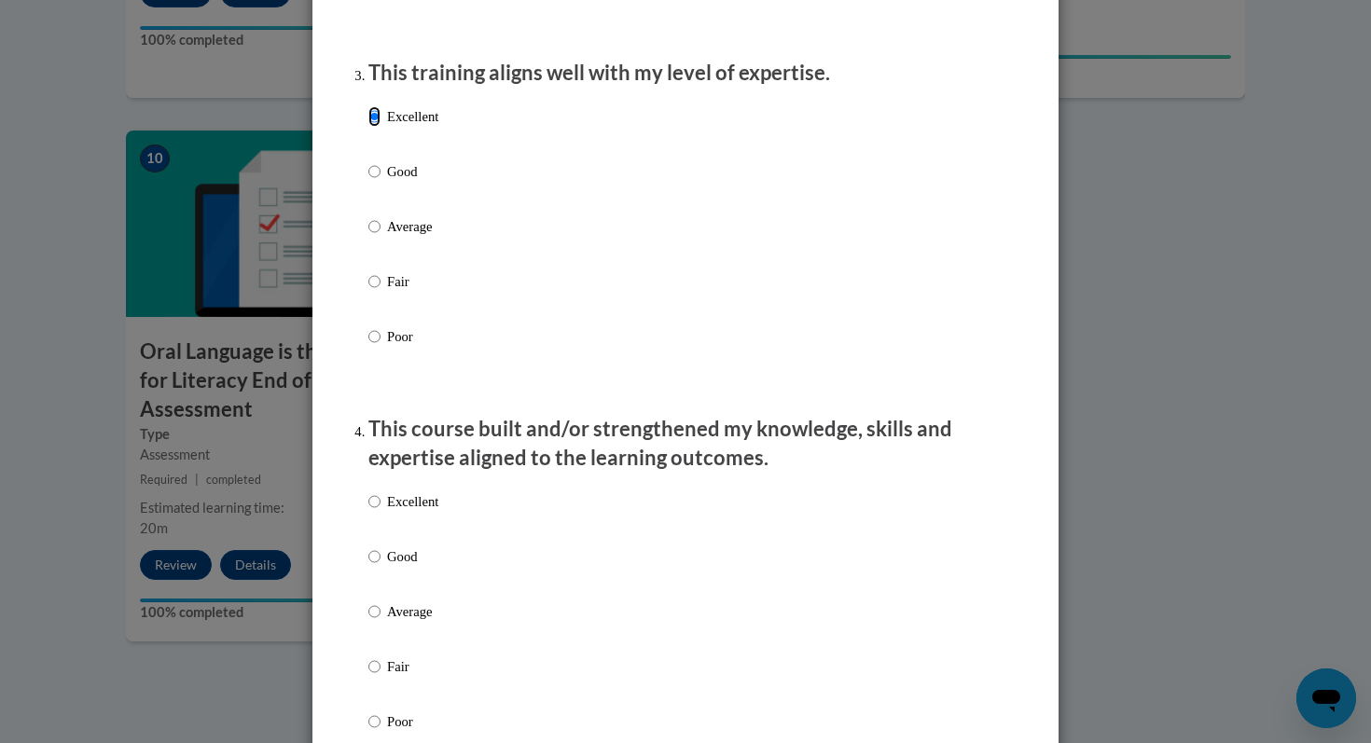
scroll to position [1229, 0]
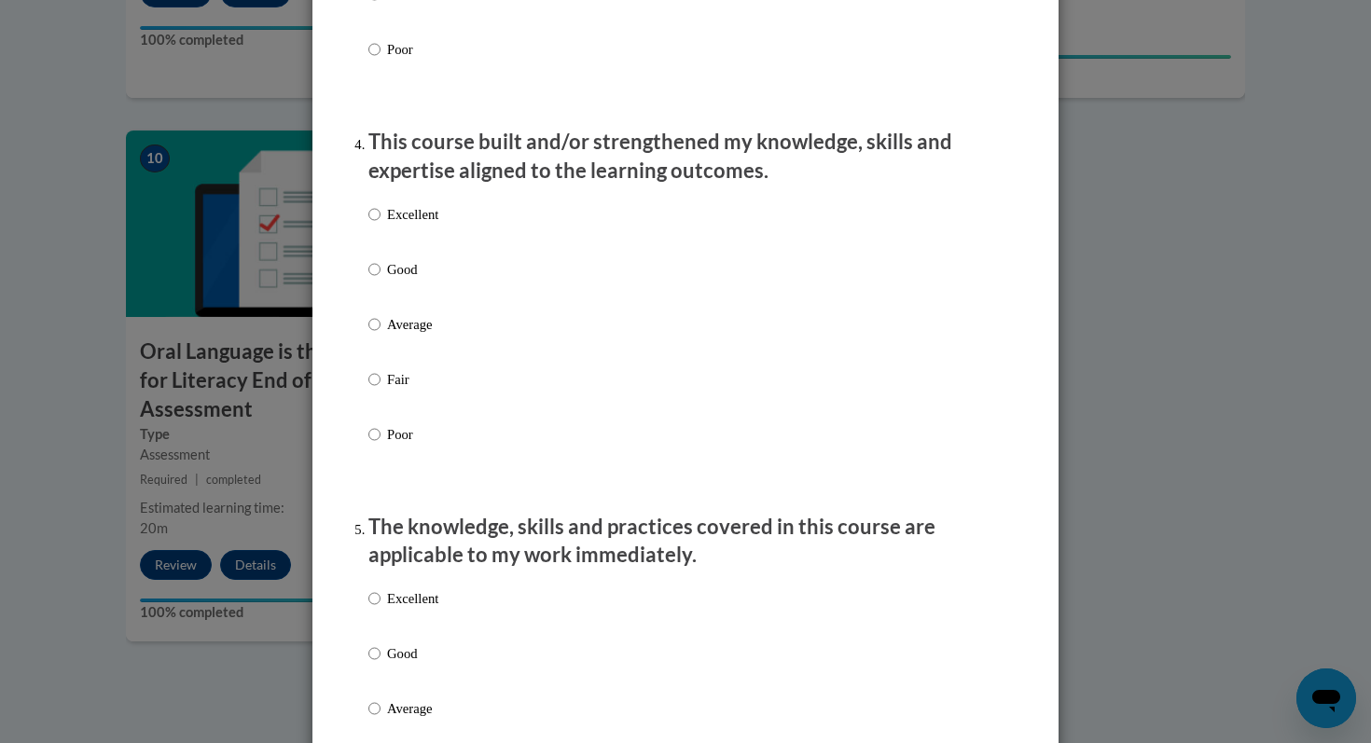
click at [387, 225] on p "Excellent" at bounding box center [412, 214] width 51 height 21
click at [381, 225] on input "Excellent" at bounding box center [374, 214] width 12 height 21
radio input "true"
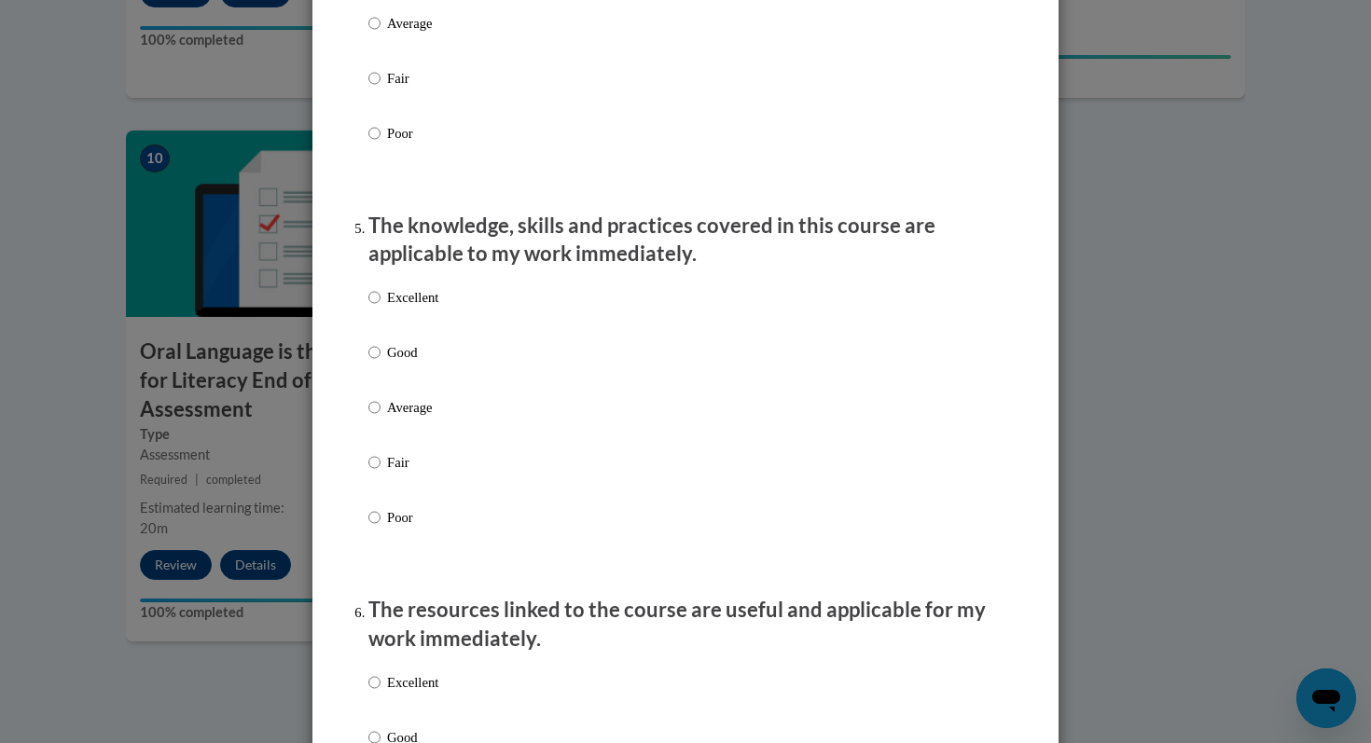
click at [382, 333] on label "Excellent" at bounding box center [403, 312] width 70 height 50
click at [381, 308] on input "Excellent" at bounding box center [374, 297] width 12 height 21
radio input "true"
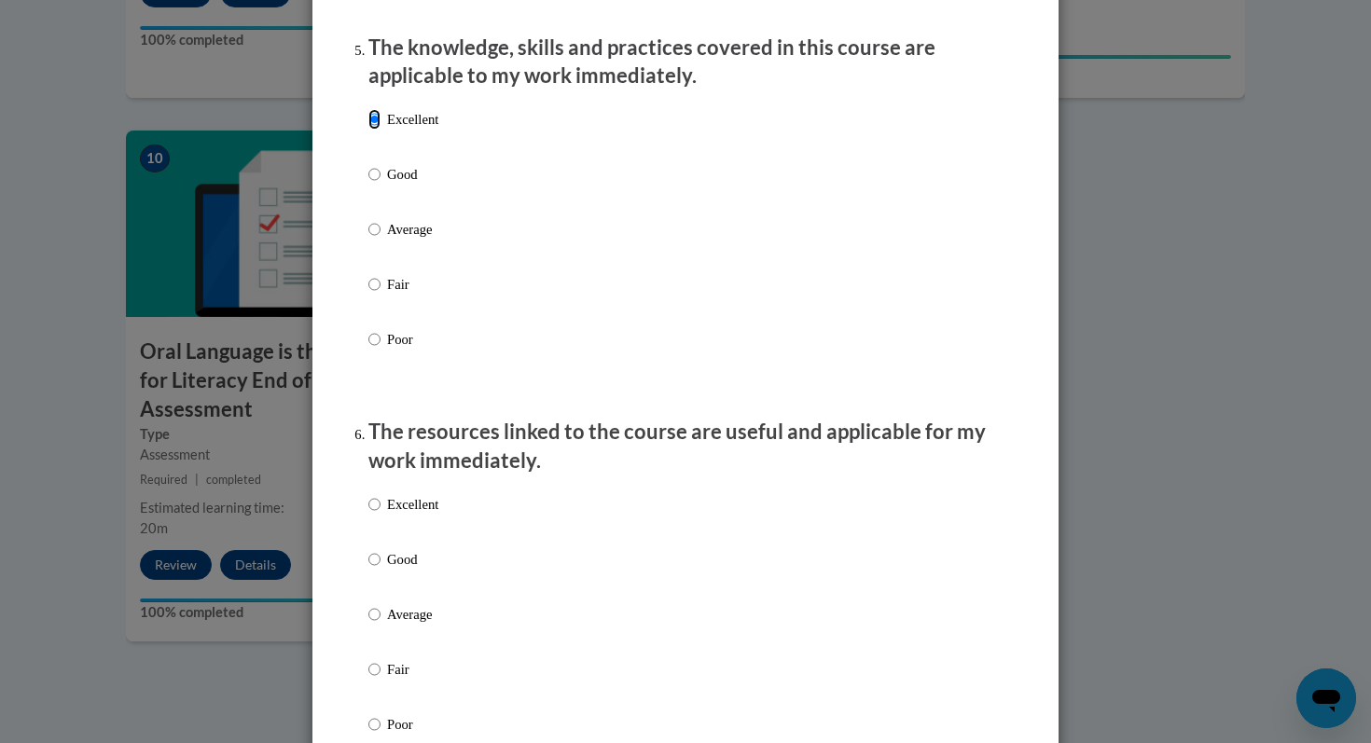
scroll to position [1832, 0]
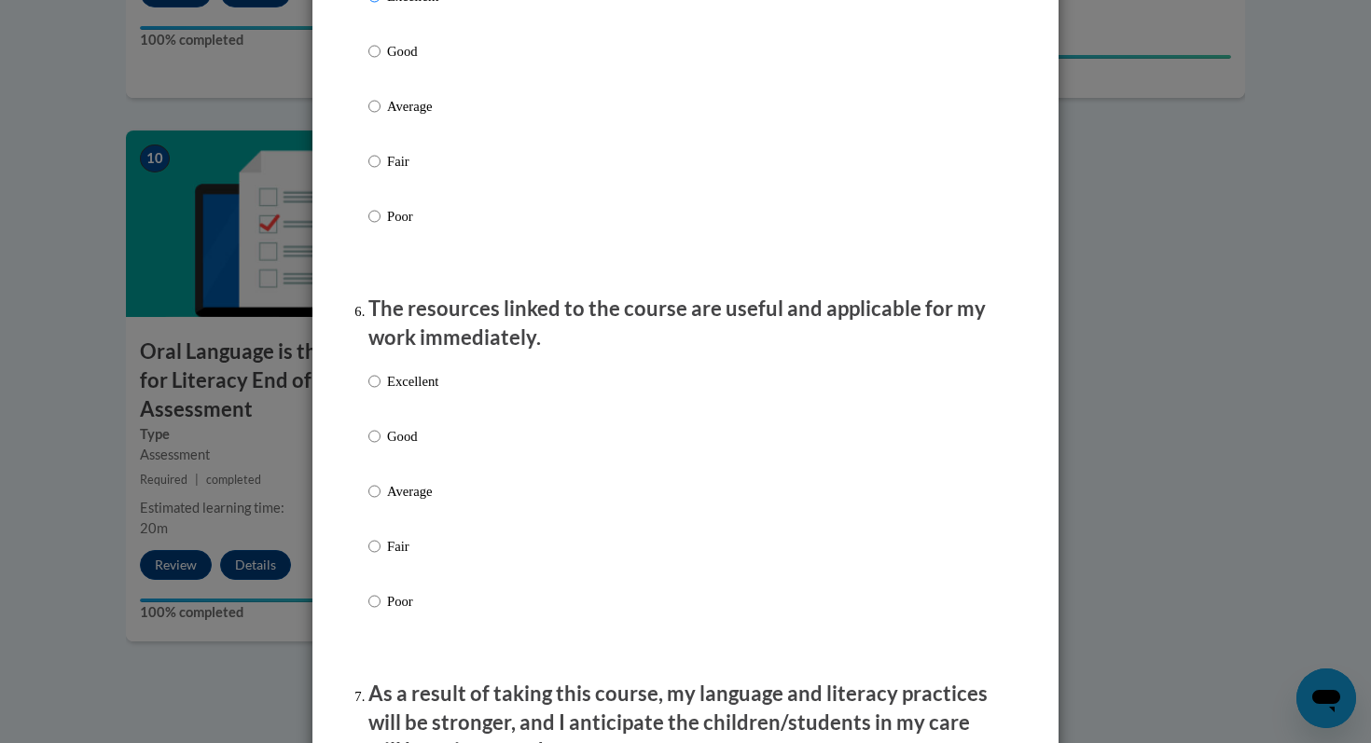
click at [395, 392] on p "Excellent" at bounding box center [412, 381] width 51 height 21
click at [381, 392] on input "Excellent" at bounding box center [374, 381] width 12 height 21
radio input "true"
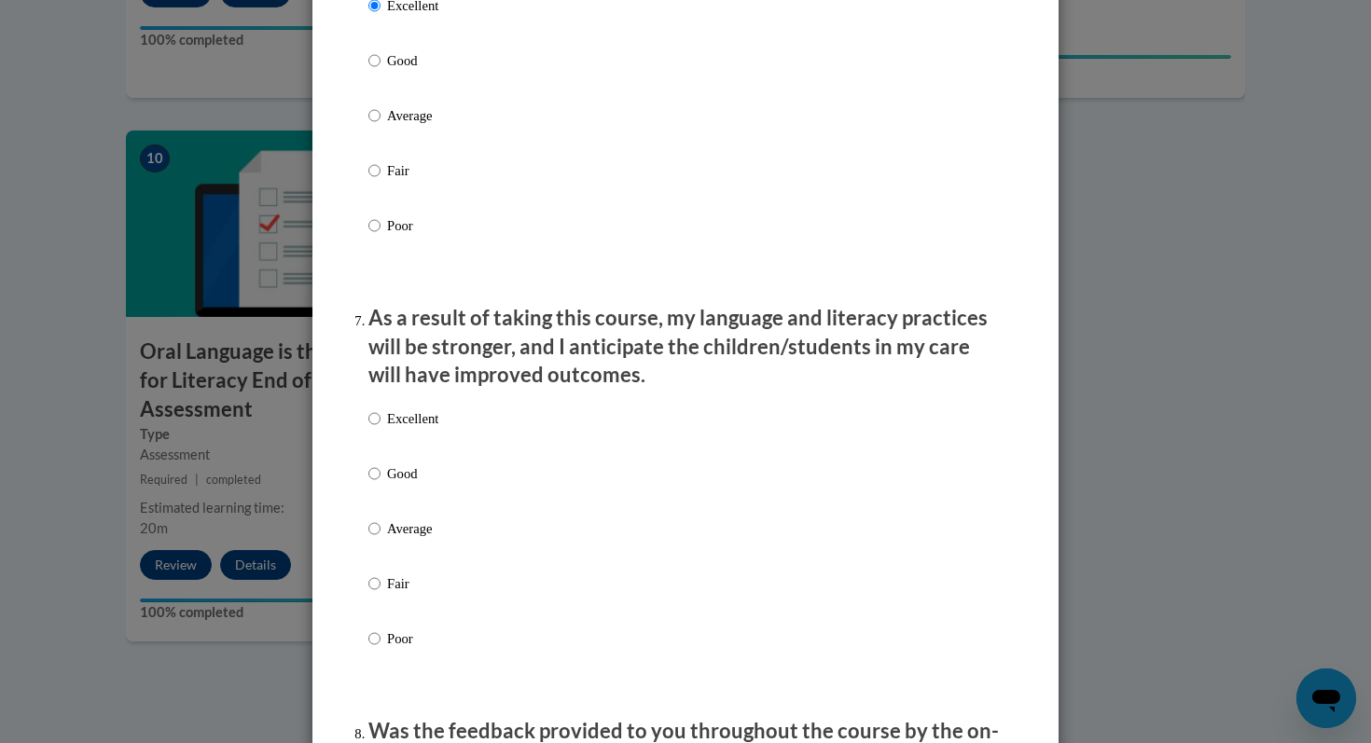
click at [397, 429] on p "Excellent" at bounding box center [412, 419] width 51 height 21
click at [381, 429] on input "Excellent" at bounding box center [374, 419] width 12 height 21
radio input "true"
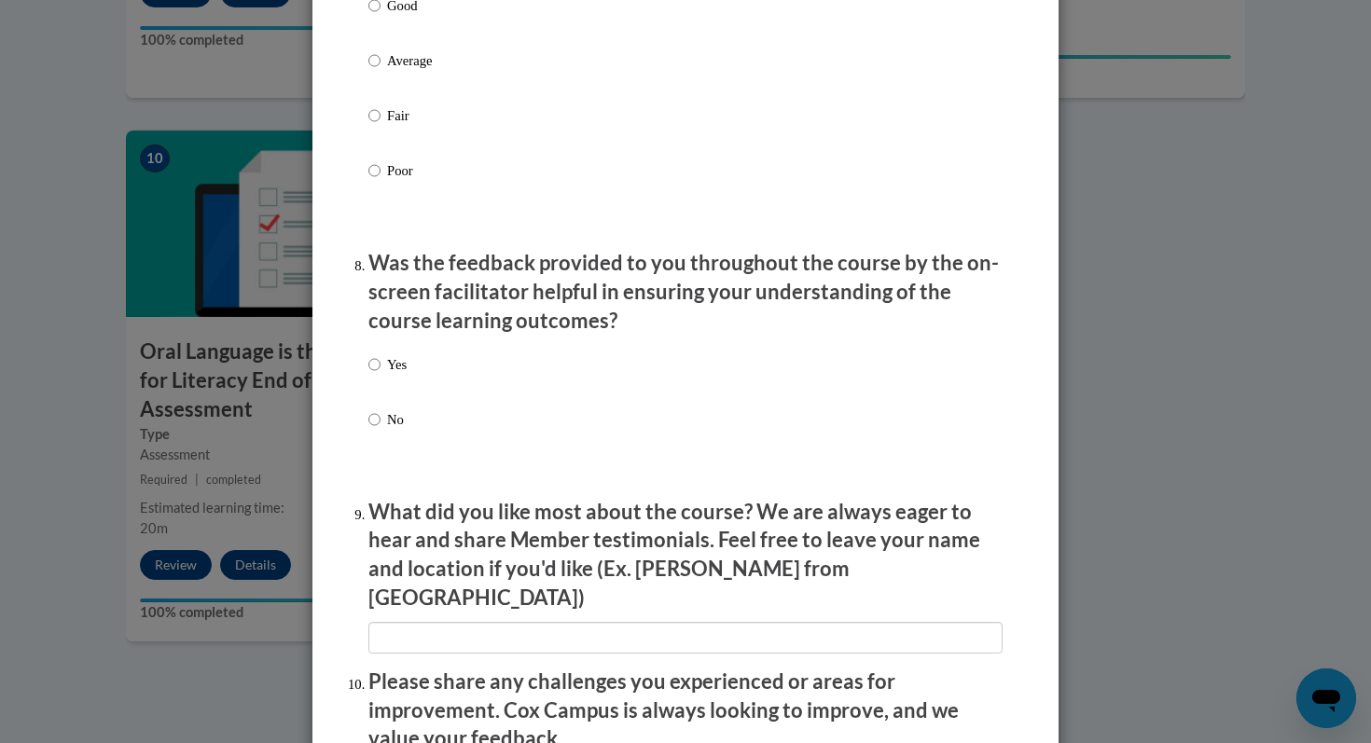
scroll to position [2707, 0]
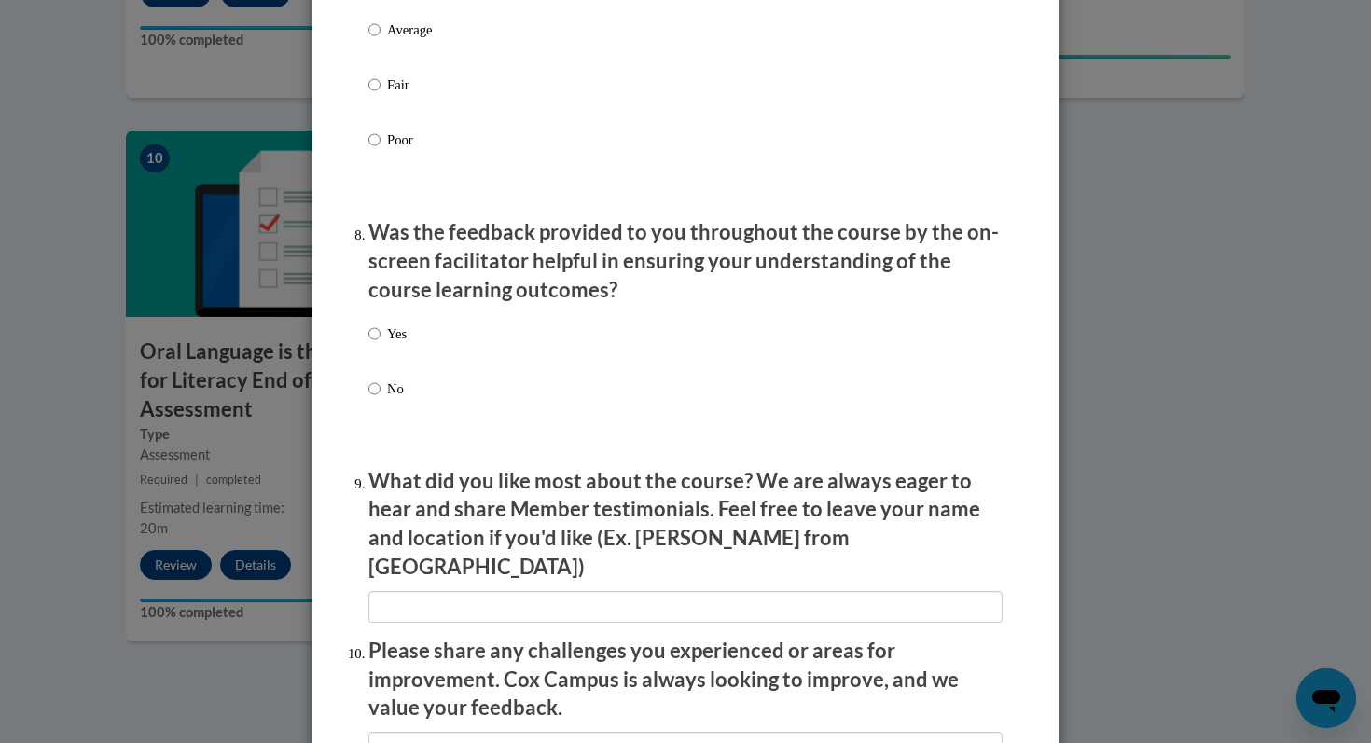
click at [380, 339] on div "Yes No" at bounding box center [387, 376] width 38 height 124
click at [376, 347] on label "Yes" at bounding box center [387, 349] width 38 height 50
click at [376, 344] on input "Yes" at bounding box center [374, 334] width 12 height 21
radio input "true"
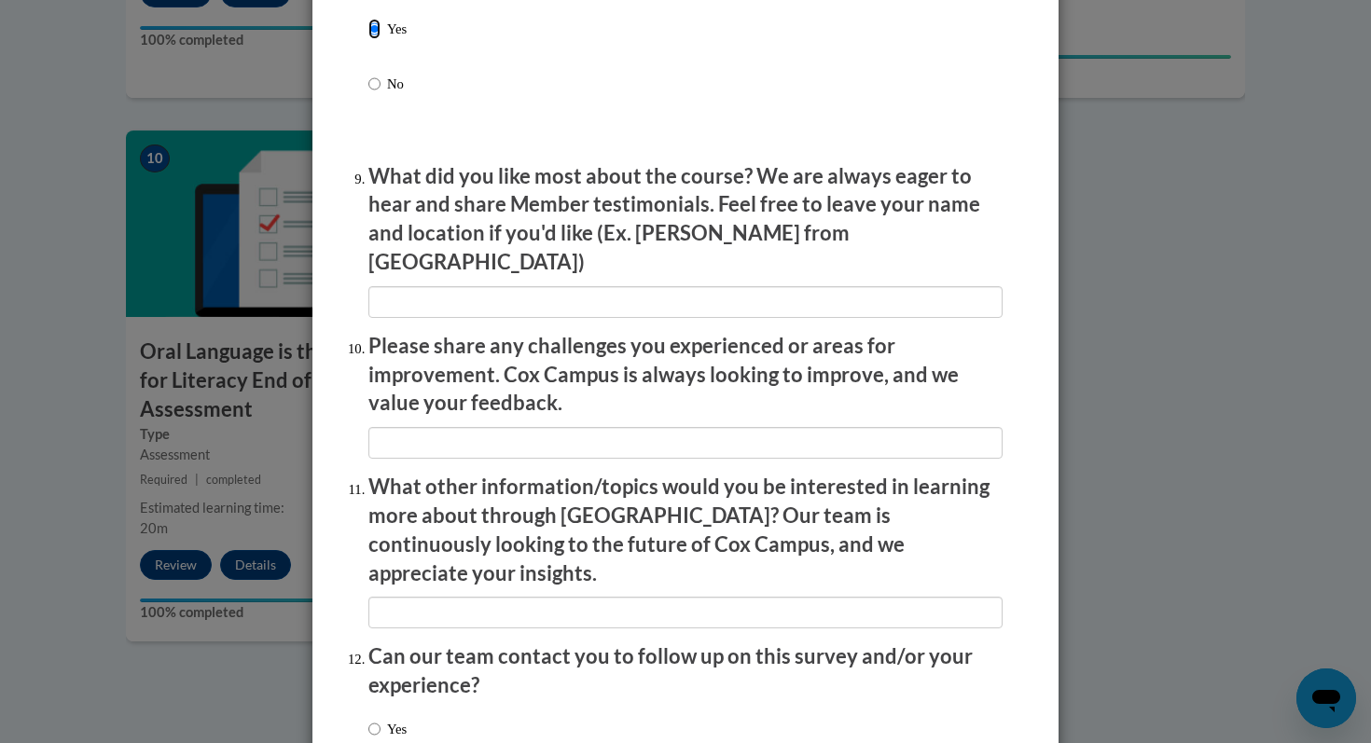
scroll to position [3137, 0]
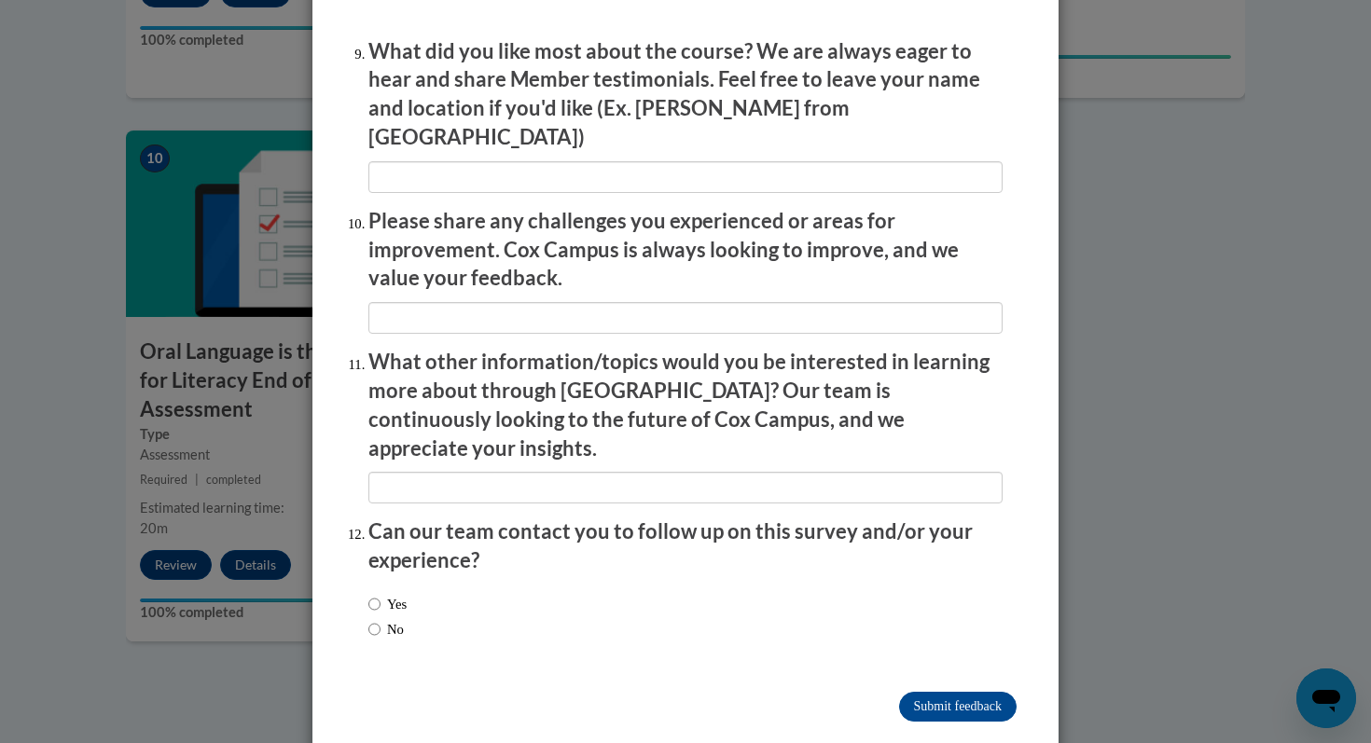
click at [398, 594] on label "Yes" at bounding box center [387, 604] width 38 height 21
click at [381, 594] on input "Yes" at bounding box center [374, 604] width 12 height 21
radio input "true"
click at [404, 619] on label "No" at bounding box center [385, 629] width 35 height 21
click at [381, 619] on input "No" at bounding box center [374, 629] width 12 height 21
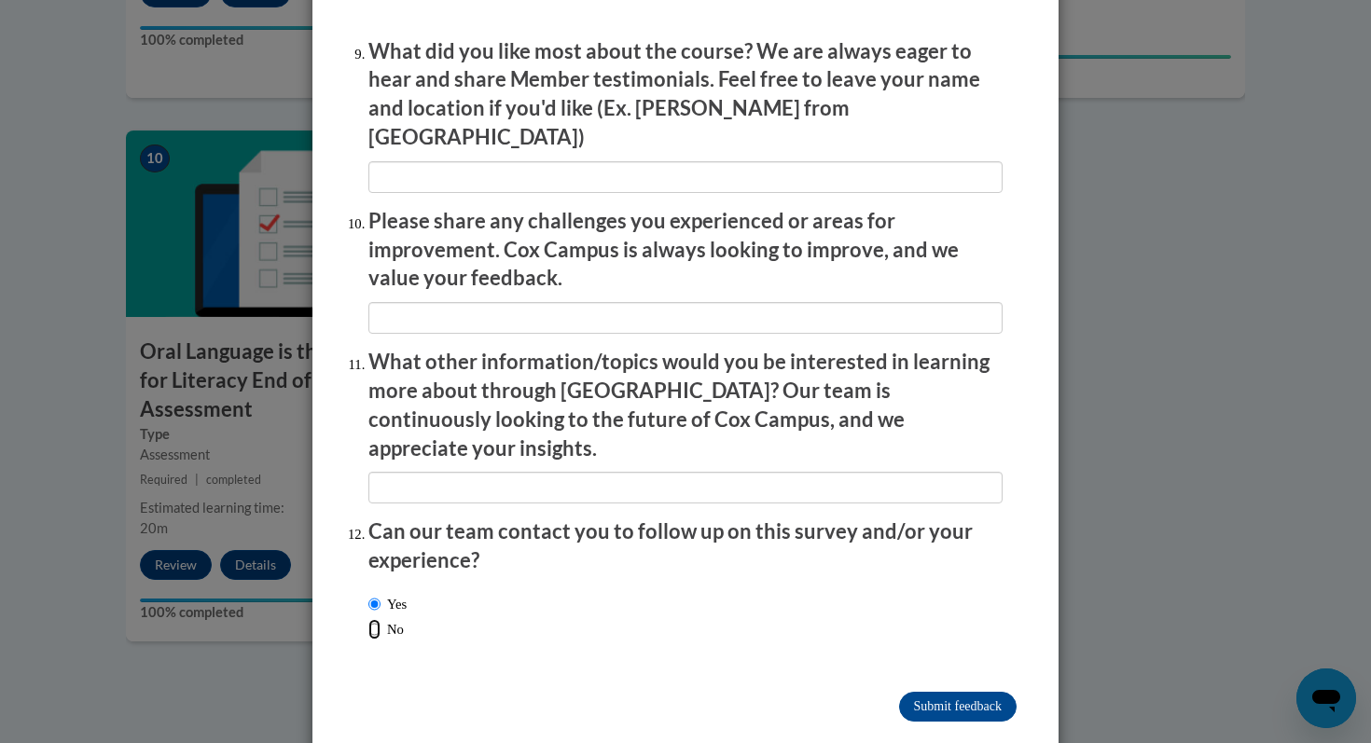
radio input "true"
click at [922, 692] on input "Submit feedback" at bounding box center [958, 707] width 118 height 30
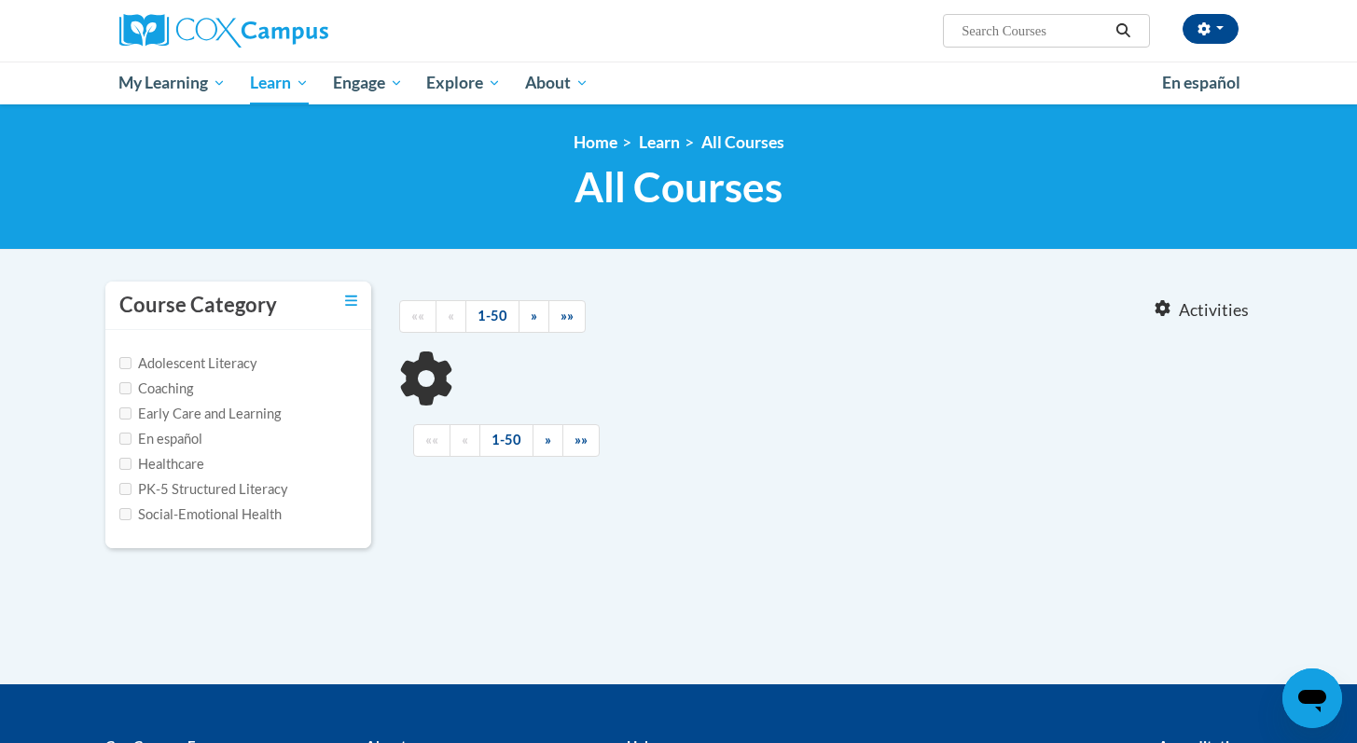
type input "writing"
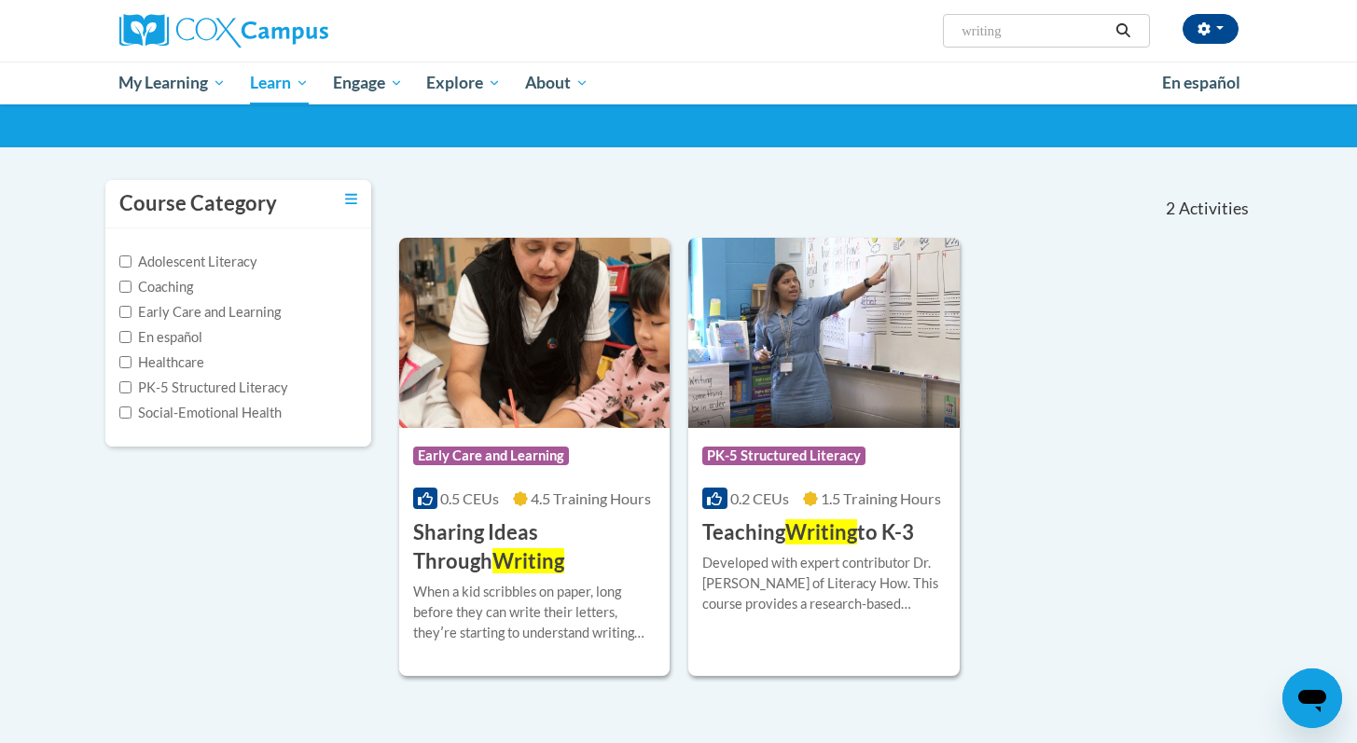
scroll to position [100, 0]
